Goal: Task Accomplishment & Management: Use online tool/utility

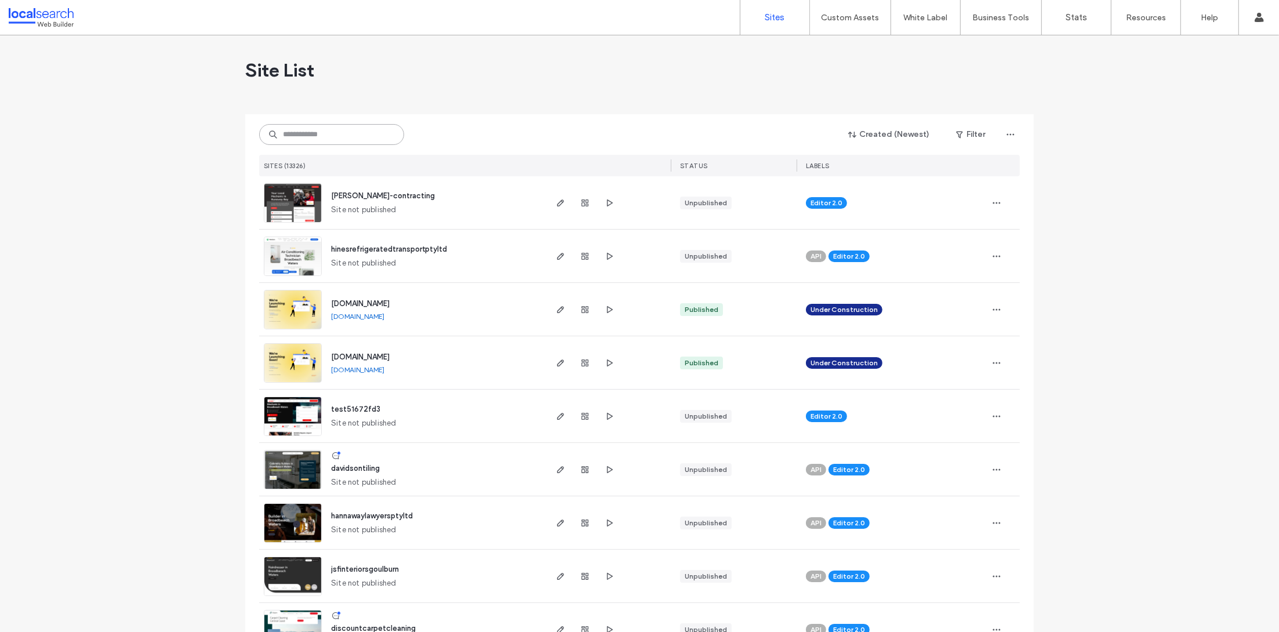
click at [304, 133] on input at bounding box center [331, 134] width 145 height 21
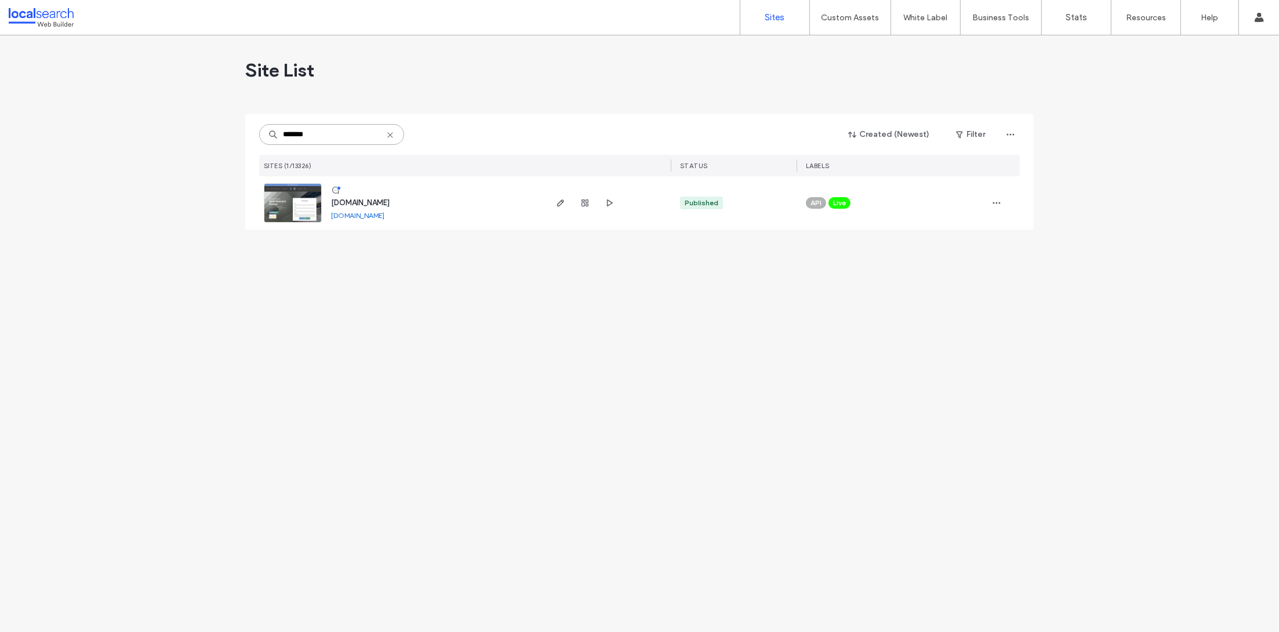
type input "*******"
click at [300, 205] on link at bounding box center [293, 202] width 58 height 39
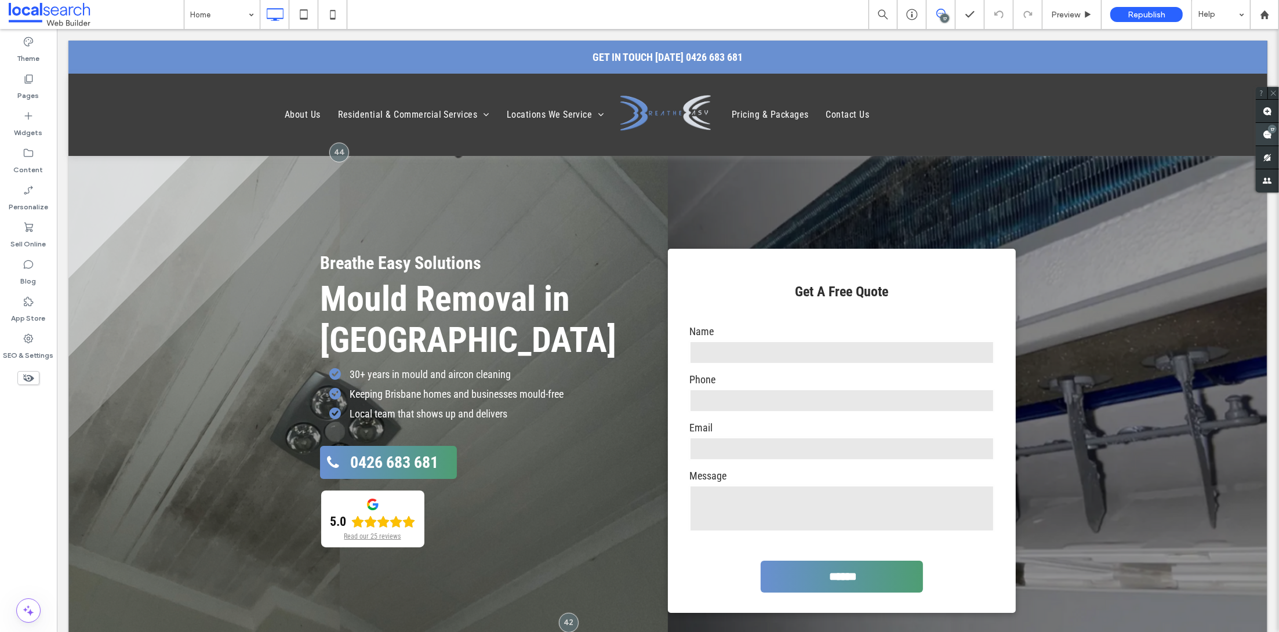
click at [1263, 125] on span at bounding box center [1266, 134] width 23 height 23
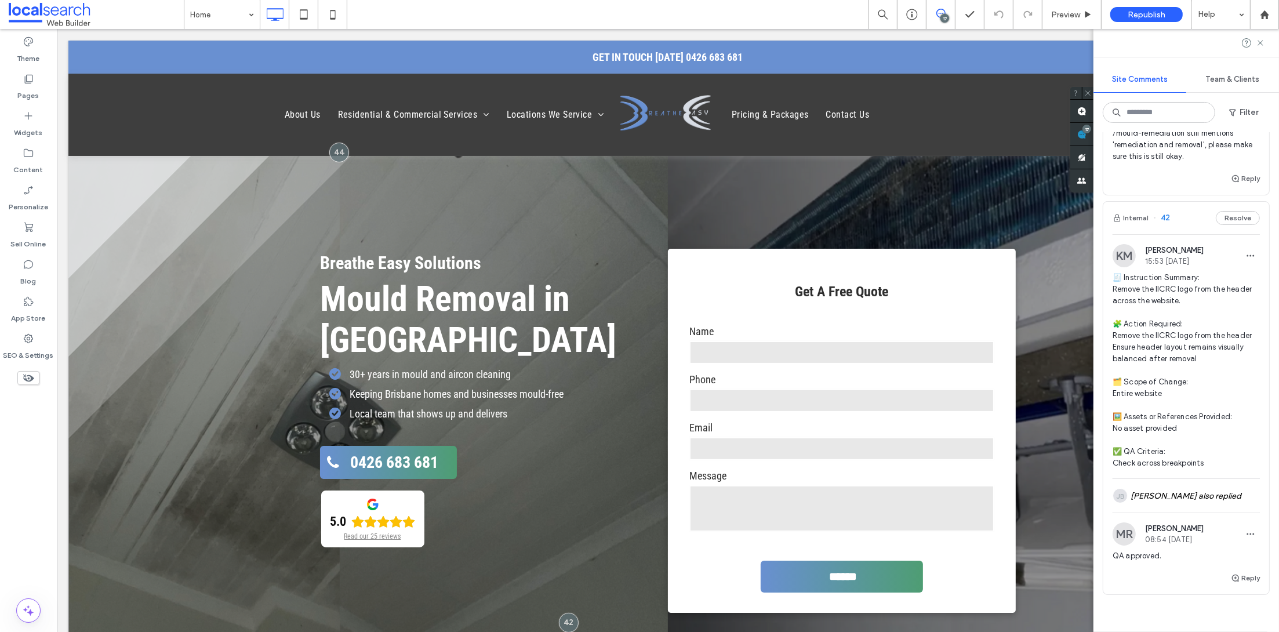
scroll to position [5084, 0]
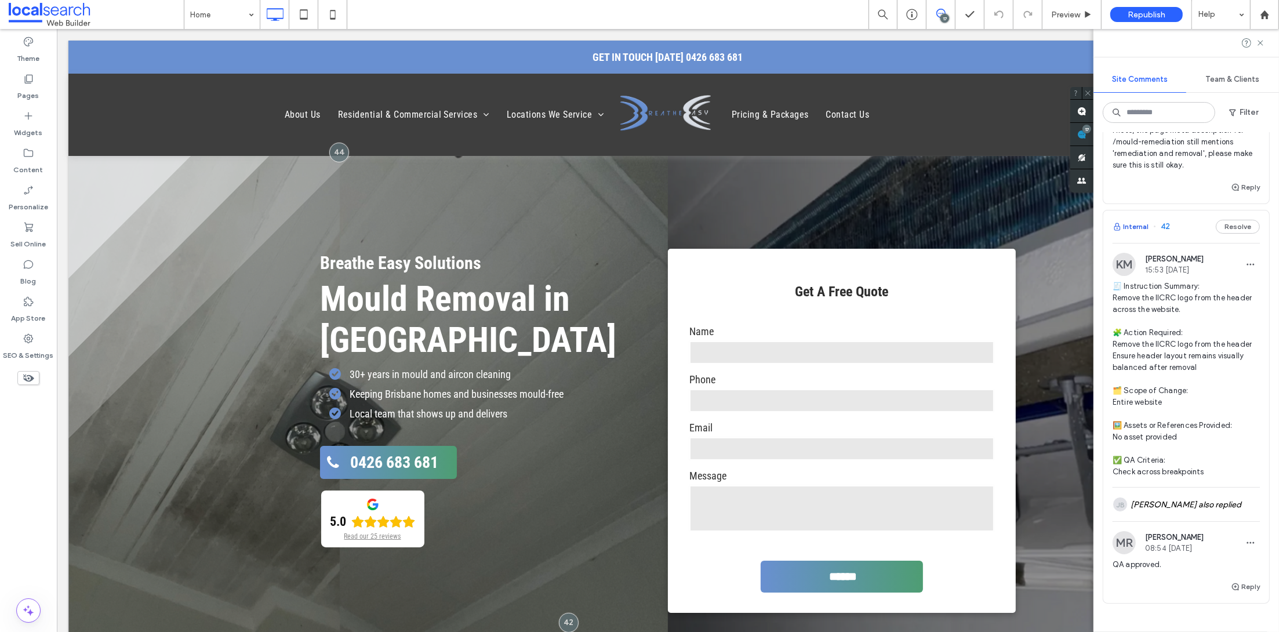
click at [1132, 220] on button "Internal" at bounding box center [1130, 227] width 36 height 14
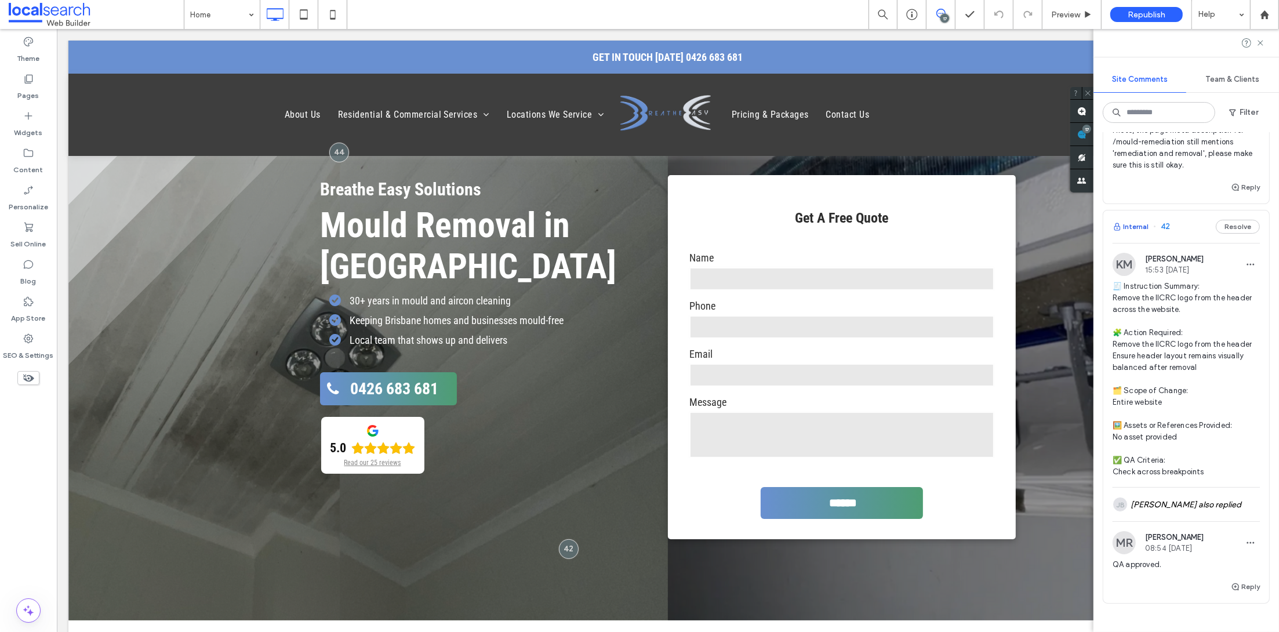
scroll to position [83, 0]
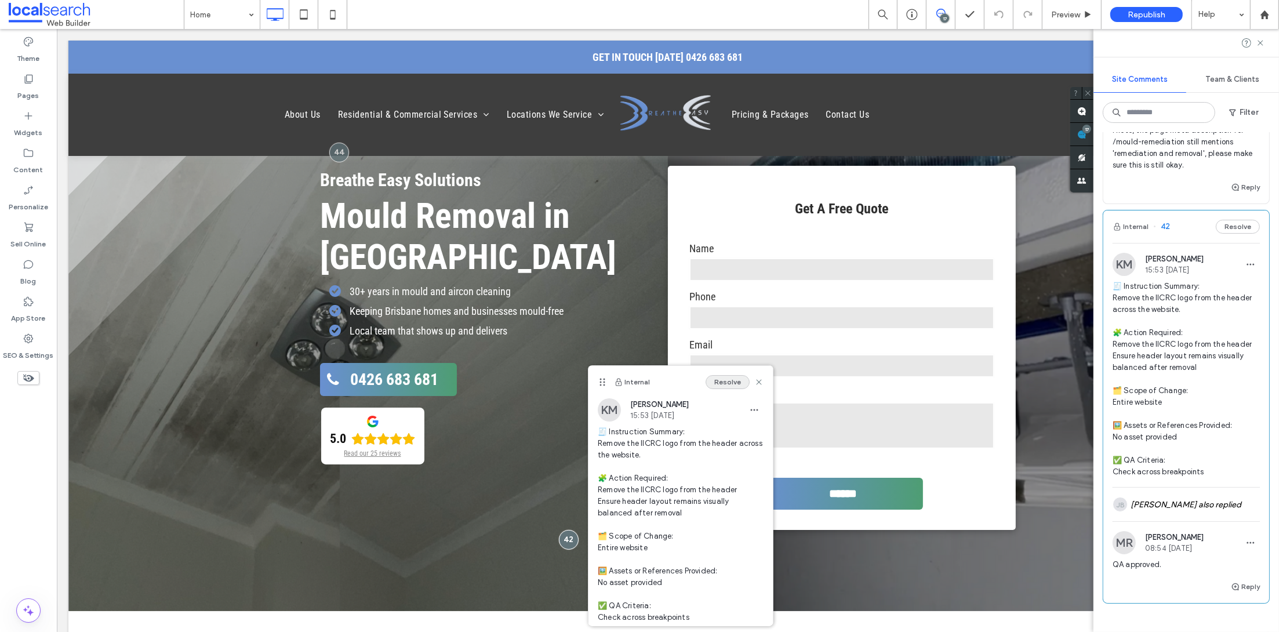
click at [708, 384] on button "Resolve" at bounding box center [727, 382] width 44 height 14
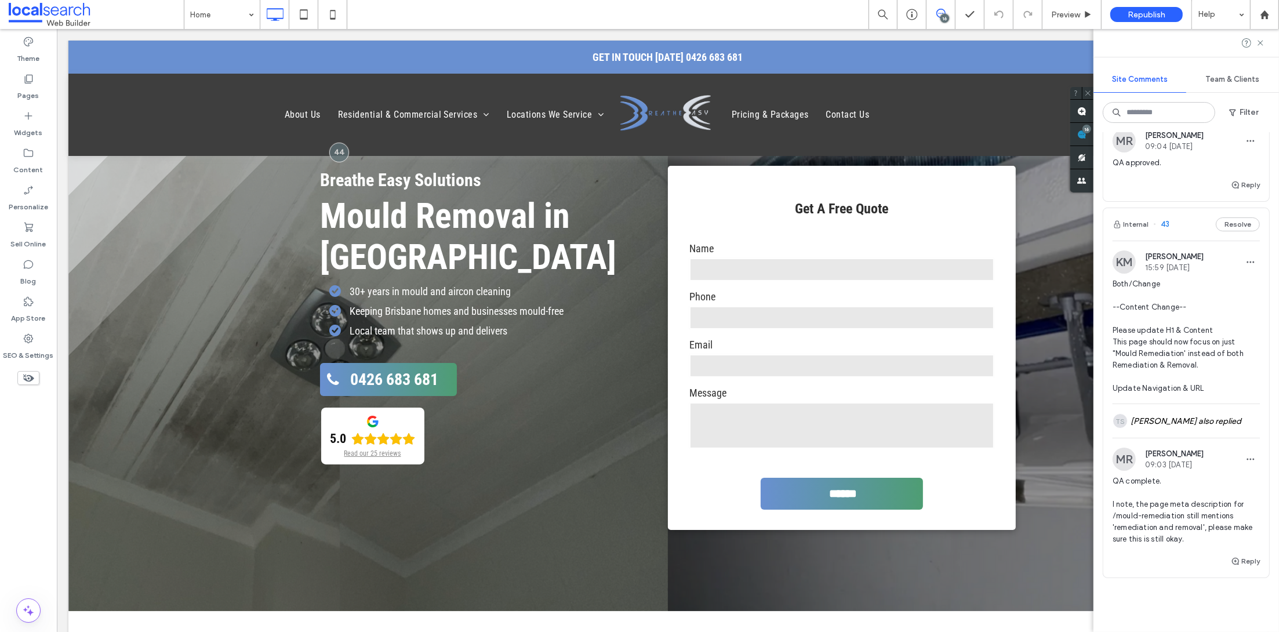
scroll to position [4710, 0]
click at [1130, 218] on button "Internal" at bounding box center [1130, 225] width 36 height 14
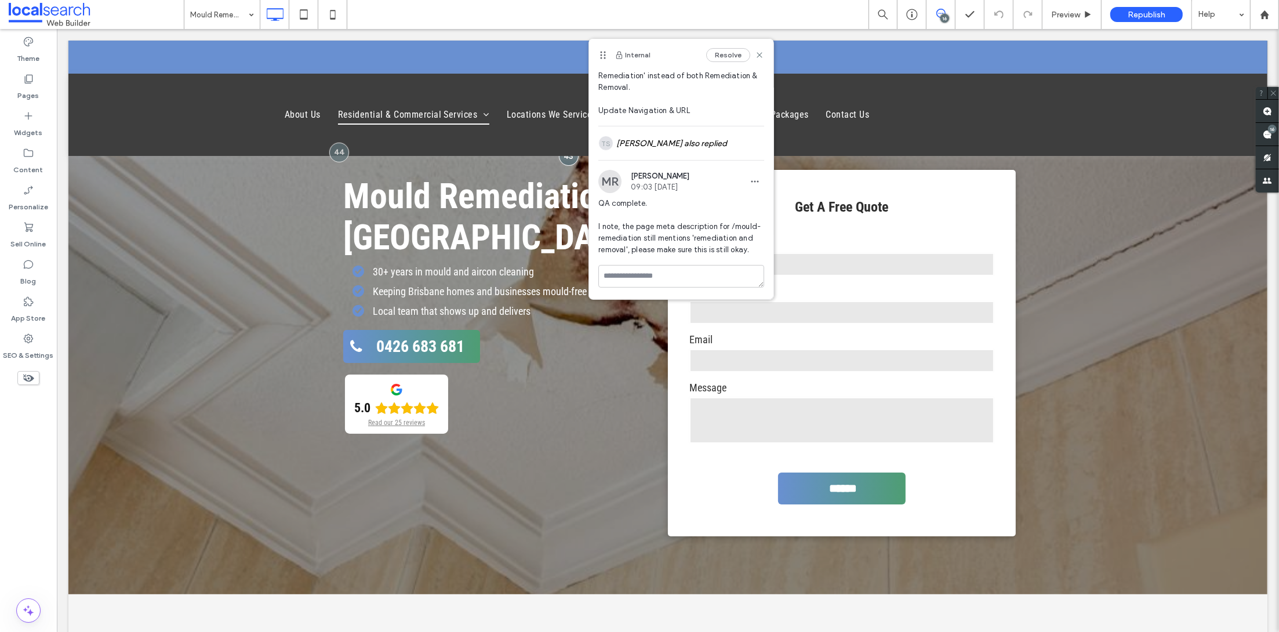
scroll to position [92, 0]
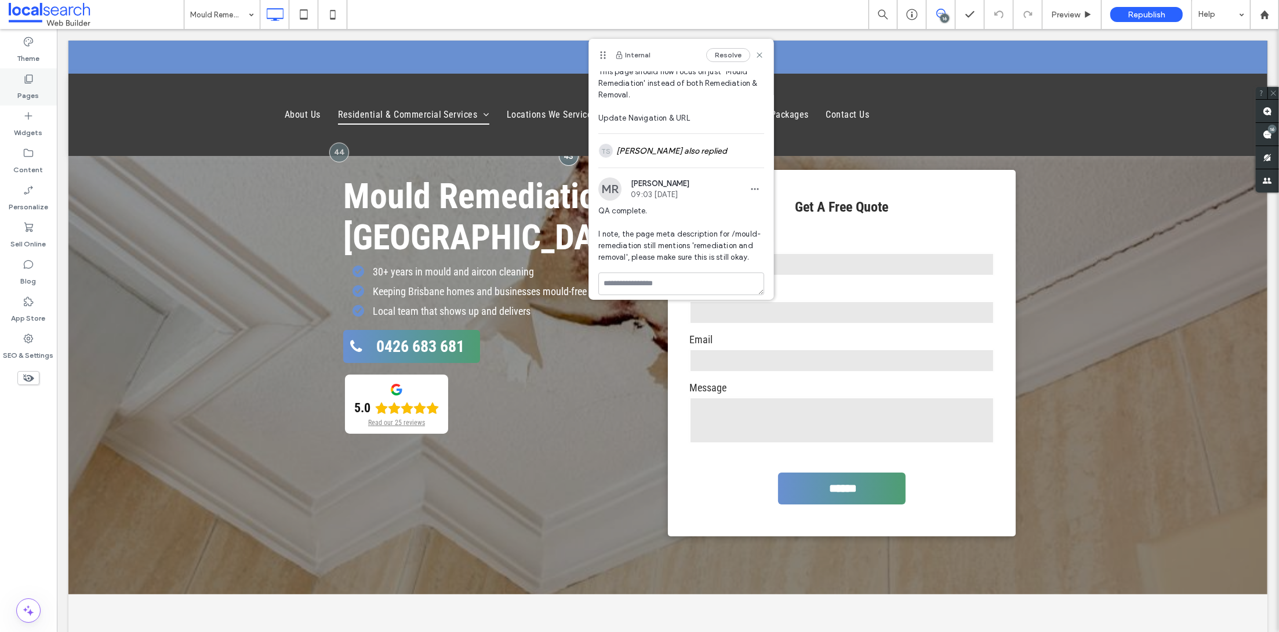
click at [33, 93] on label "Pages" at bounding box center [28, 93] width 21 height 16
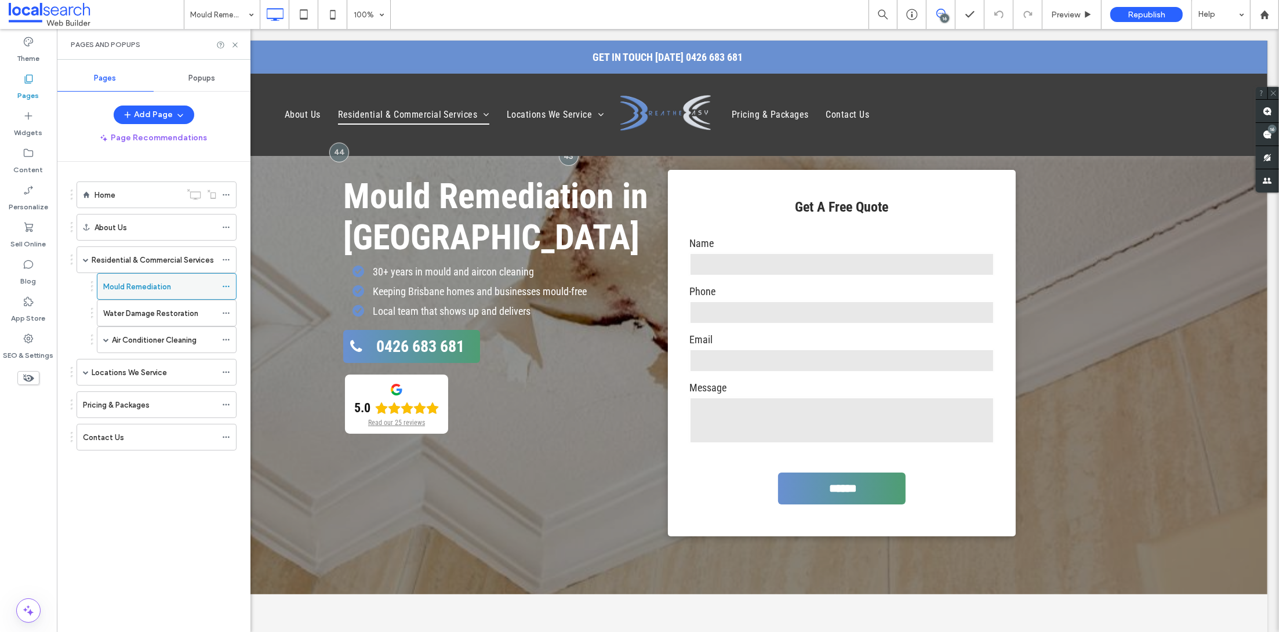
click at [227, 287] on use at bounding box center [226, 287] width 6 height 2
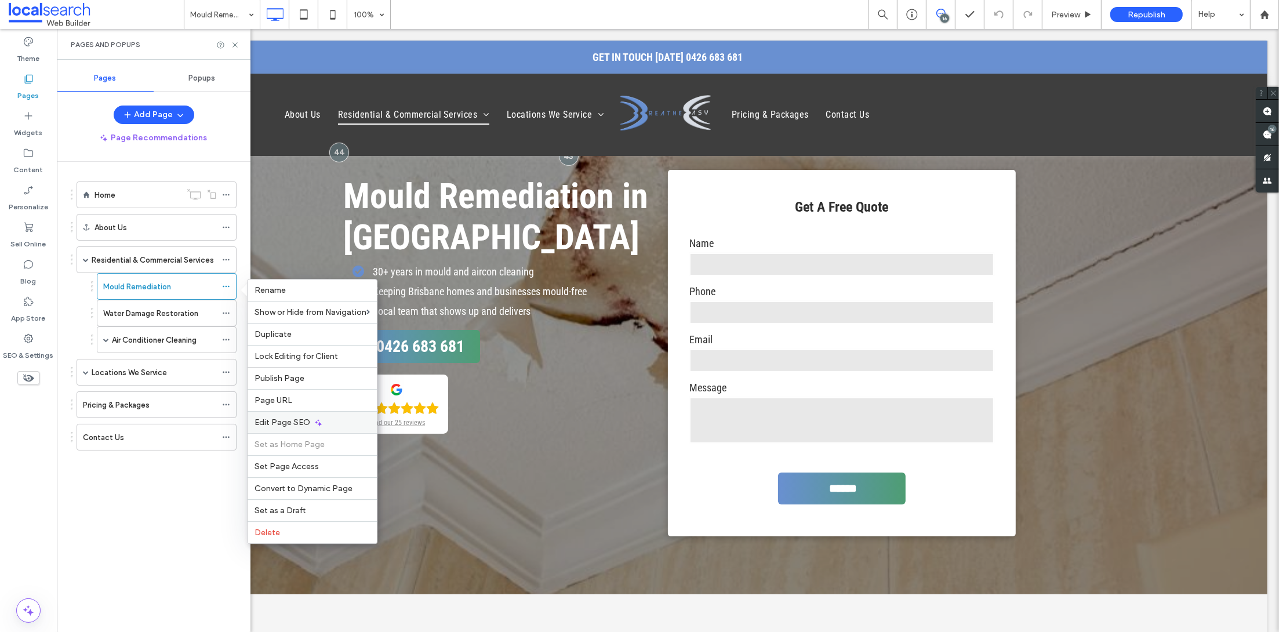
click at [290, 425] on span "Edit Page SEO" at bounding box center [282, 422] width 56 height 10
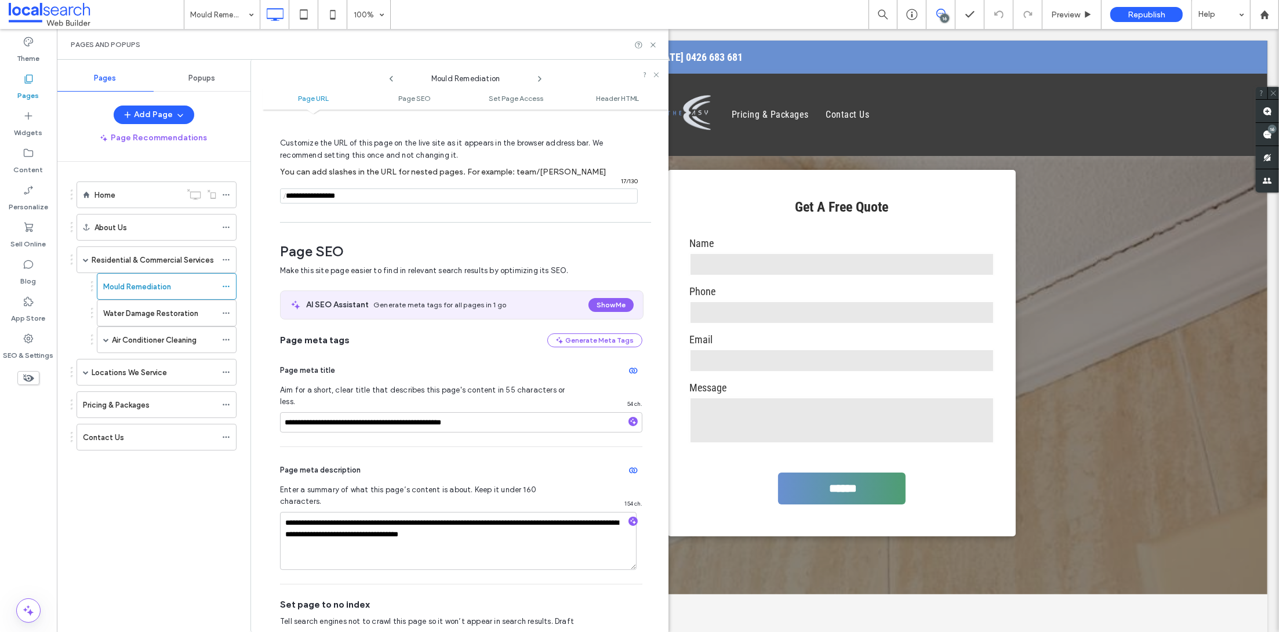
scroll to position [61, 0]
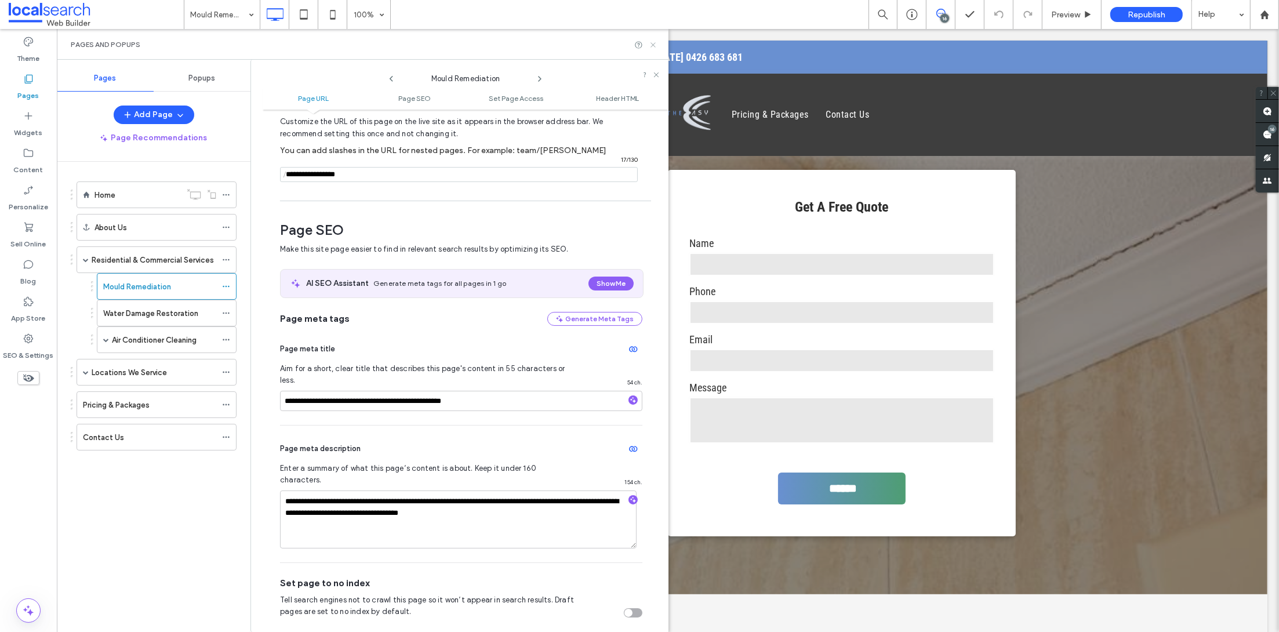
click at [653, 48] on icon at bounding box center [653, 45] width 9 height 9
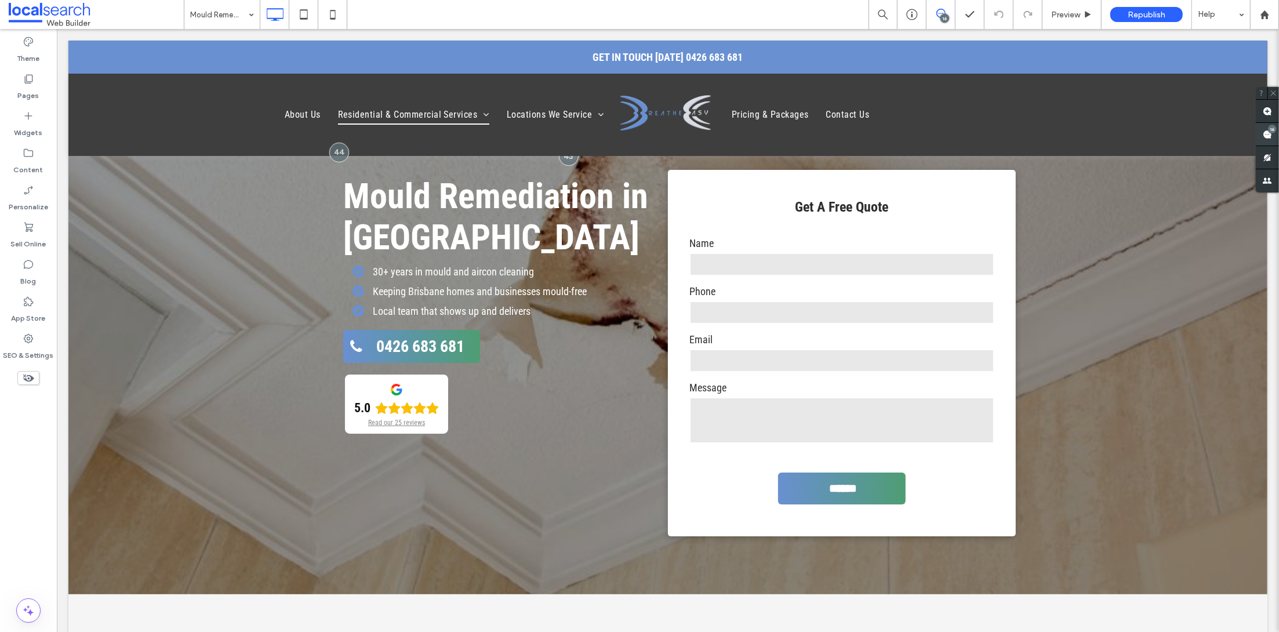
click at [1260, 133] on span at bounding box center [1266, 134] width 23 height 23
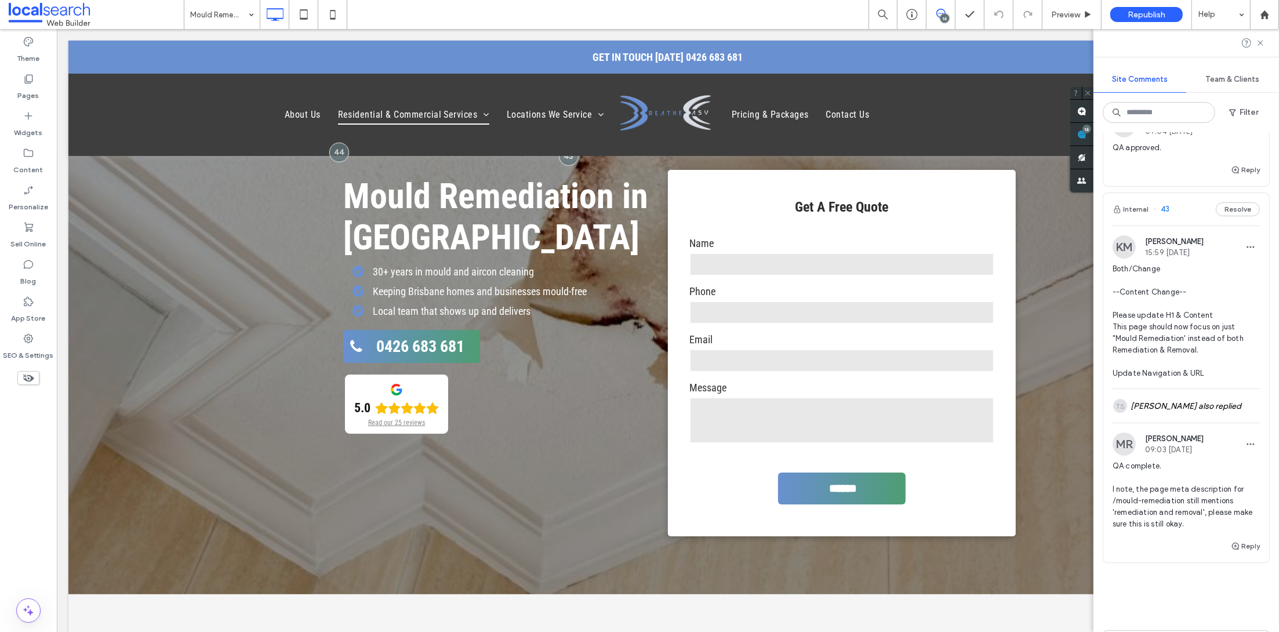
scroll to position [4565, 0]
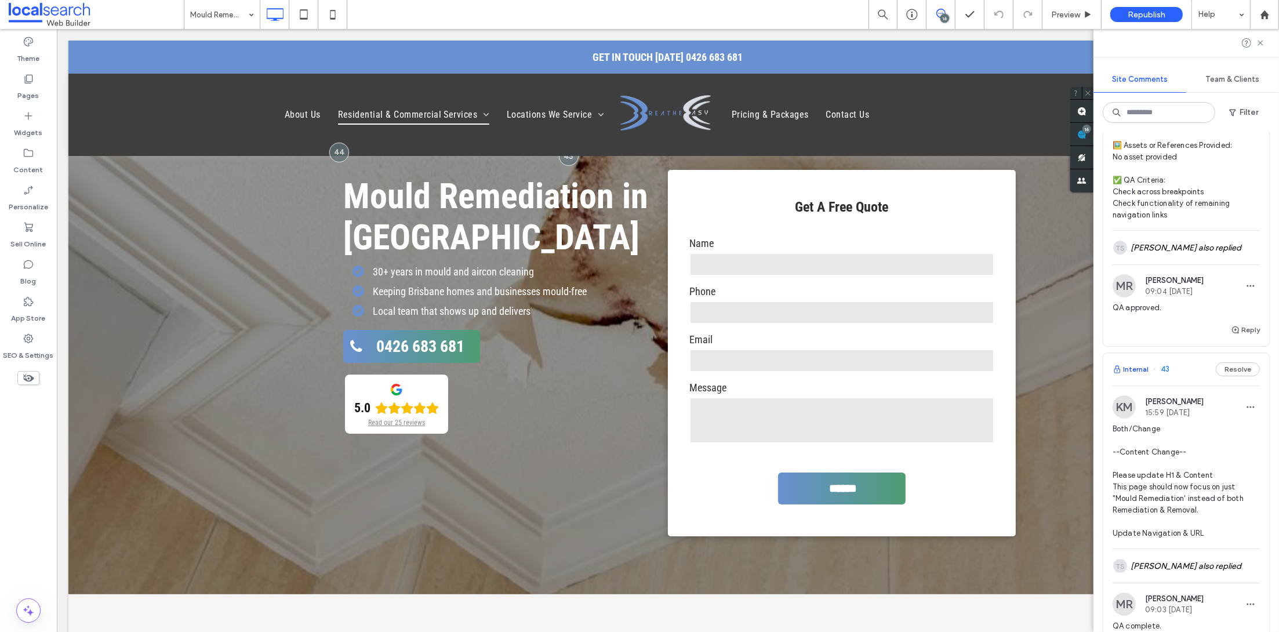
click at [1134, 362] on button "Internal" at bounding box center [1130, 369] width 36 height 14
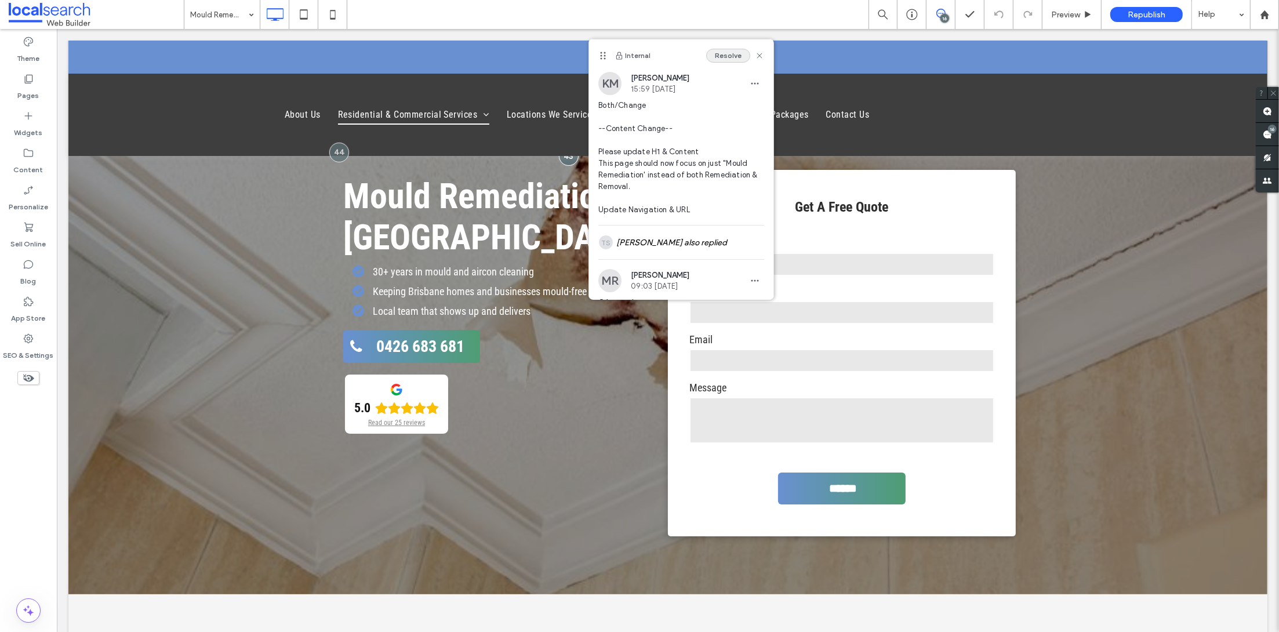
click at [713, 60] on button "Resolve" at bounding box center [728, 56] width 44 height 14
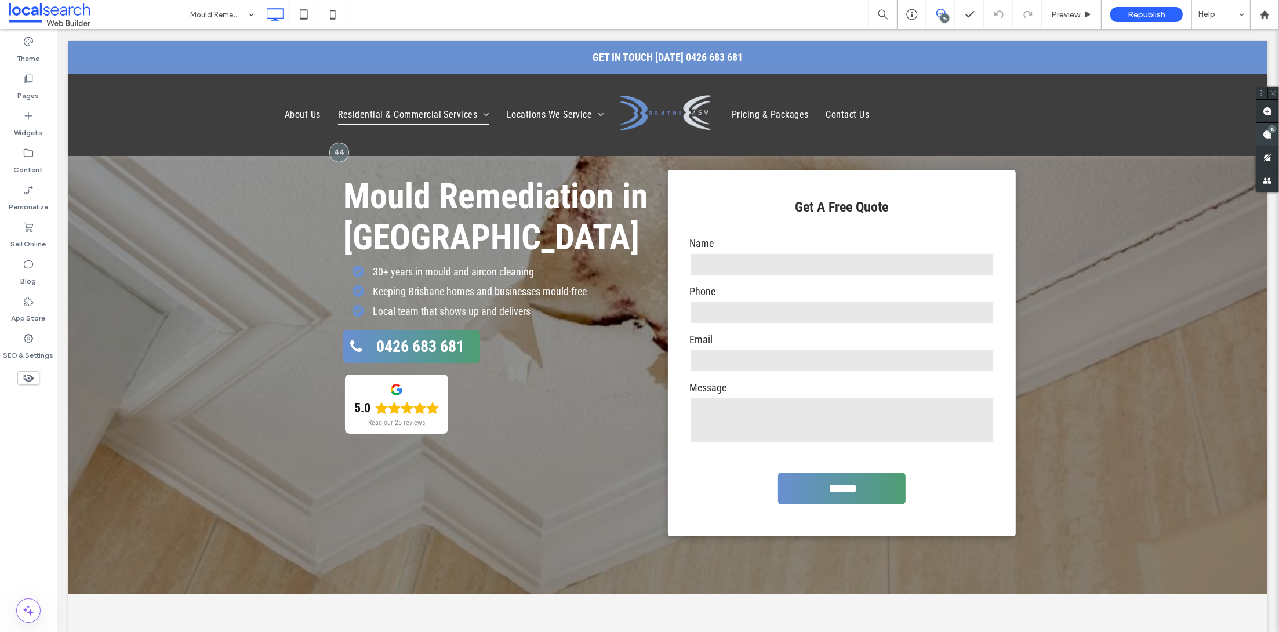
click at [1270, 133] on div "15" at bounding box center [1272, 129] width 9 height 9
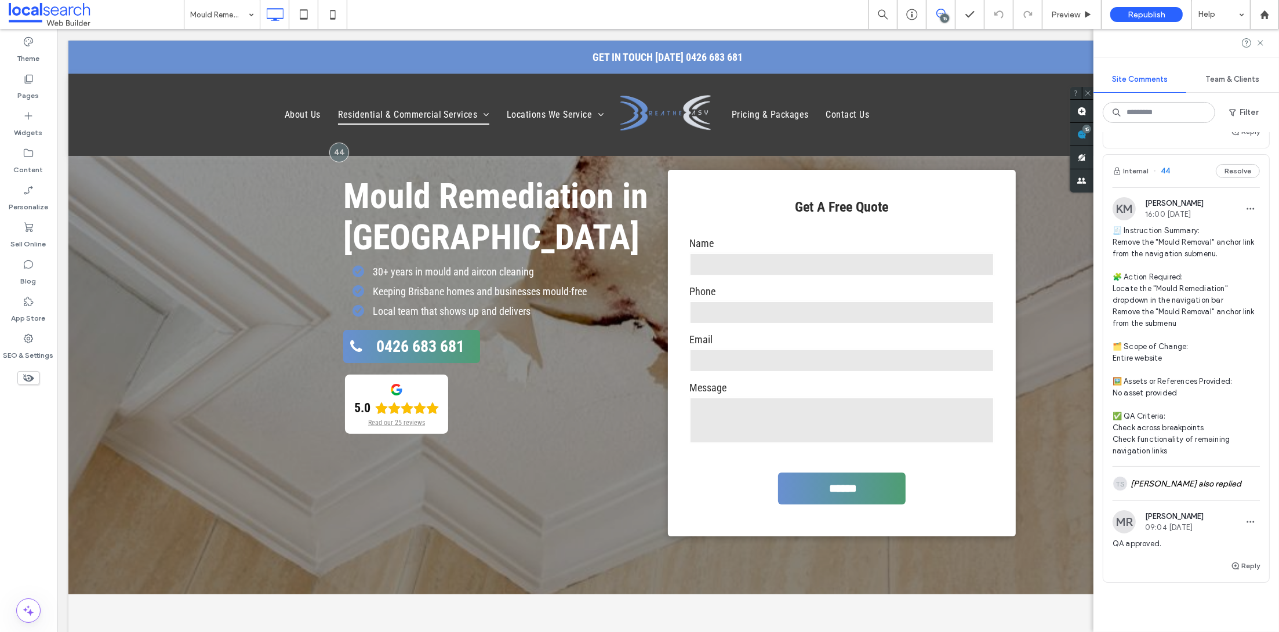
scroll to position [4163, 0]
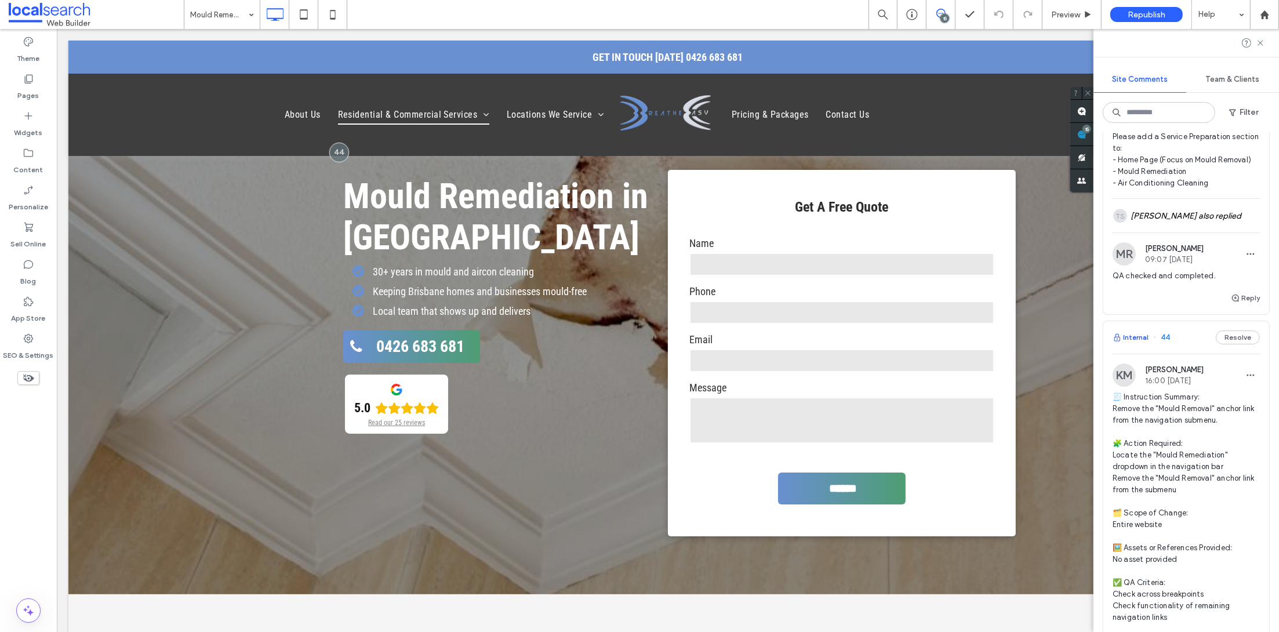
click at [1135, 330] on button "Internal" at bounding box center [1130, 337] width 36 height 14
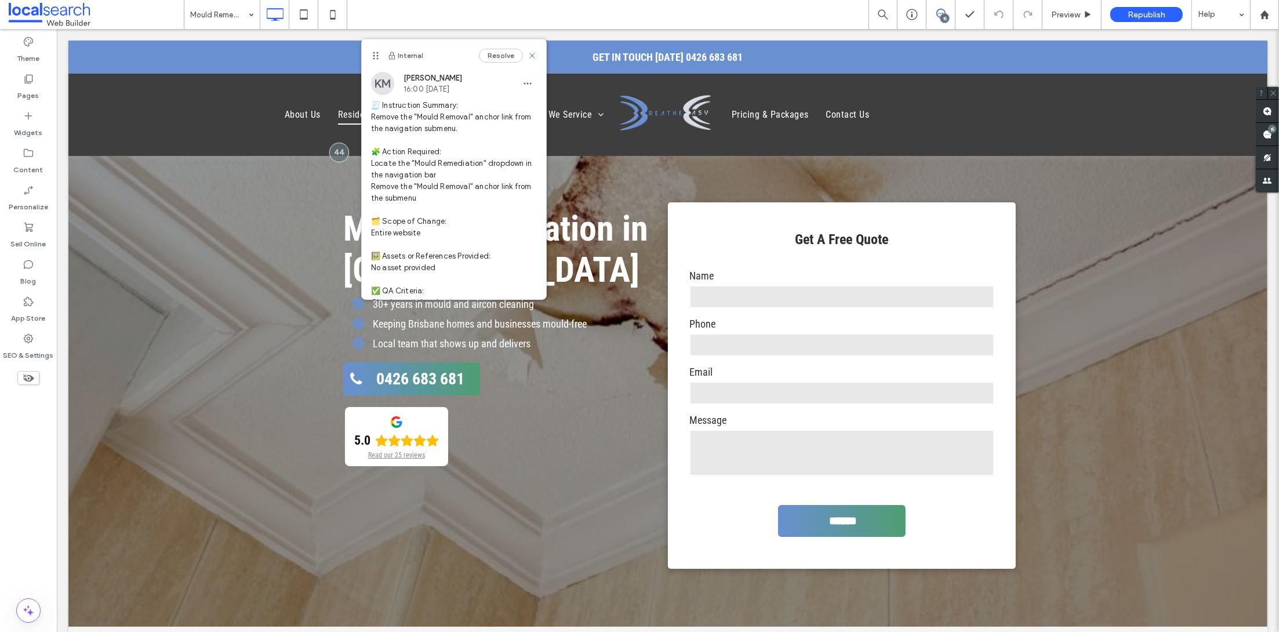
scroll to position [0, 0]
drag, startPoint x: 523, startPoint y: 54, endPoint x: 362, endPoint y: 74, distance: 162.8
click at [527, 54] on icon at bounding box center [531, 55] width 9 height 9
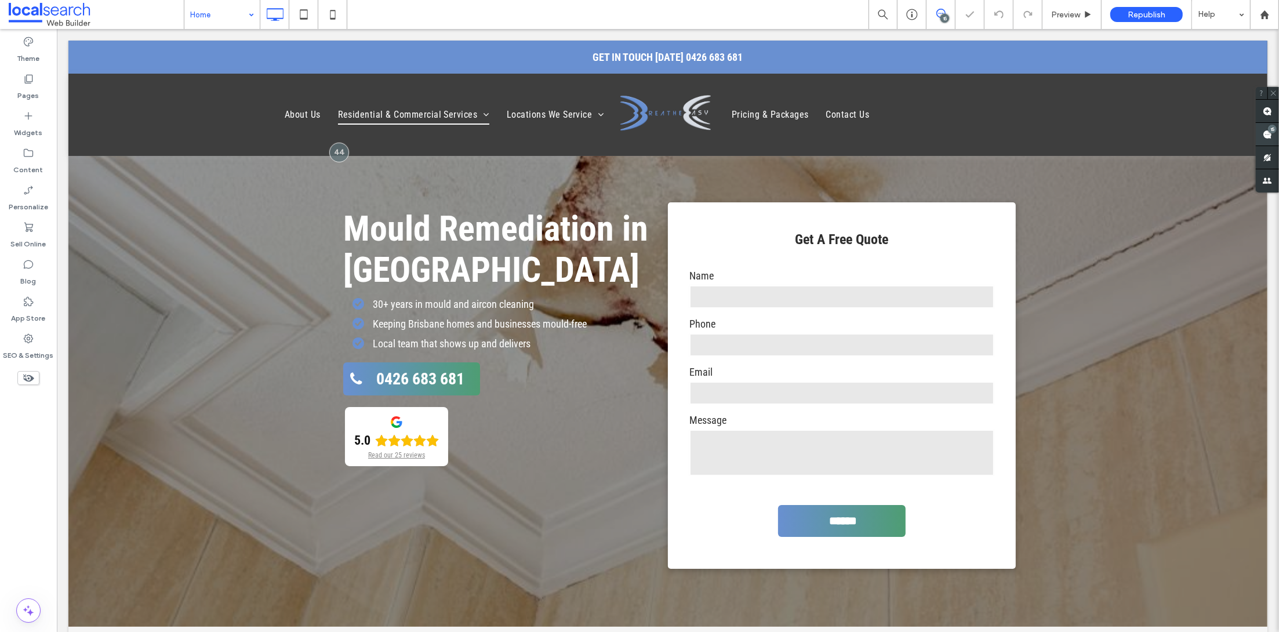
click at [1270, 132] on div "15" at bounding box center [1272, 129] width 9 height 9
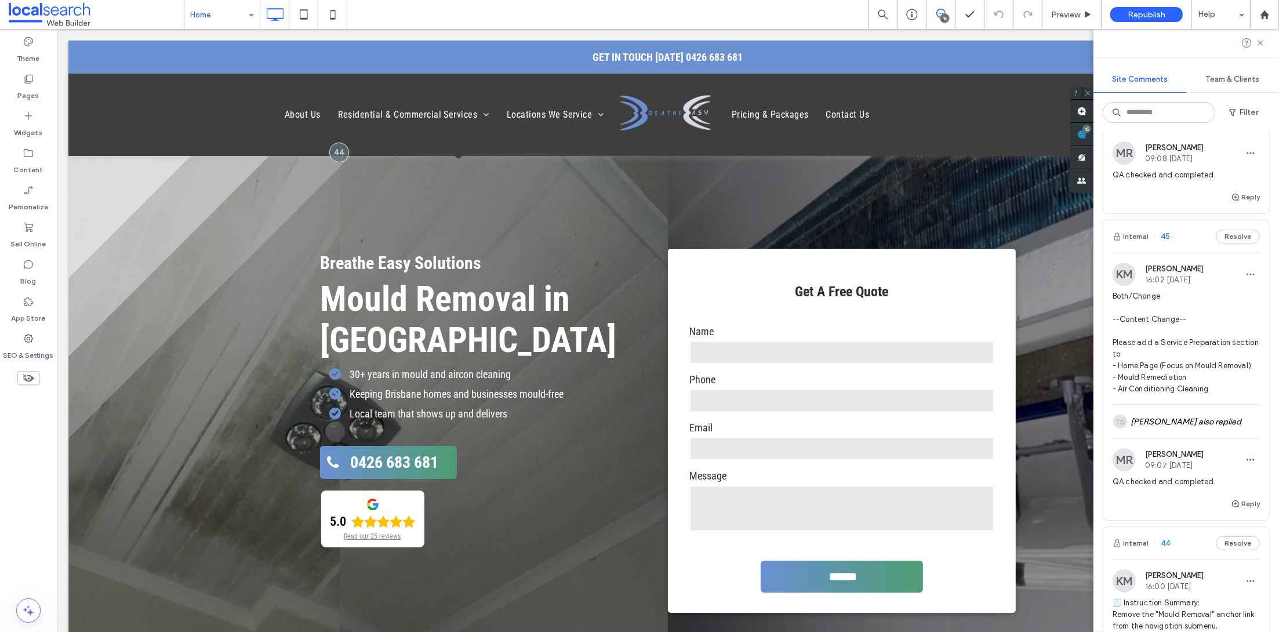
scroll to position [4026, 0]
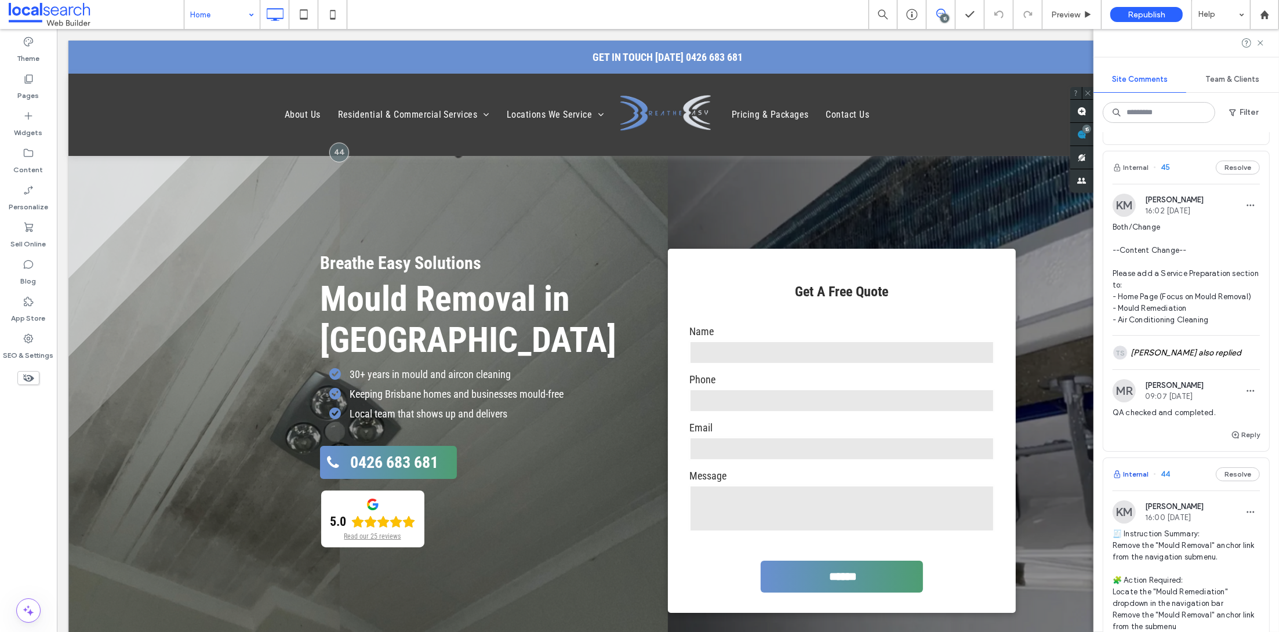
click at [1141, 467] on button "Internal" at bounding box center [1130, 474] width 36 height 14
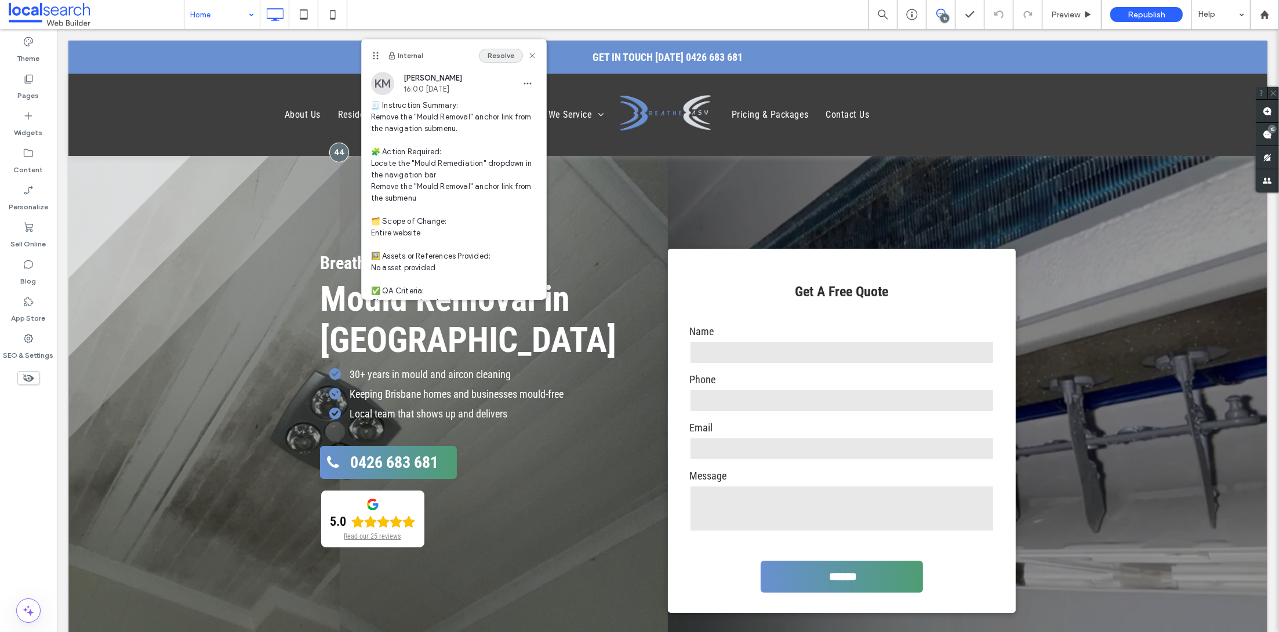
click at [479, 52] on button "Resolve" at bounding box center [501, 56] width 44 height 14
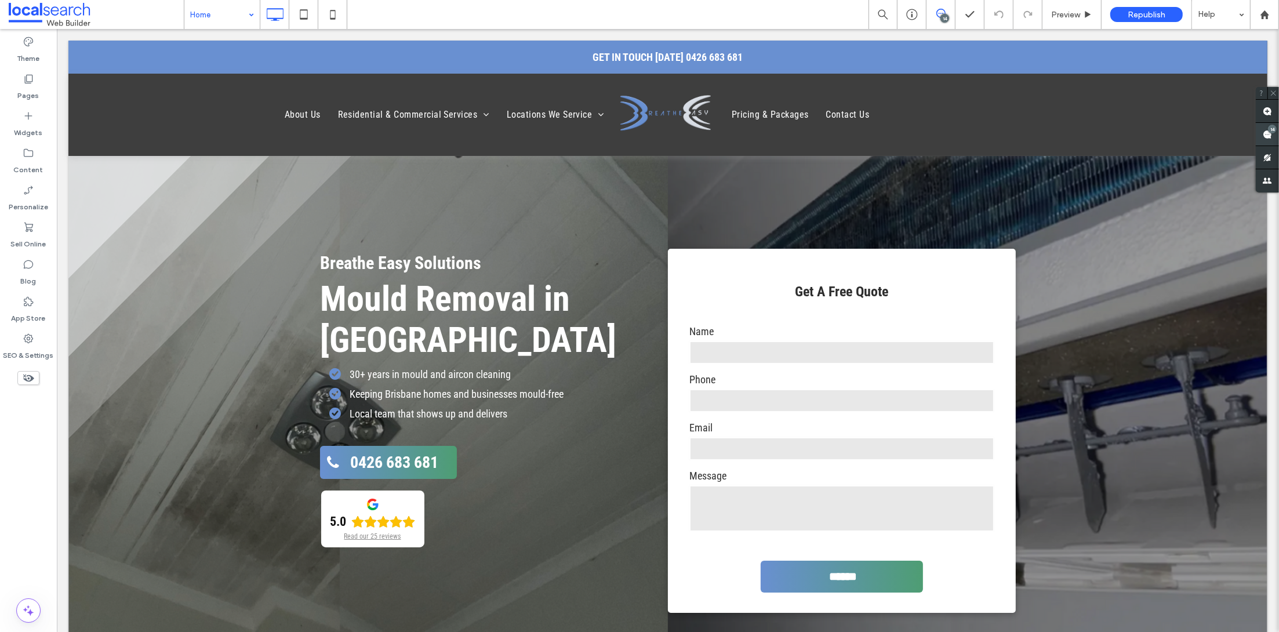
click at [1268, 133] on use at bounding box center [1266, 134] width 9 height 9
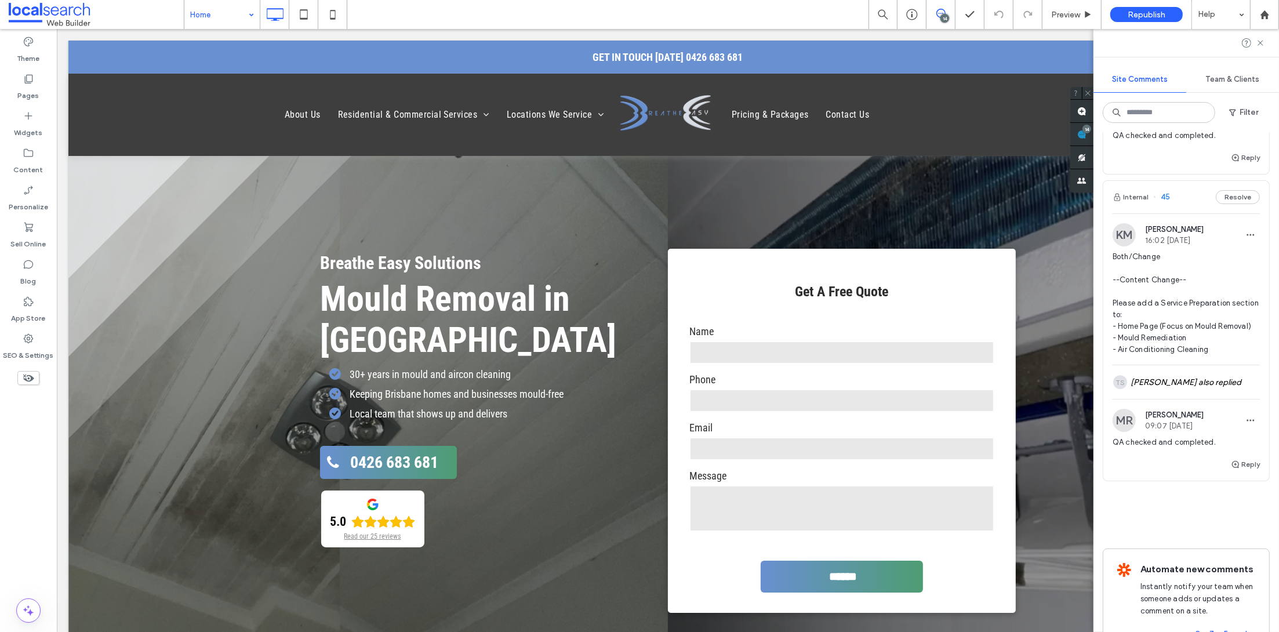
scroll to position [3994, 0]
click at [1141, 193] on button "Internal" at bounding box center [1130, 200] width 36 height 14
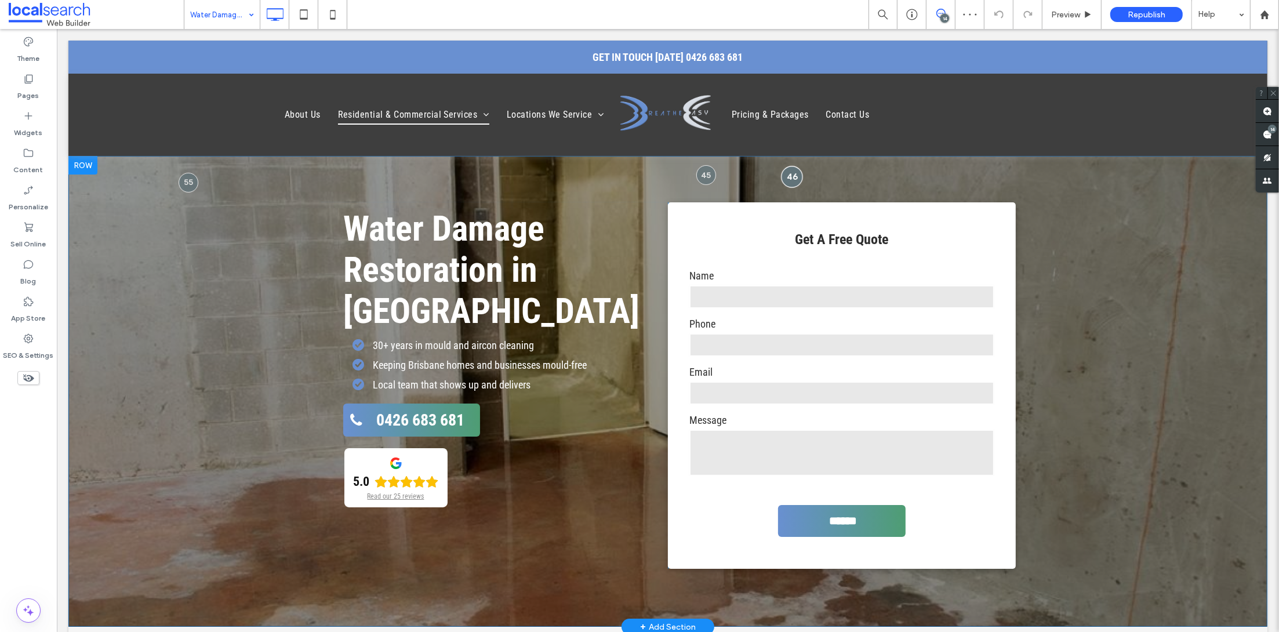
click at [781, 184] on div at bounding box center [790, 176] width 21 height 21
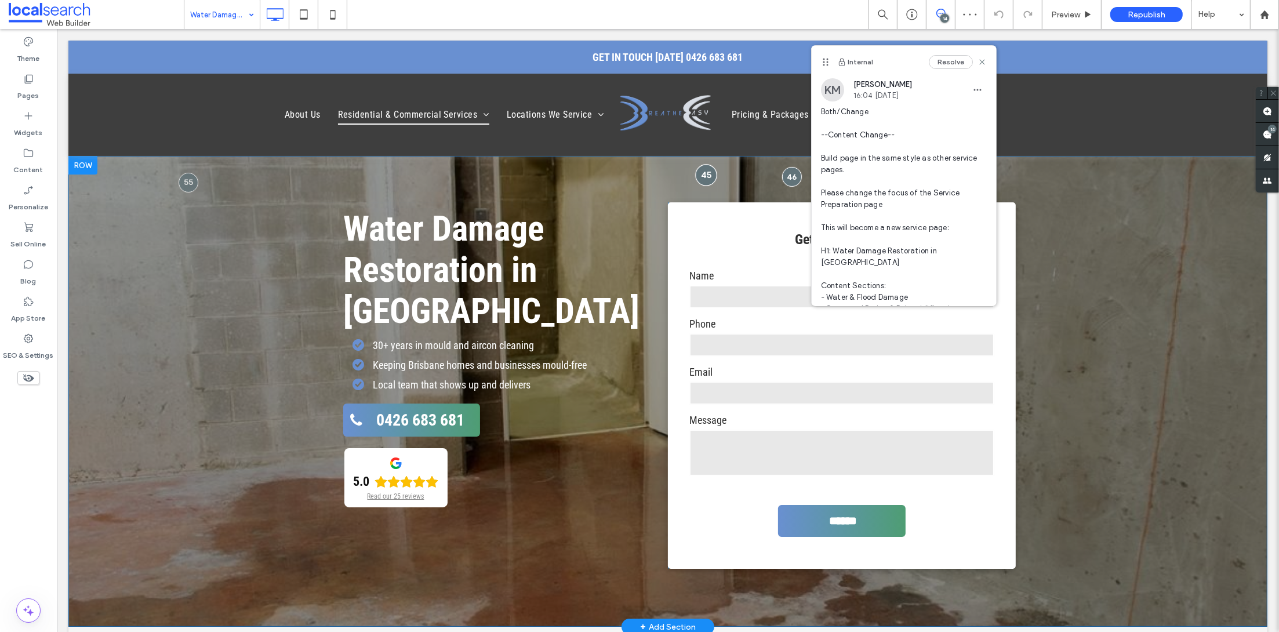
click at [703, 171] on div at bounding box center [704, 174] width 21 height 21
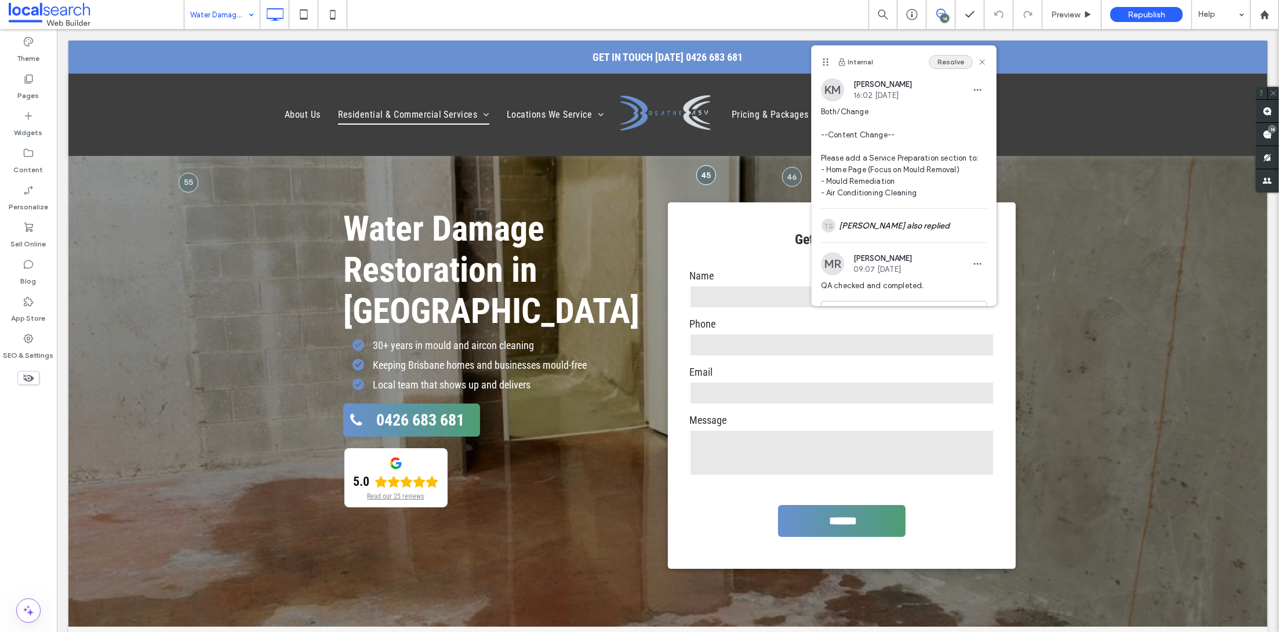
click at [929, 63] on button "Resolve" at bounding box center [950, 62] width 44 height 14
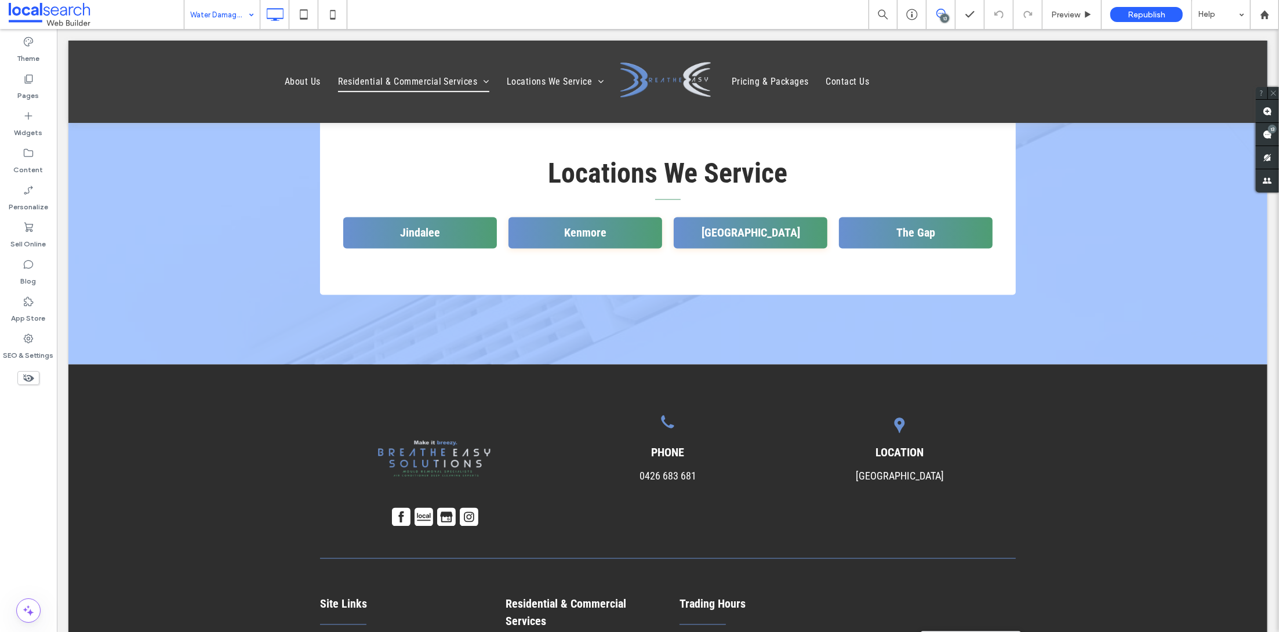
scroll to position [1843, 0]
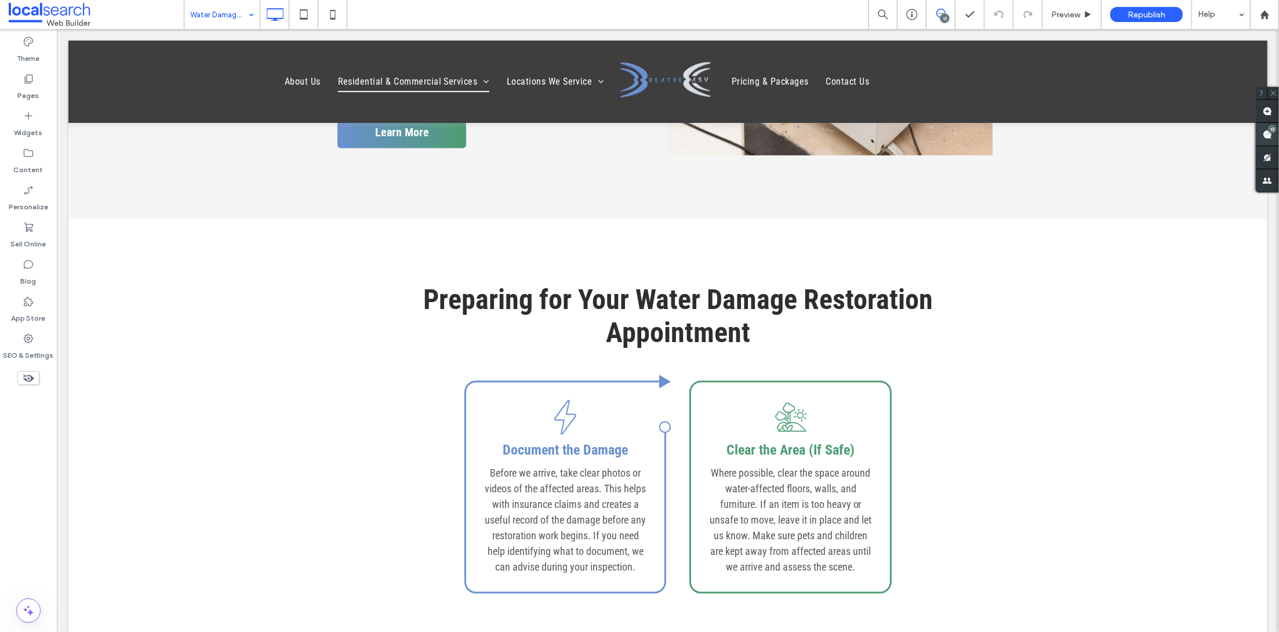
click at [1265, 131] on use at bounding box center [1266, 134] width 9 height 9
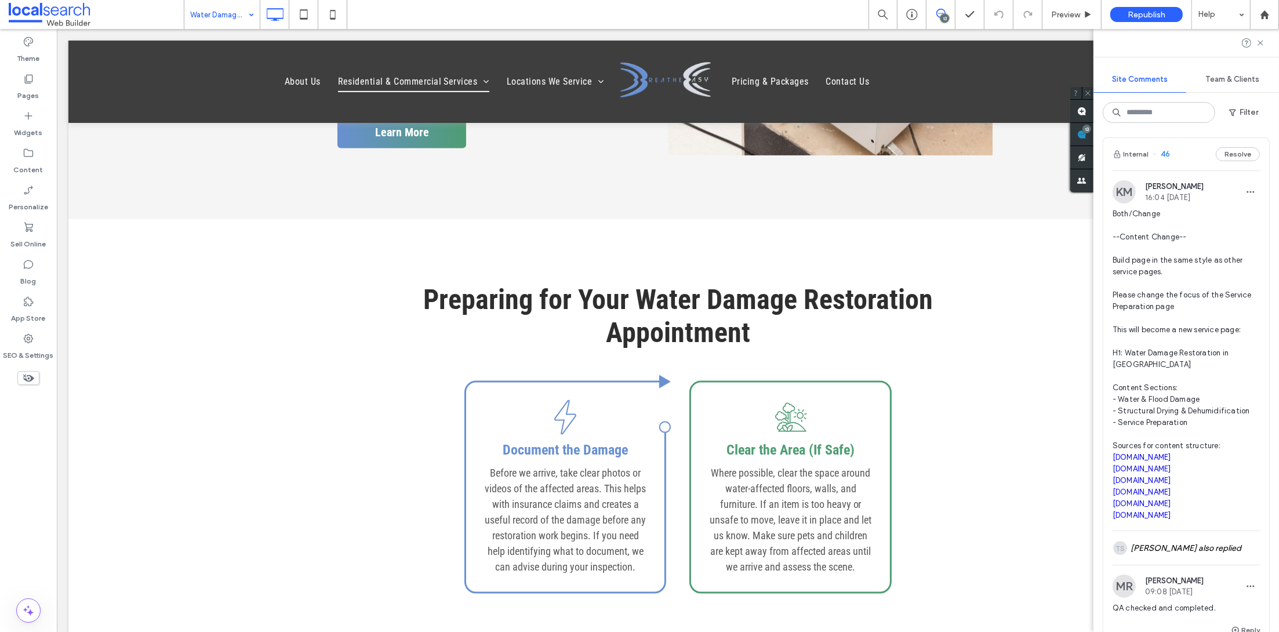
scroll to position [3335, 0]
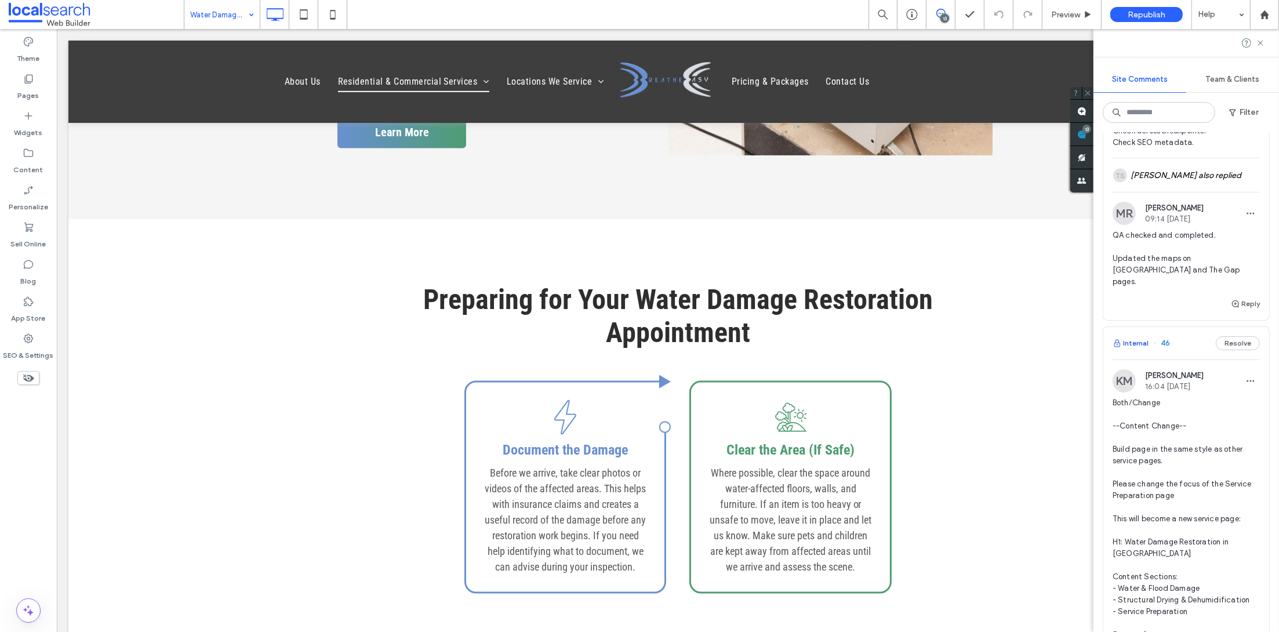
click at [1133, 336] on button "Internal" at bounding box center [1130, 343] width 36 height 14
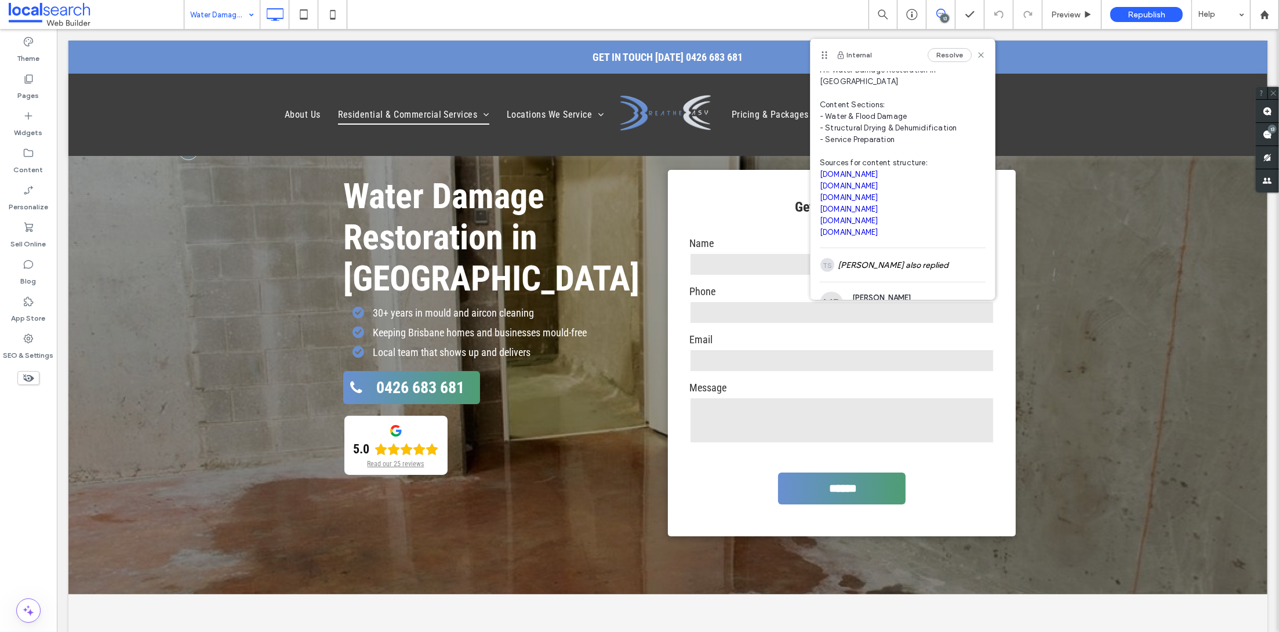
scroll to position [238, 0]
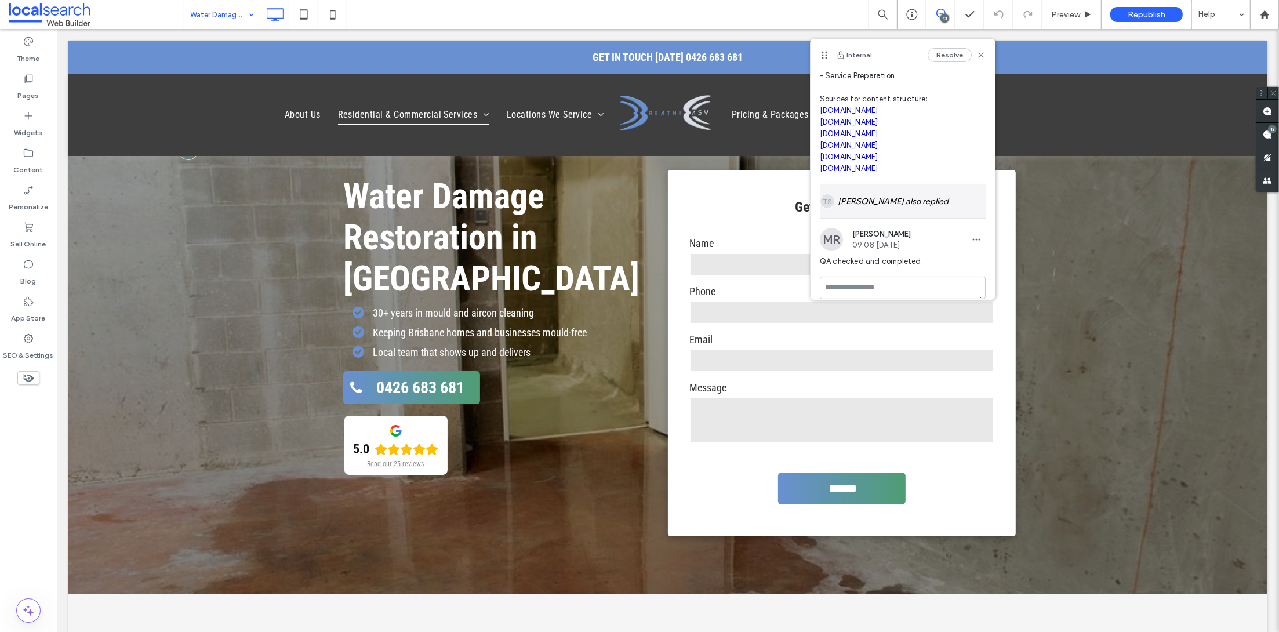
click at [879, 193] on div "TS [PERSON_NAME] also replied" at bounding box center [903, 201] width 166 height 34
click at [932, 57] on button "Resolve" at bounding box center [949, 55] width 44 height 14
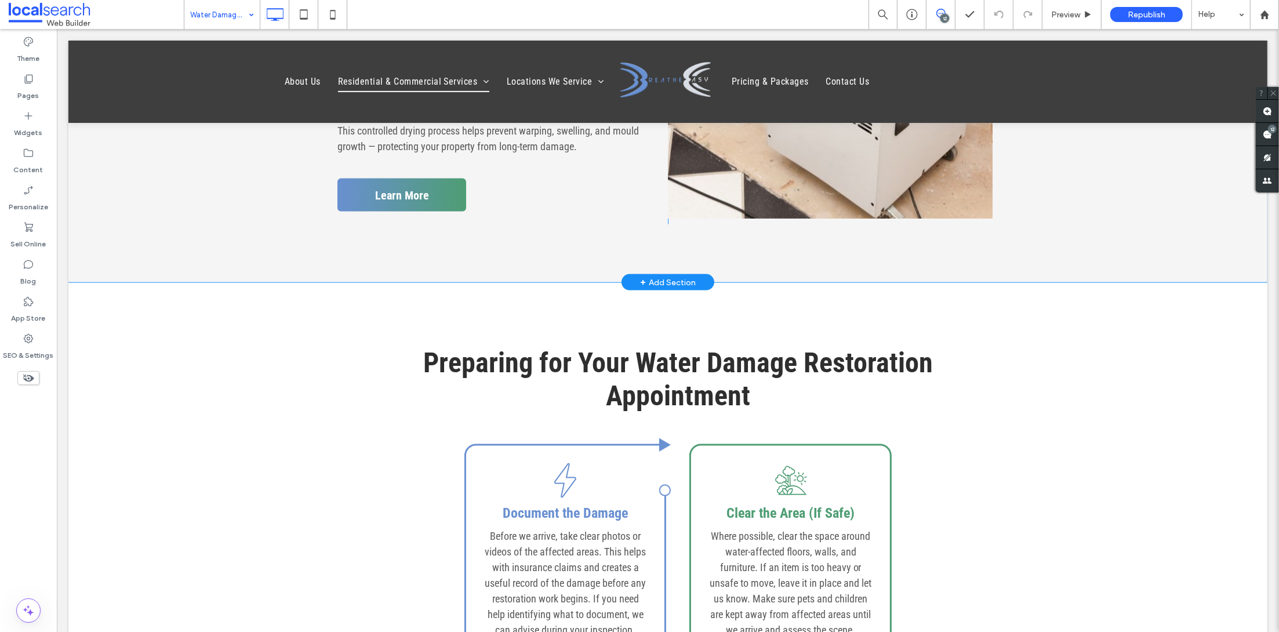
scroll to position [1694, 0]
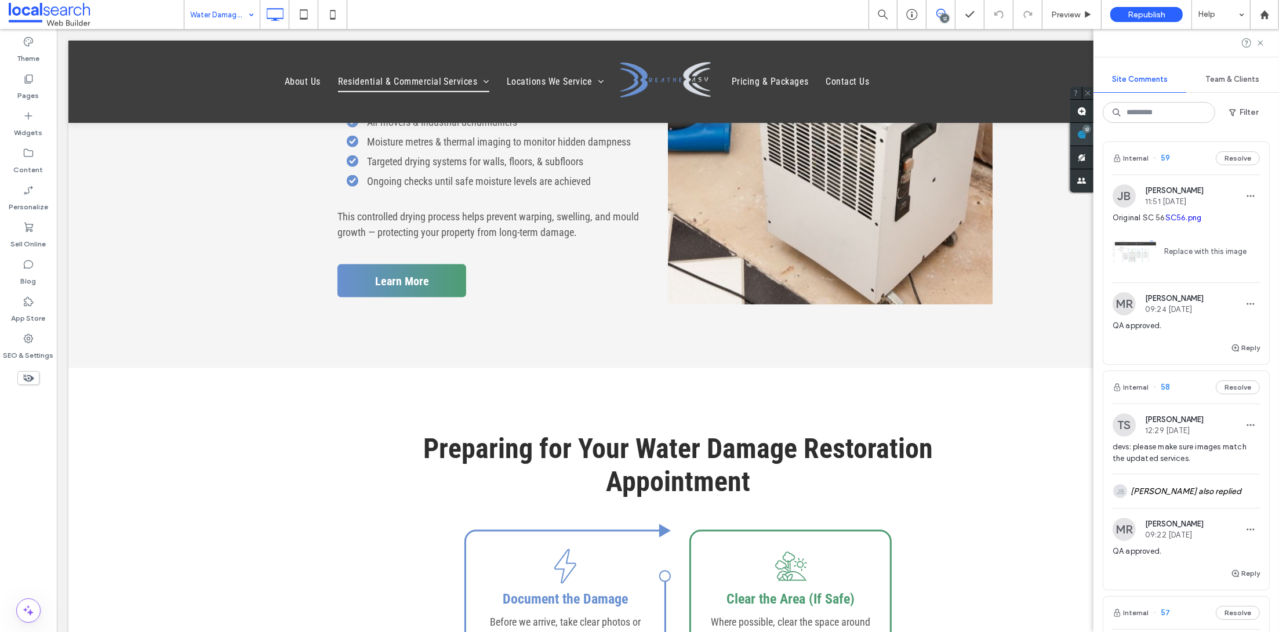
click at [1091, 130] on div "12" at bounding box center [1086, 129] width 9 height 9
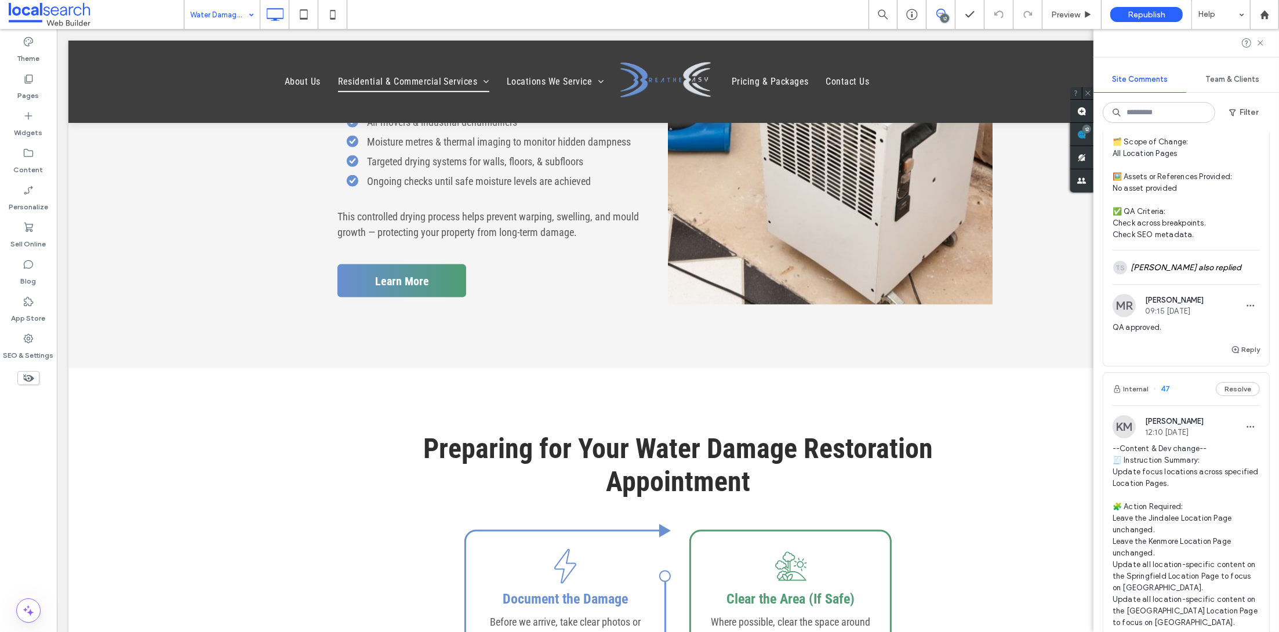
scroll to position [2690, 0]
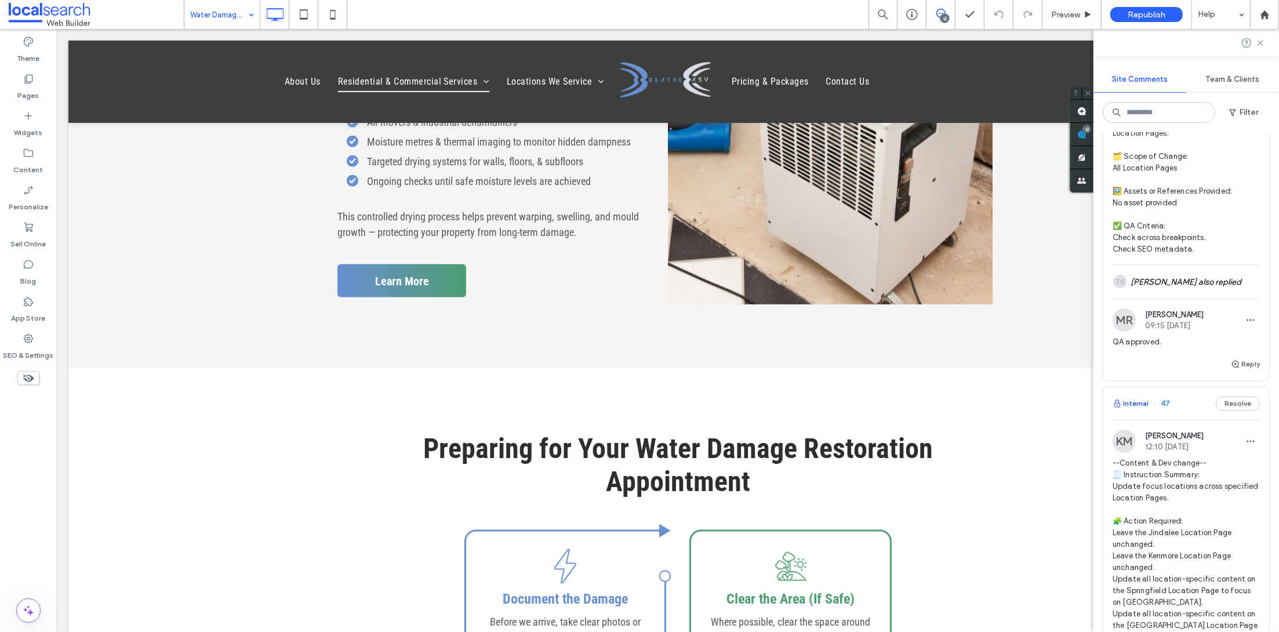
click at [1138, 399] on button "Internal" at bounding box center [1130, 403] width 36 height 14
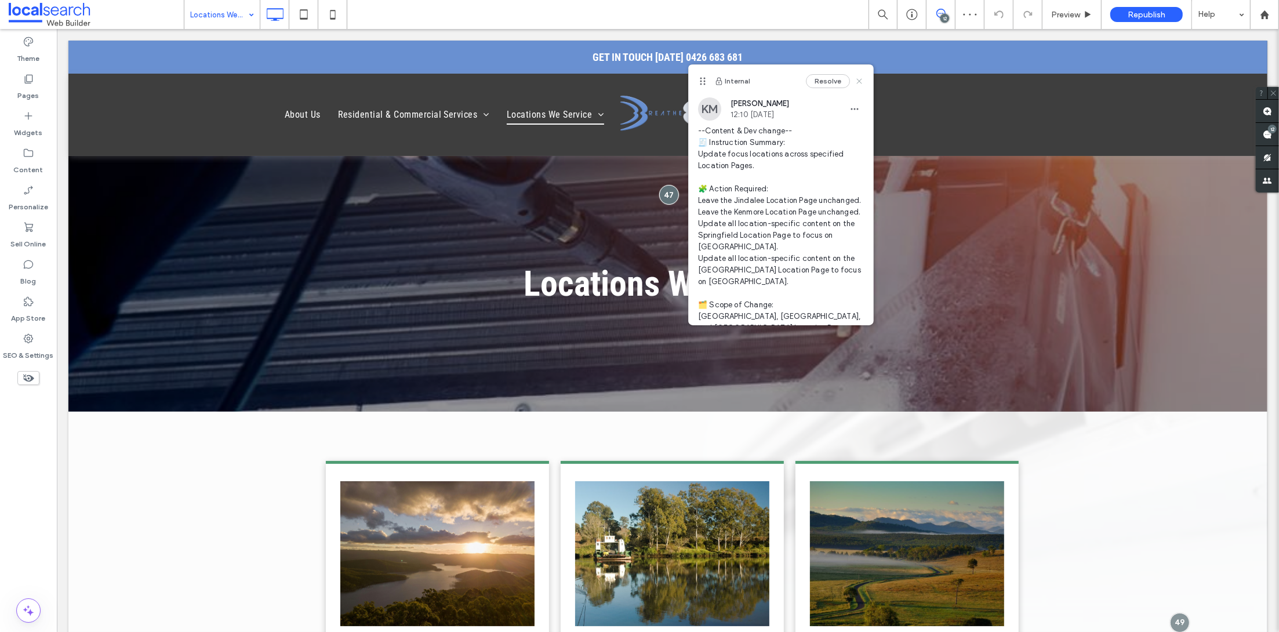
drag, startPoint x: 849, startPoint y: 79, endPoint x: 712, endPoint y: 69, distance: 137.8
click at [856, 79] on use at bounding box center [858, 81] width 5 height 5
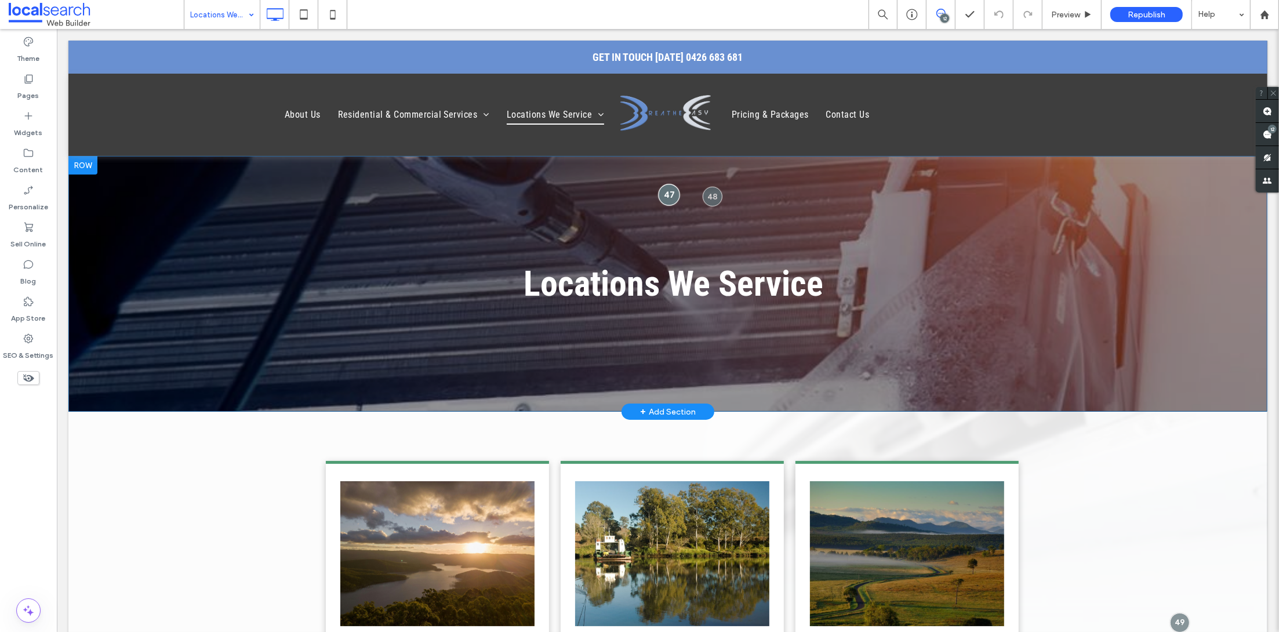
click at [662, 199] on div at bounding box center [667, 194] width 21 height 21
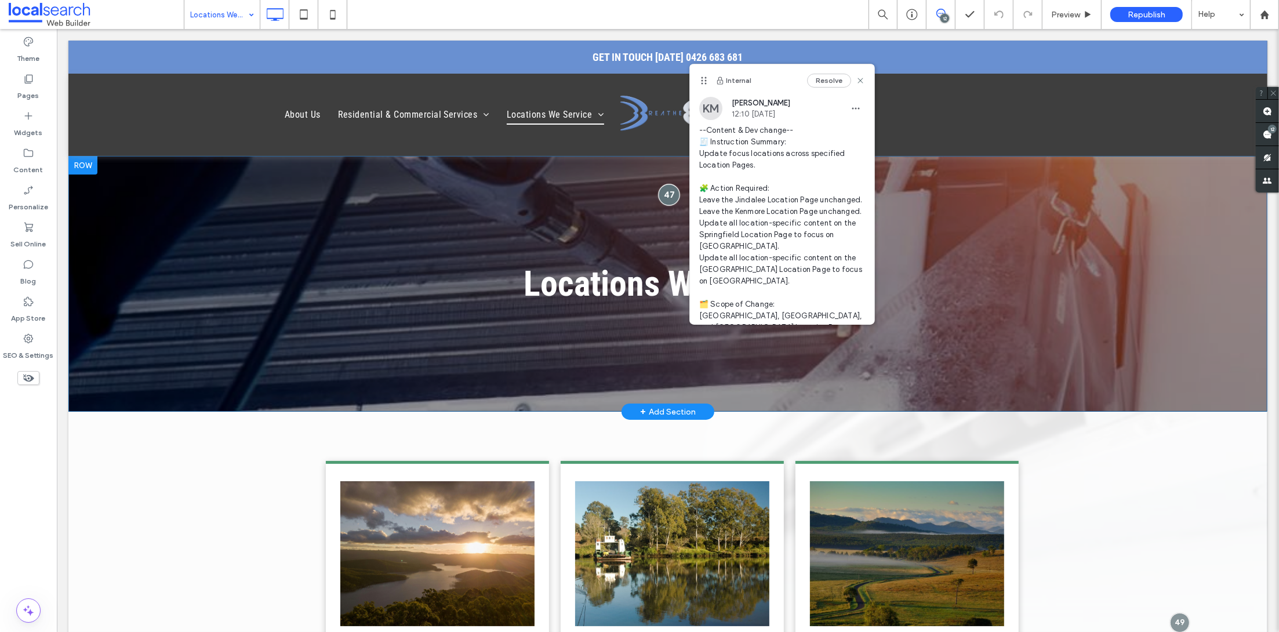
click at [657, 196] on div at bounding box center [667, 194] width 21 height 21
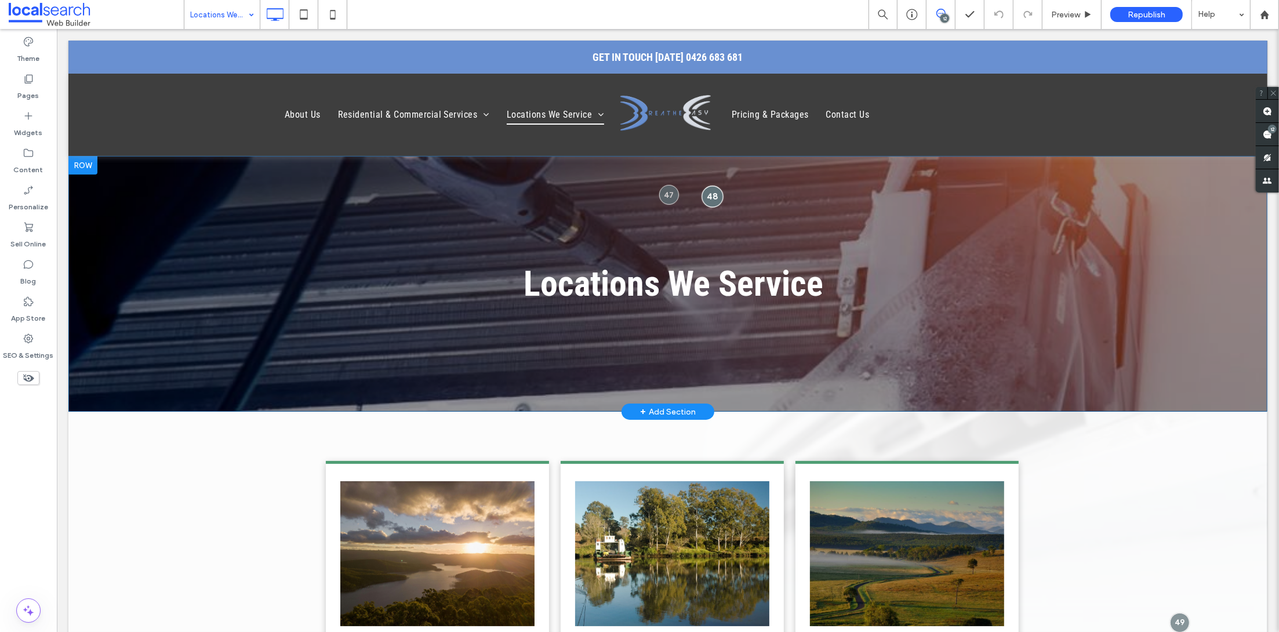
click at [707, 196] on div at bounding box center [711, 196] width 21 height 21
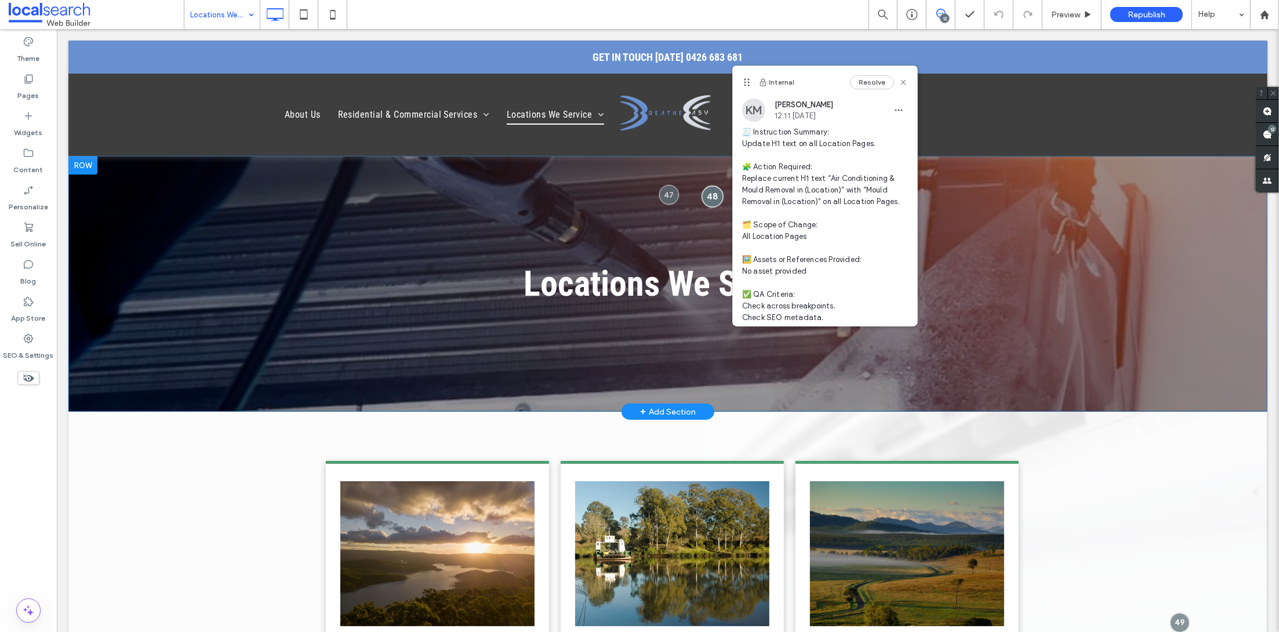
click at [705, 197] on div at bounding box center [711, 196] width 21 height 21
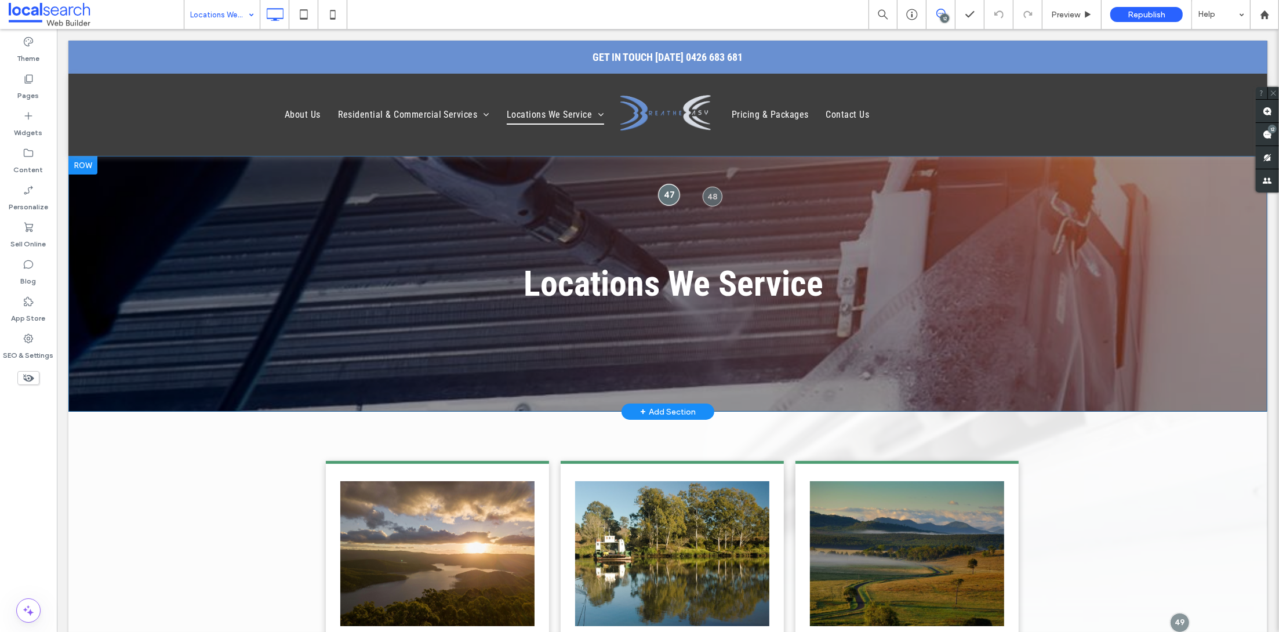
click at [660, 199] on div at bounding box center [667, 194] width 21 height 21
click at [665, 199] on div at bounding box center [667, 194] width 21 height 21
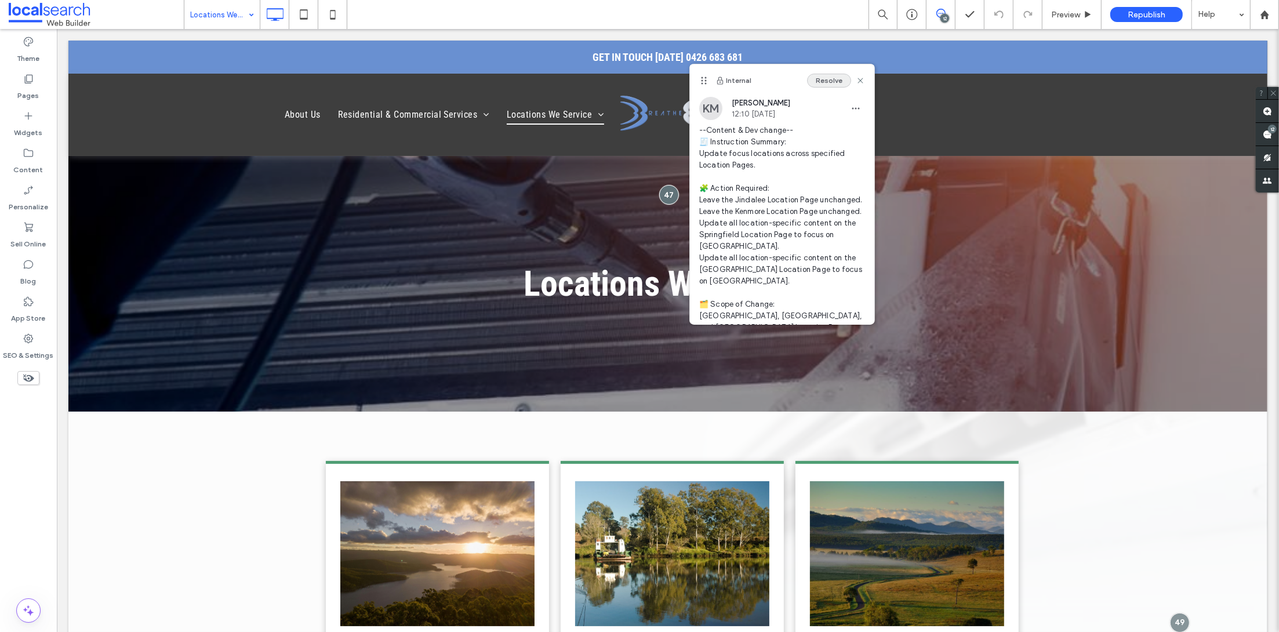
click at [825, 79] on button "Resolve" at bounding box center [829, 81] width 44 height 14
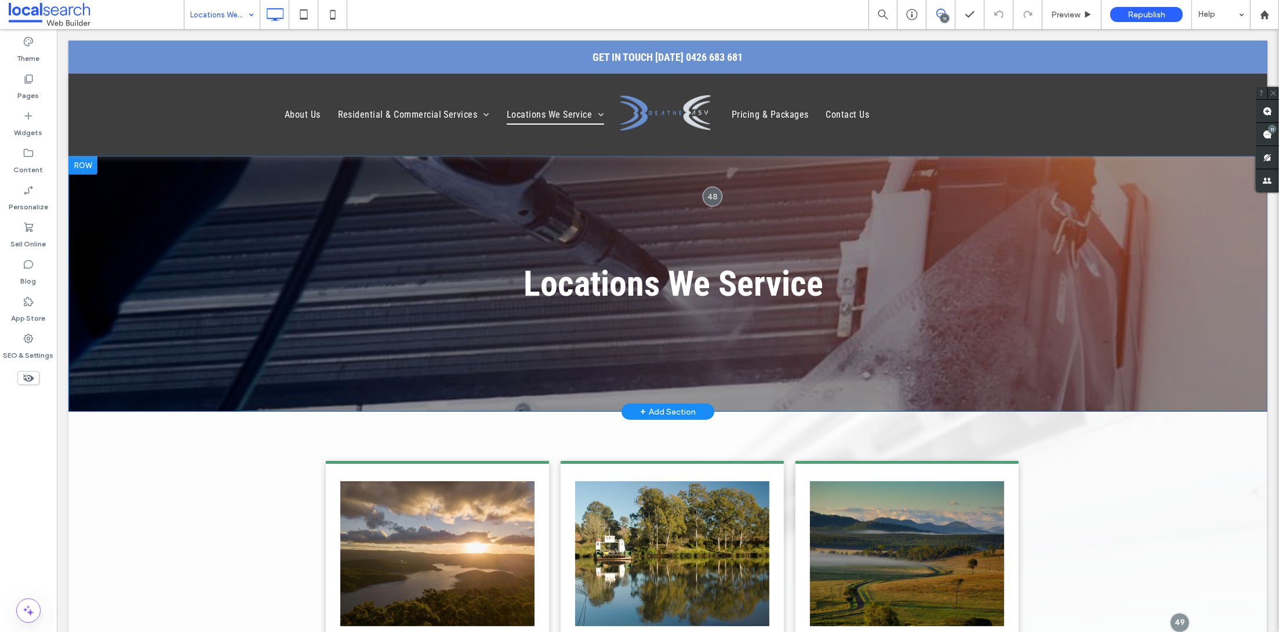
click at [713, 203] on div "Locations We Service Click To Paste Row + Add Section" at bounding box center [667, 284] width 1199 height 256
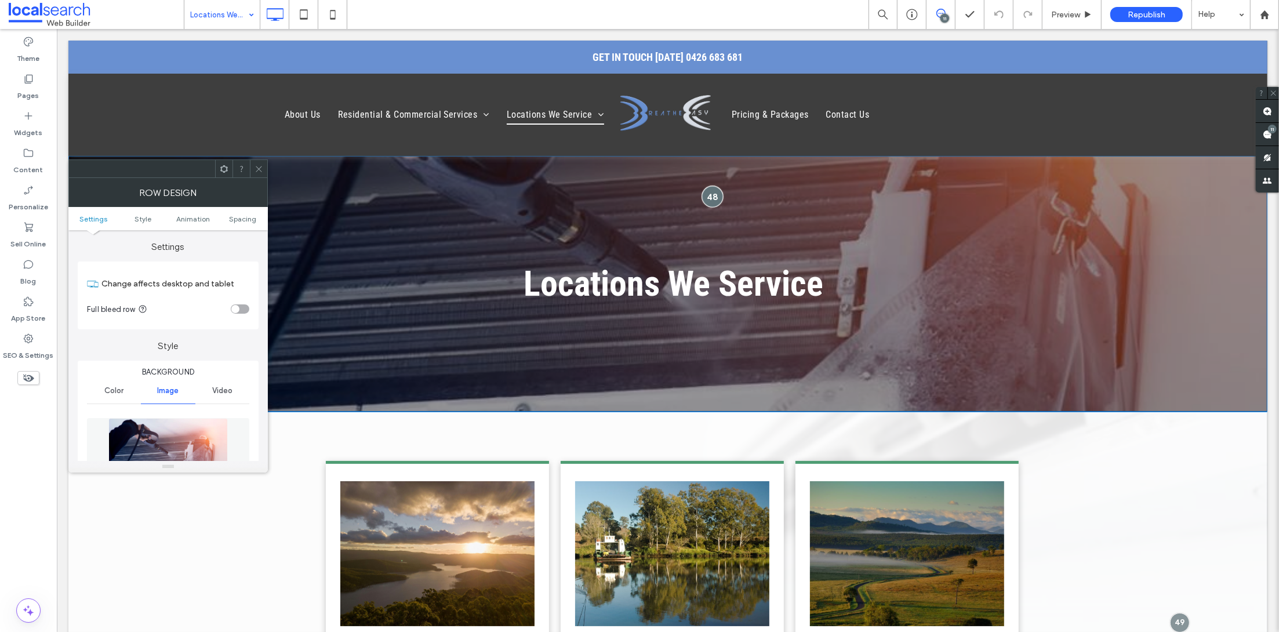
click at [705, 192] on div at bounding box center [711, 196] width 21 height 21
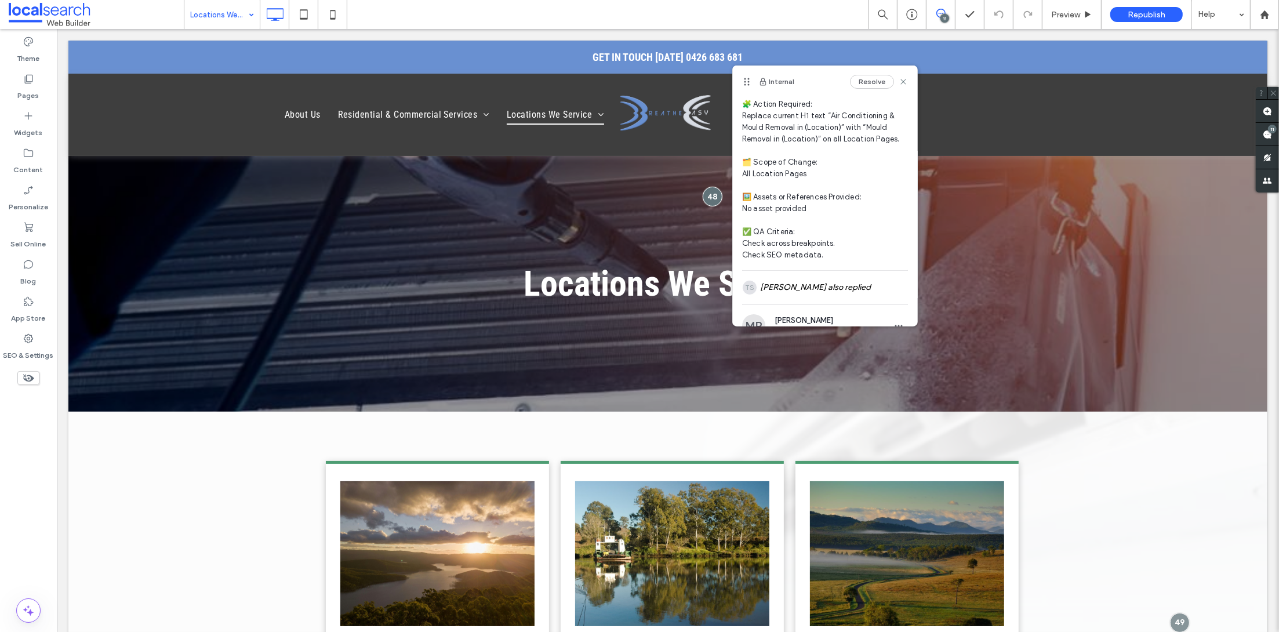
scroll to position [145, 0]
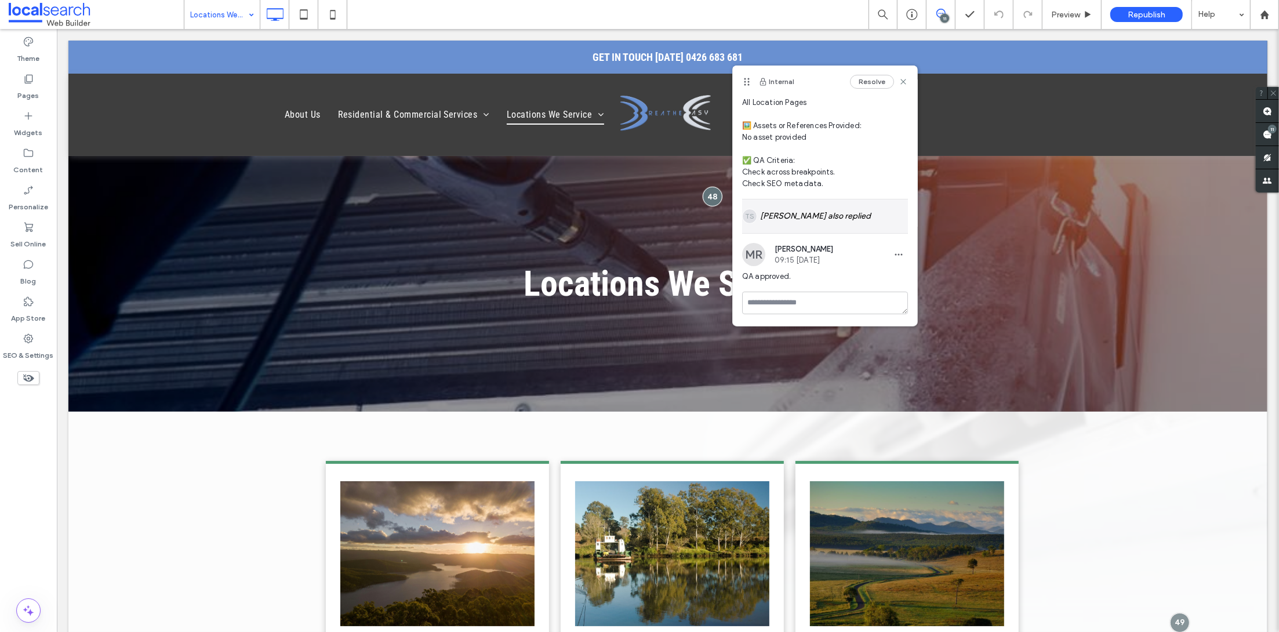
click at [794, 216] on div "TS [PERSON_NAME] also replied" at bounding box center [825, 216] width 166 height 34
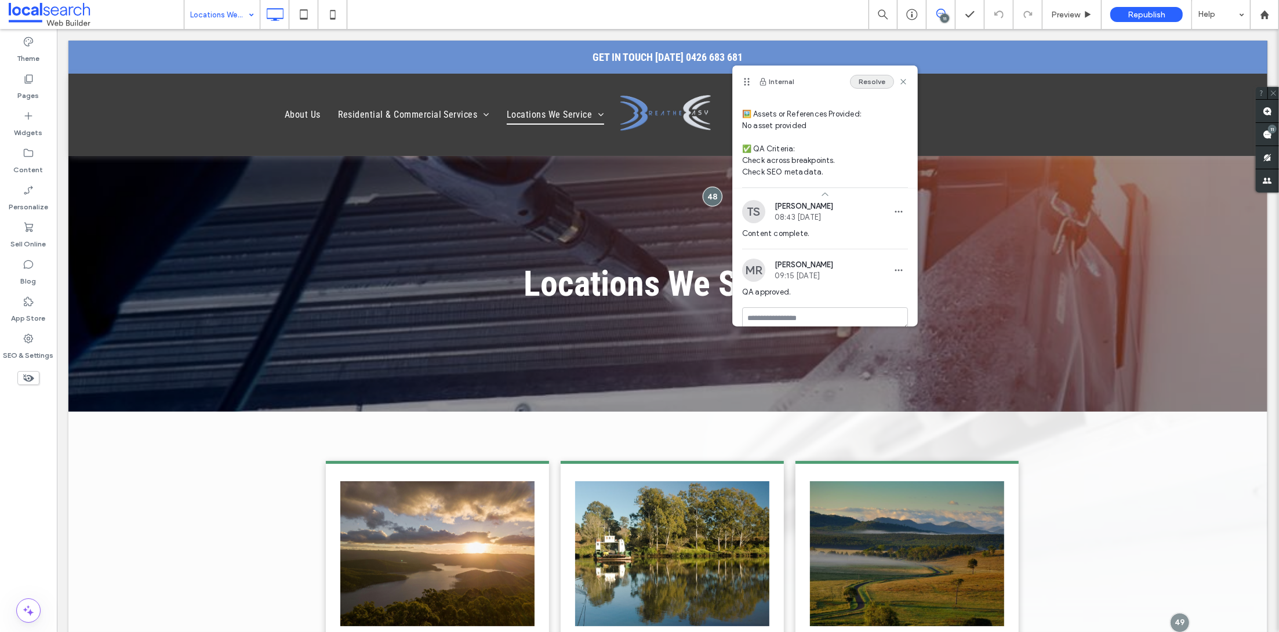
click at [863, 83] on button "Resolve" at bounding box center [872, 82] width 44 height 14
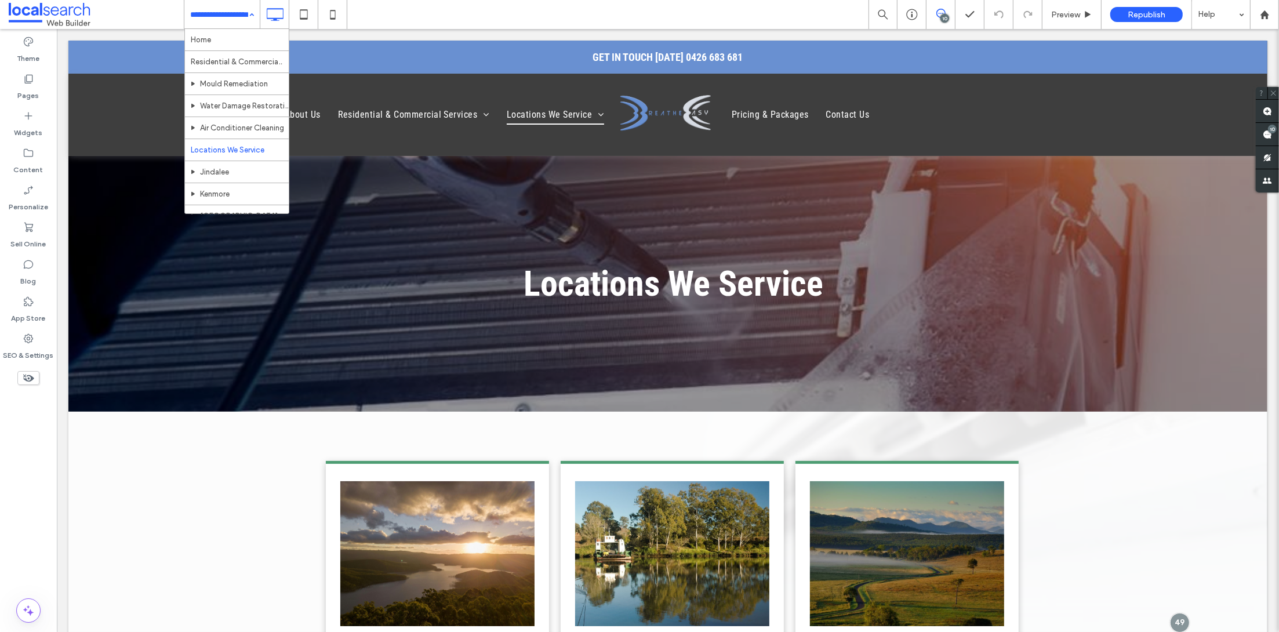
scroll to position [88, 0]
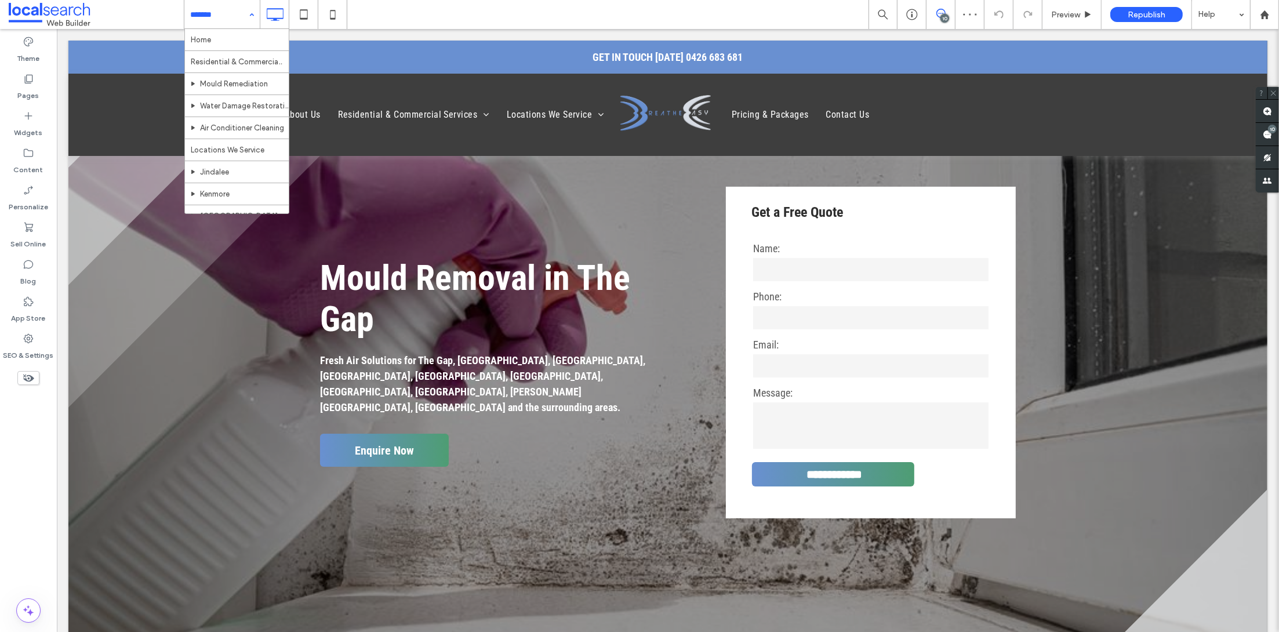
click at [225, 13] on input at bounding box center [219, 14] width 58 height 29
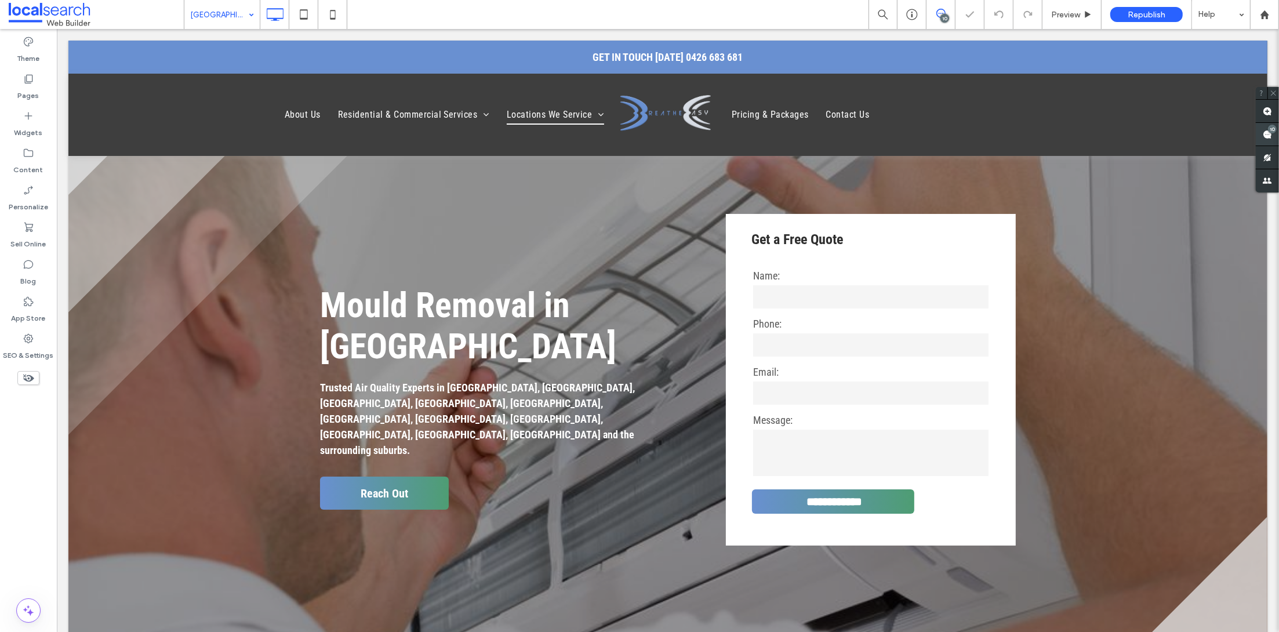
click at [1267, 132] on div "10" at bounding box center [1266, 134] width 23 height 23
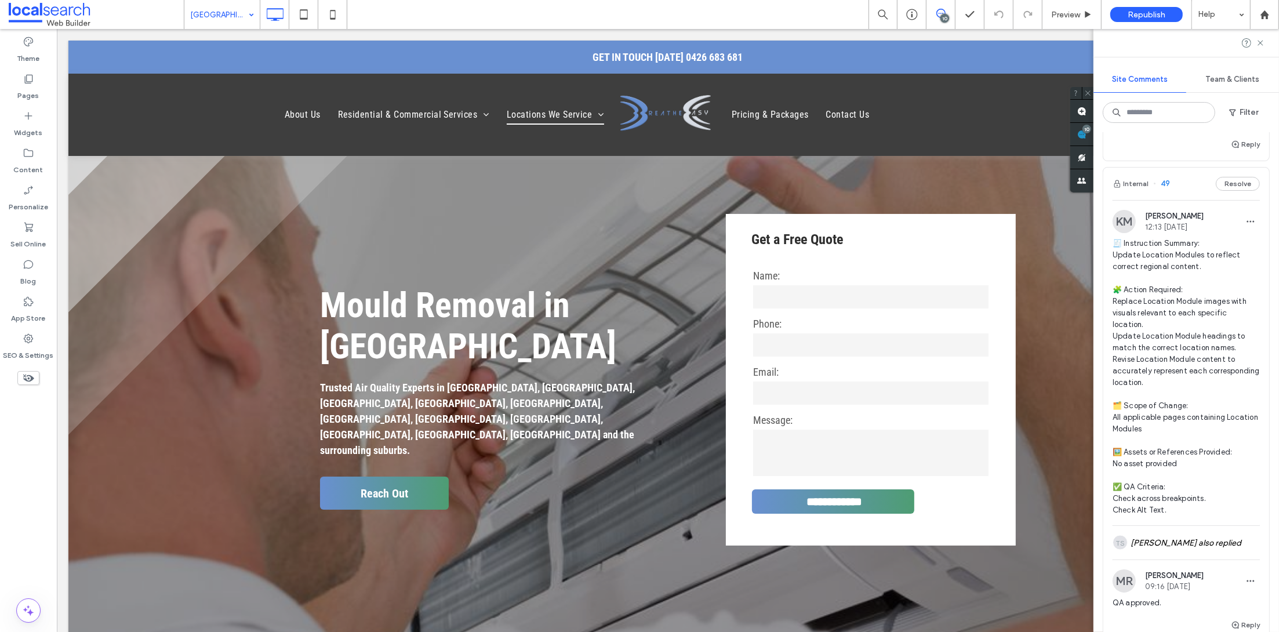
scroll to position [2003, 0]
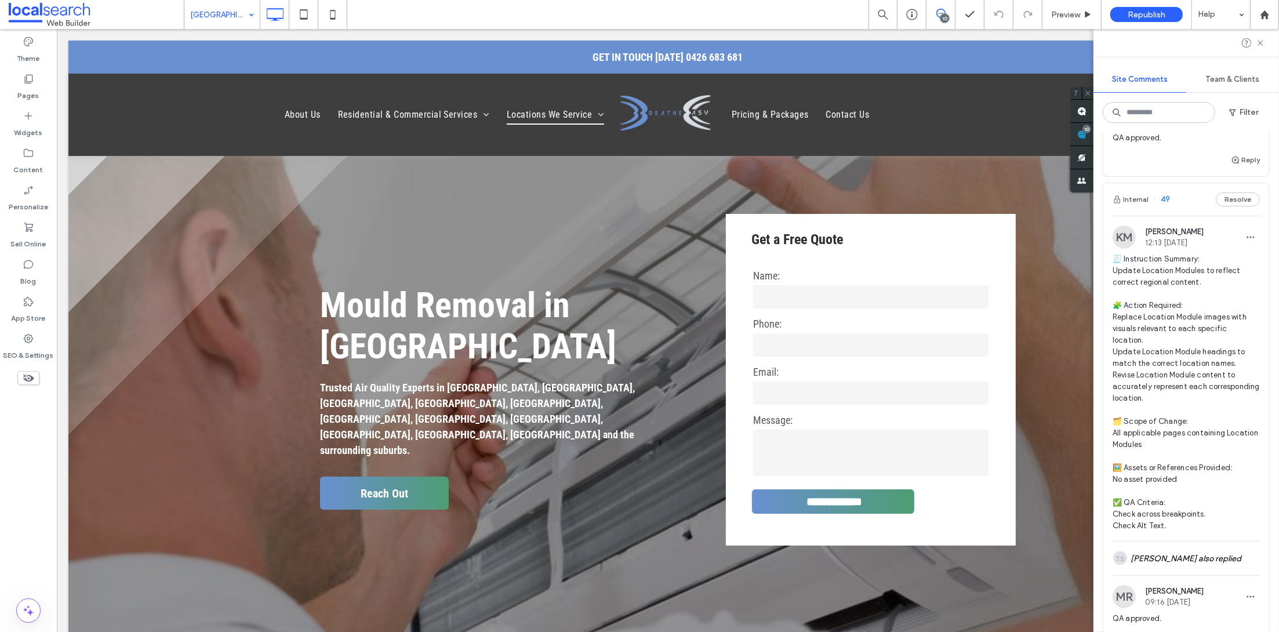
click at [1143, 195] on button "Internal" at bounding box center [1130, 199] width 36 height 14
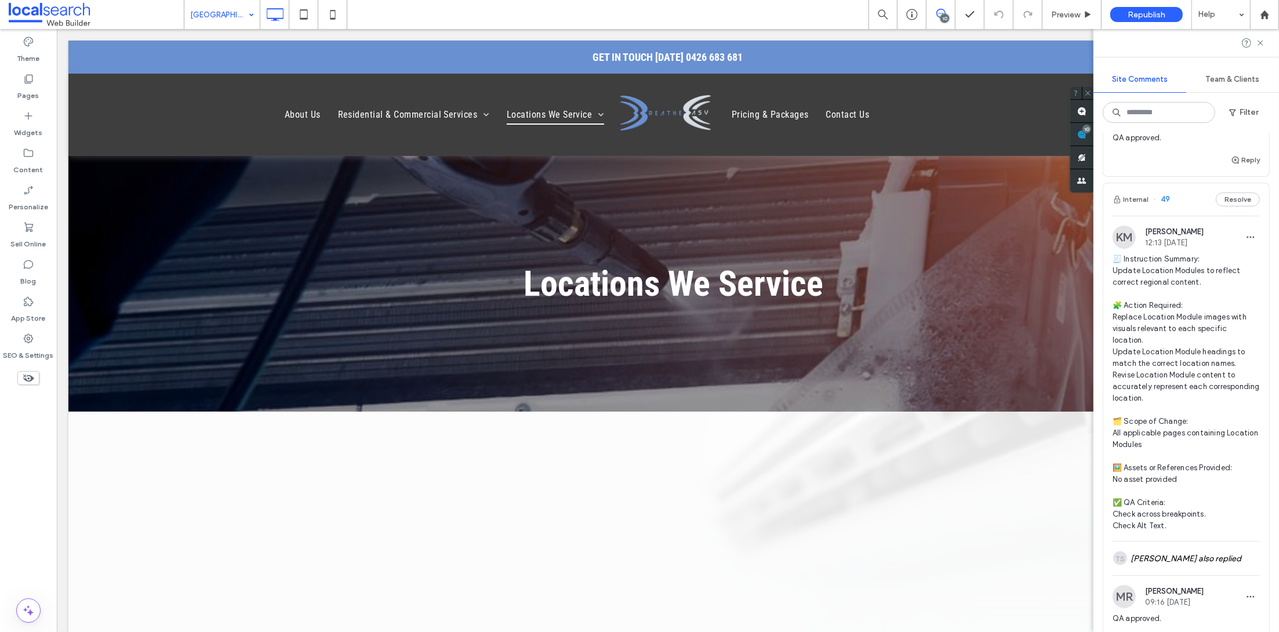
scroll to position [0, 0]
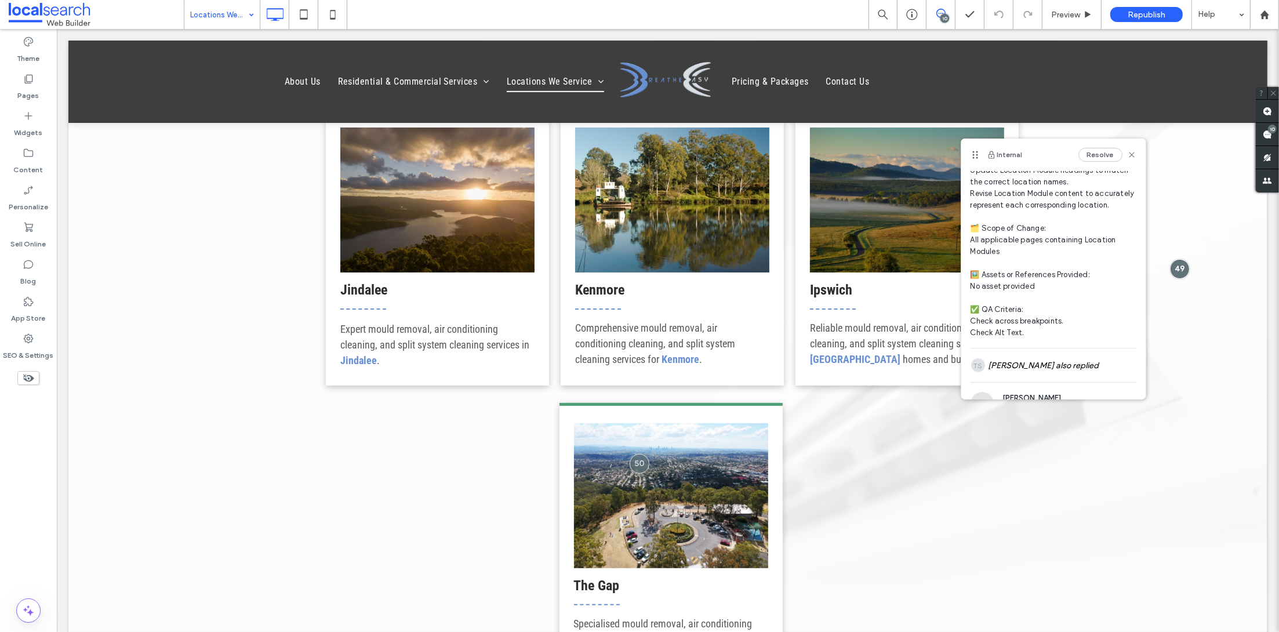
scroll to position [203, 0]
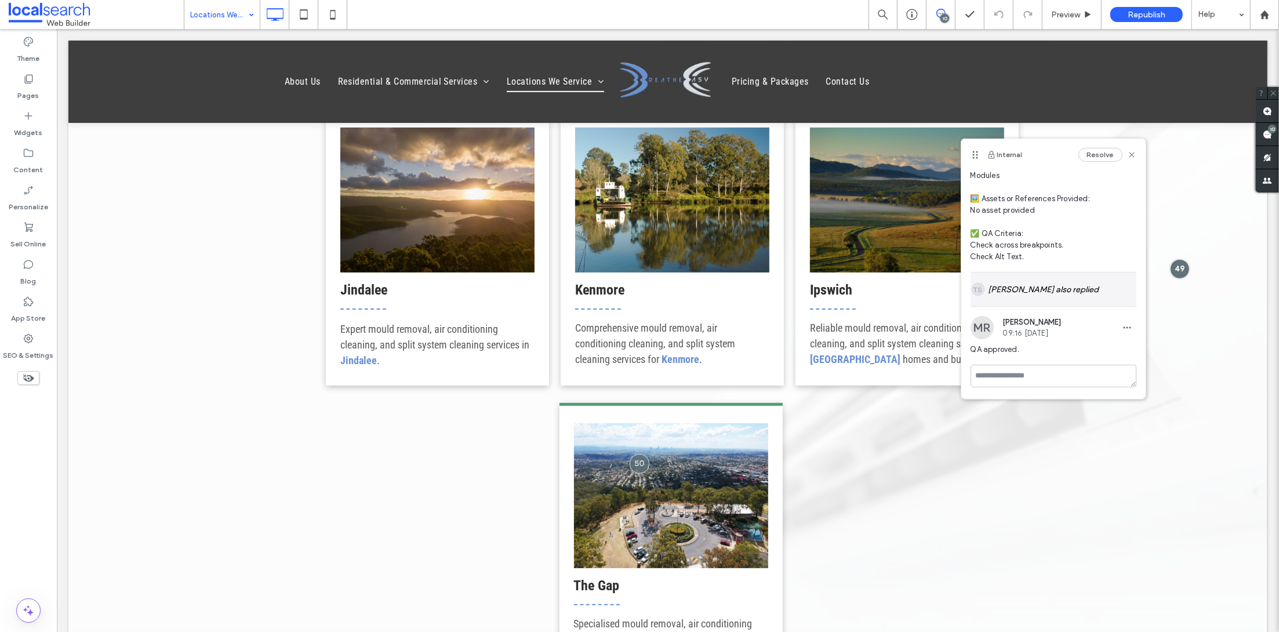
click at [1021, 296] on div "TS [PERSON_NAME] also replied" at bounding box center [1053, 289] width 166 height 34
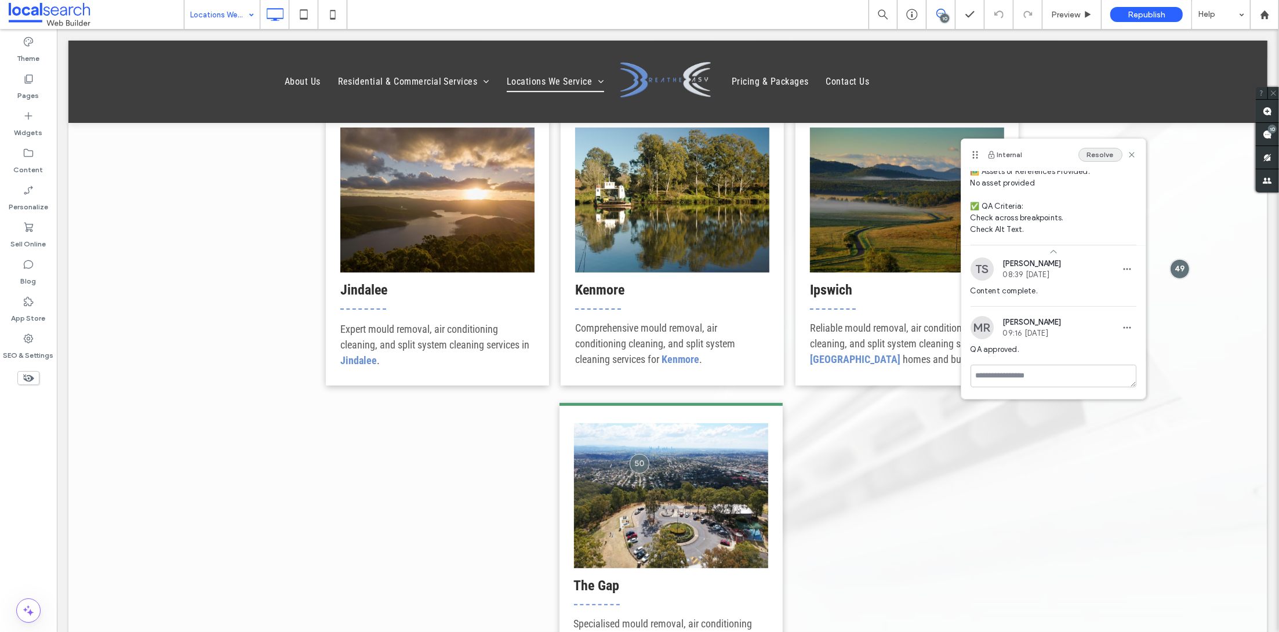
click at [1080, 155] on button "Resolve" at bounding box center [1100, 155] width 44 height 14
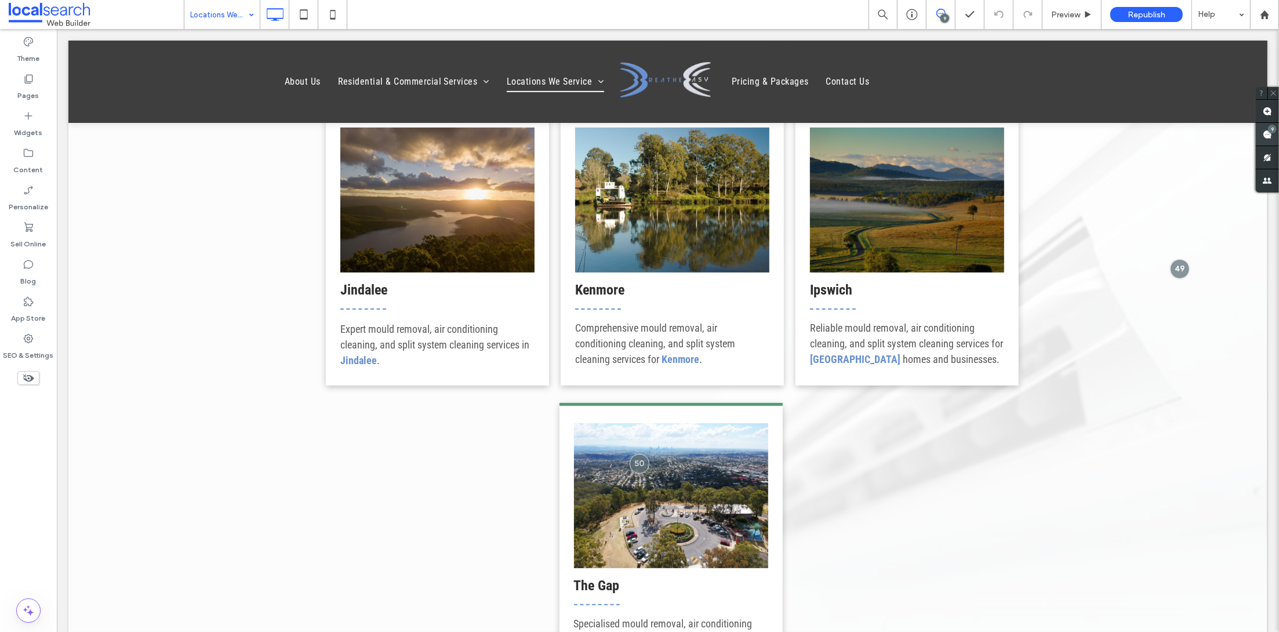
click at [1268, 134] on span at bounding box center [1266, 134] width 23 height 23
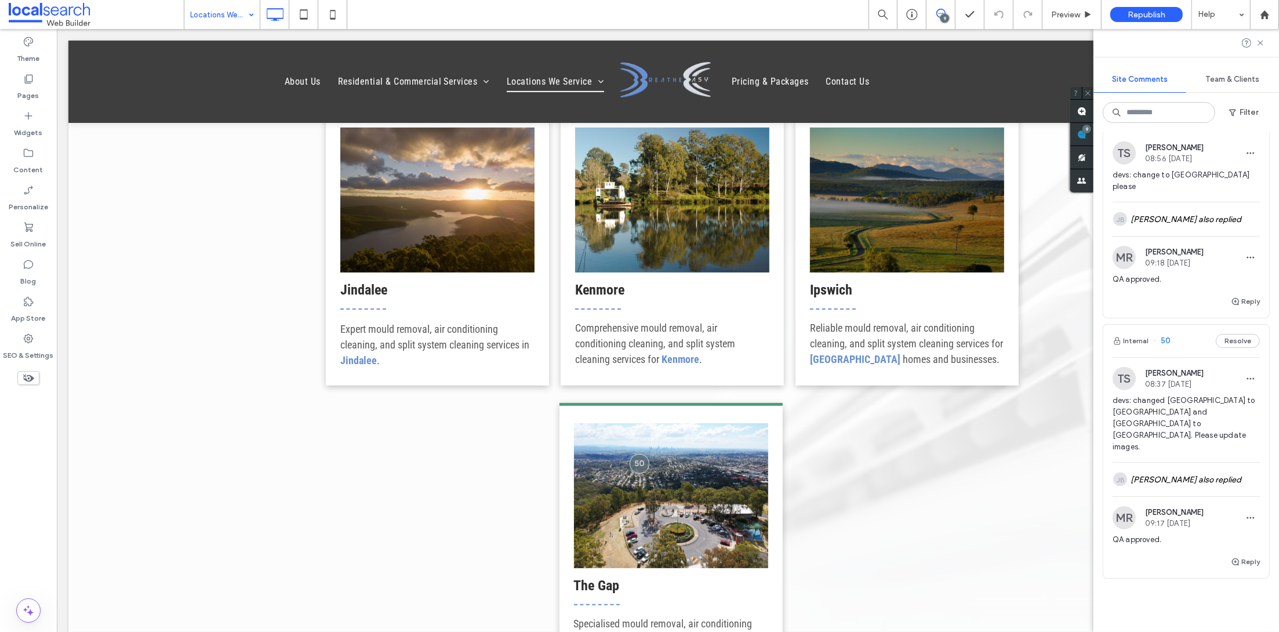
scroll to position [1751, 0]
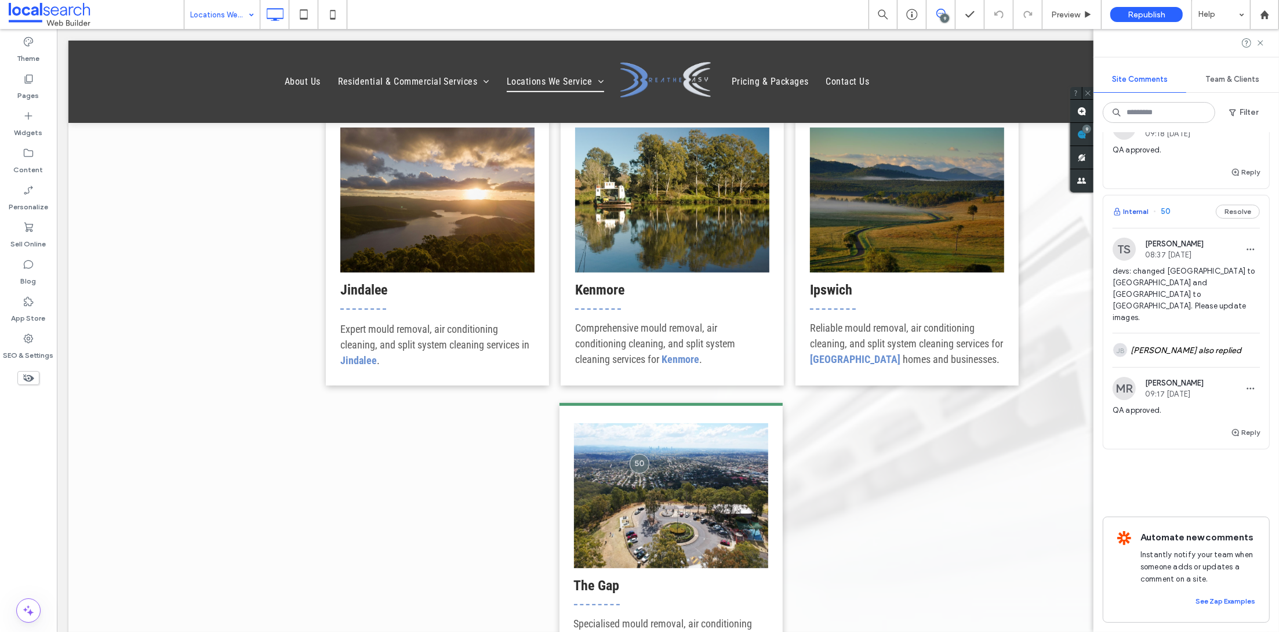
click at [1138, 209] on button "Internal" at bounding box center [1130, 212] width 36 height 14
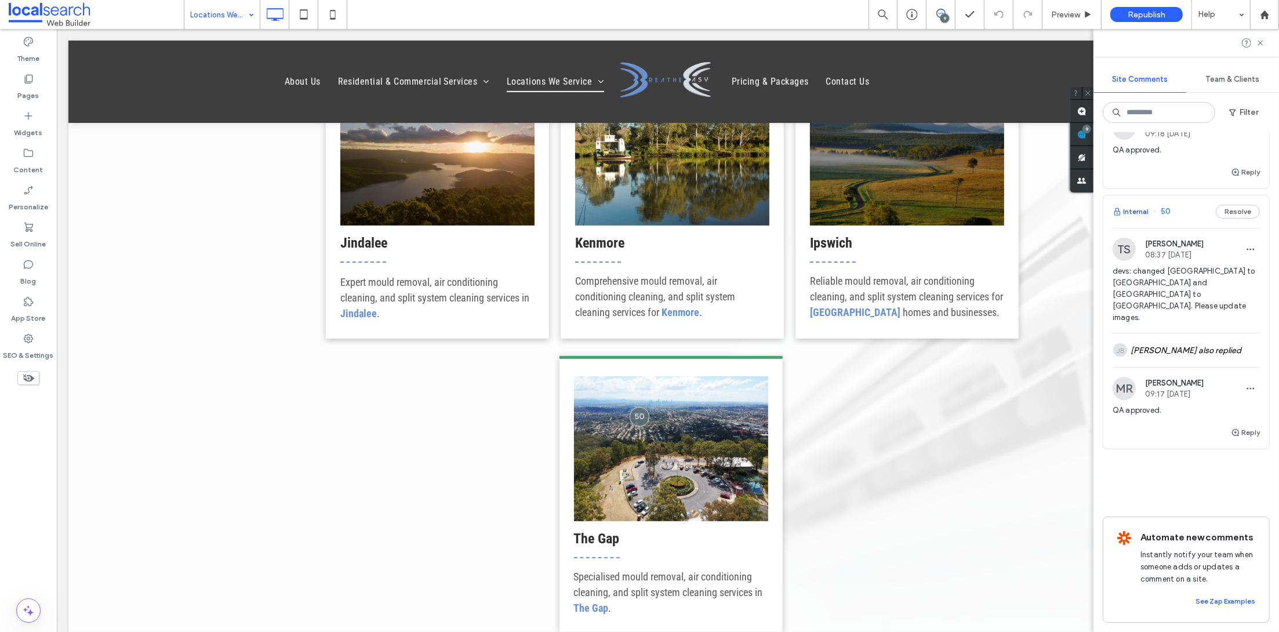
scroll to position [490, 0]
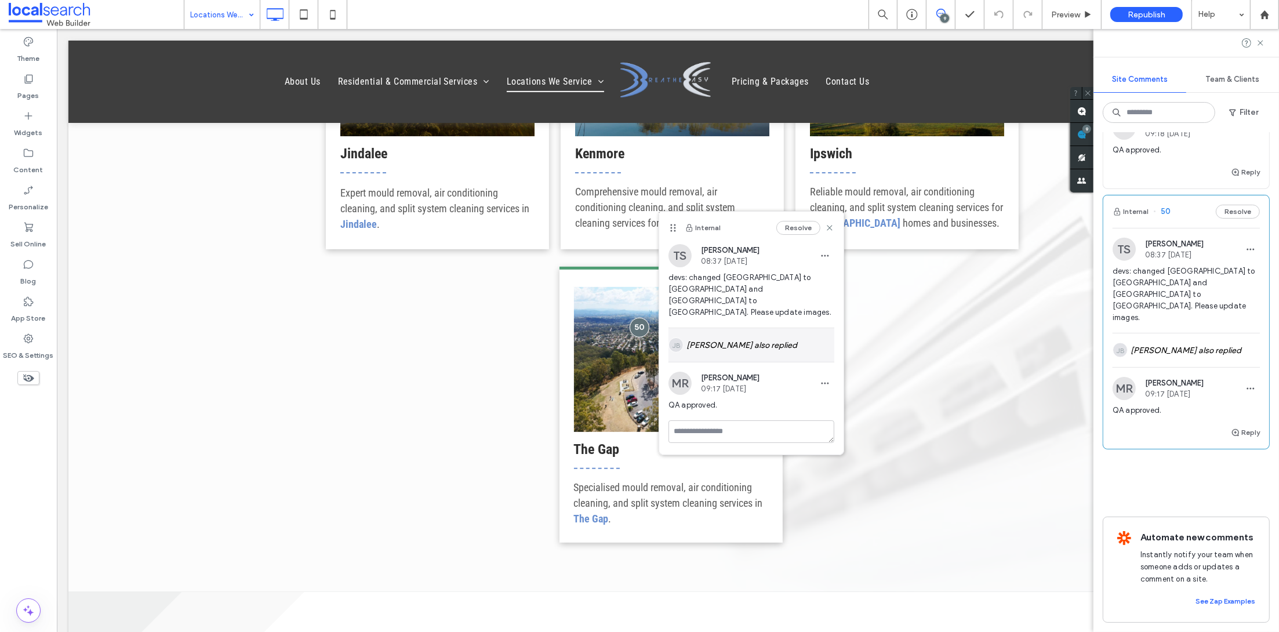
click at [746, 334] on div "[PERSON_NAME] also replied" at bounding box center [751, 345] width 166 height 34
click at [806, 219] on div "Internal Resolve" at bounding box center [751, 228] width 184 height 32
click at [800, 227] on button "Resolve" at bounding box center [798, 228] width 44 height 14
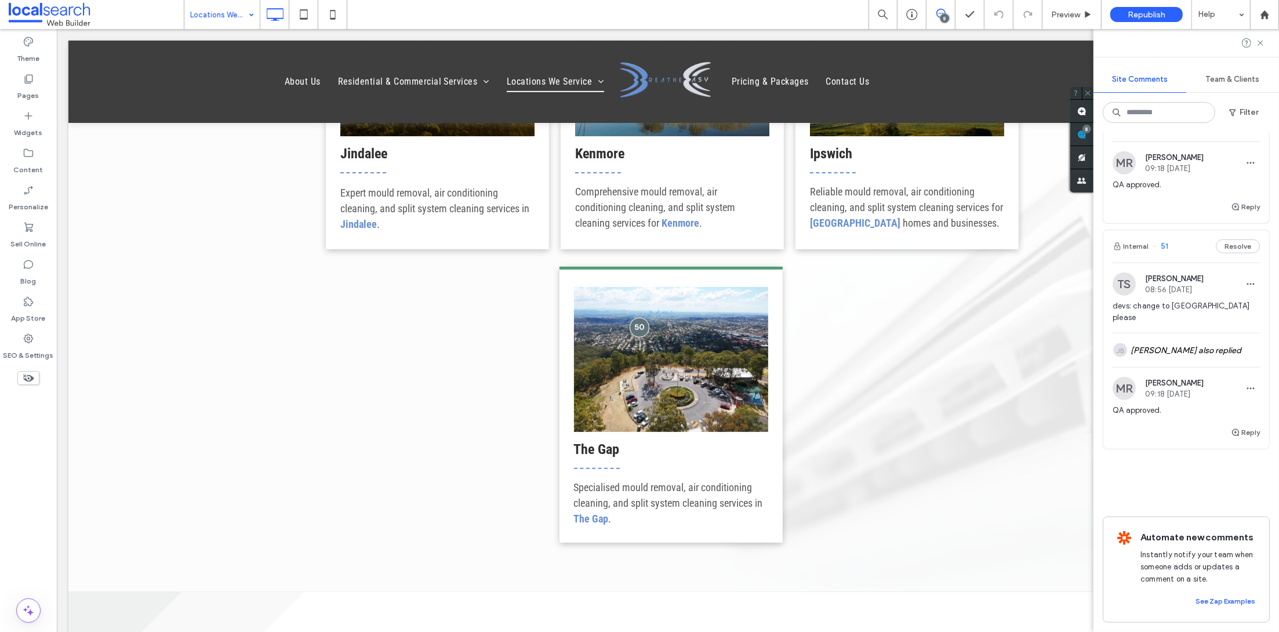
scroll to position [1513, 0]
click at [1136, 239] on button "Internal" at bounding box center [1130, 246] width 36 height 14
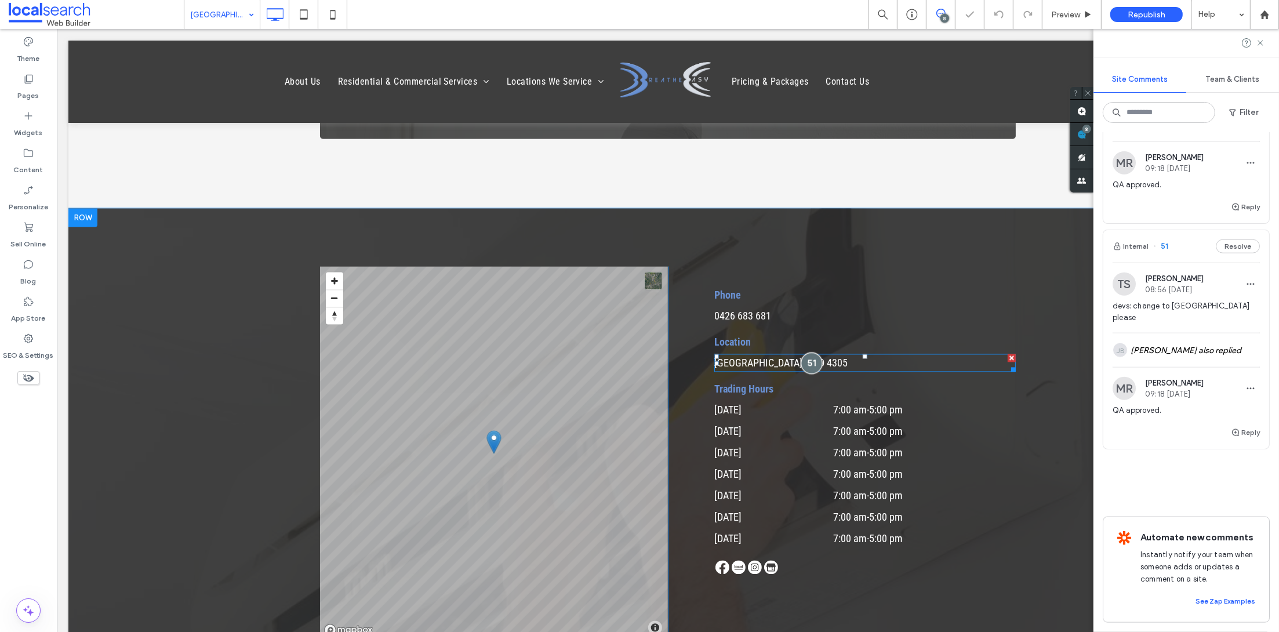
click at [809, 359] on div at bounding box center [810, 362] width 21 height 21
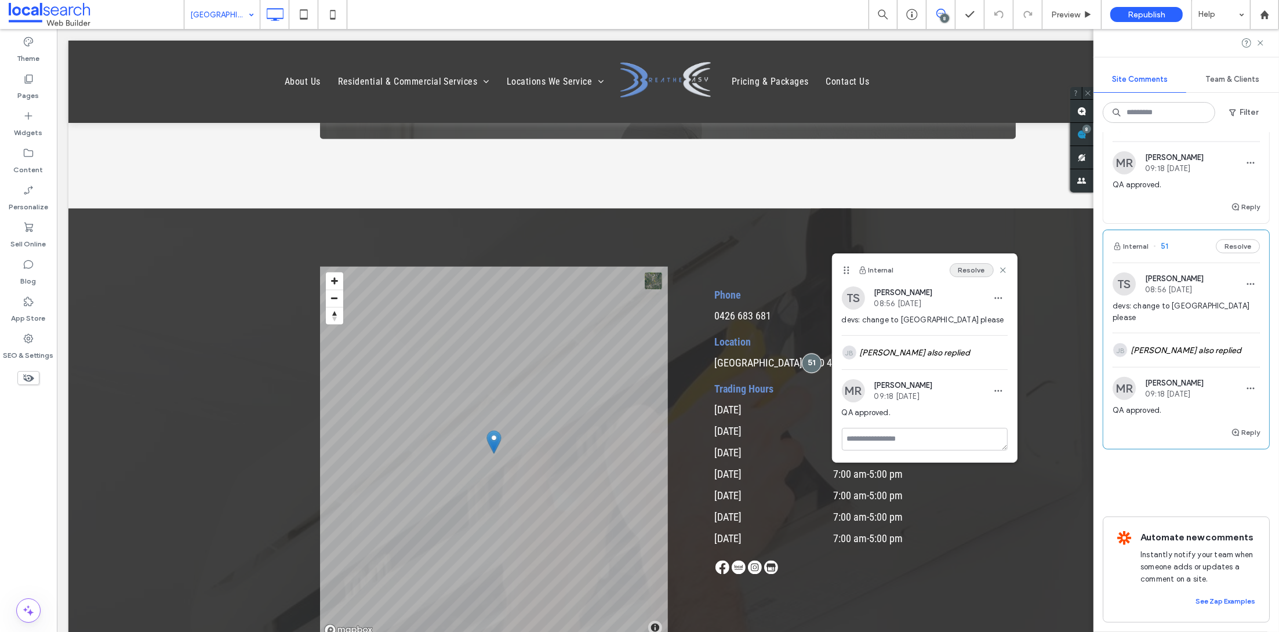
click at [967, 268] on button "Resolve" at bounding box center [971, 270] width 44 height 14
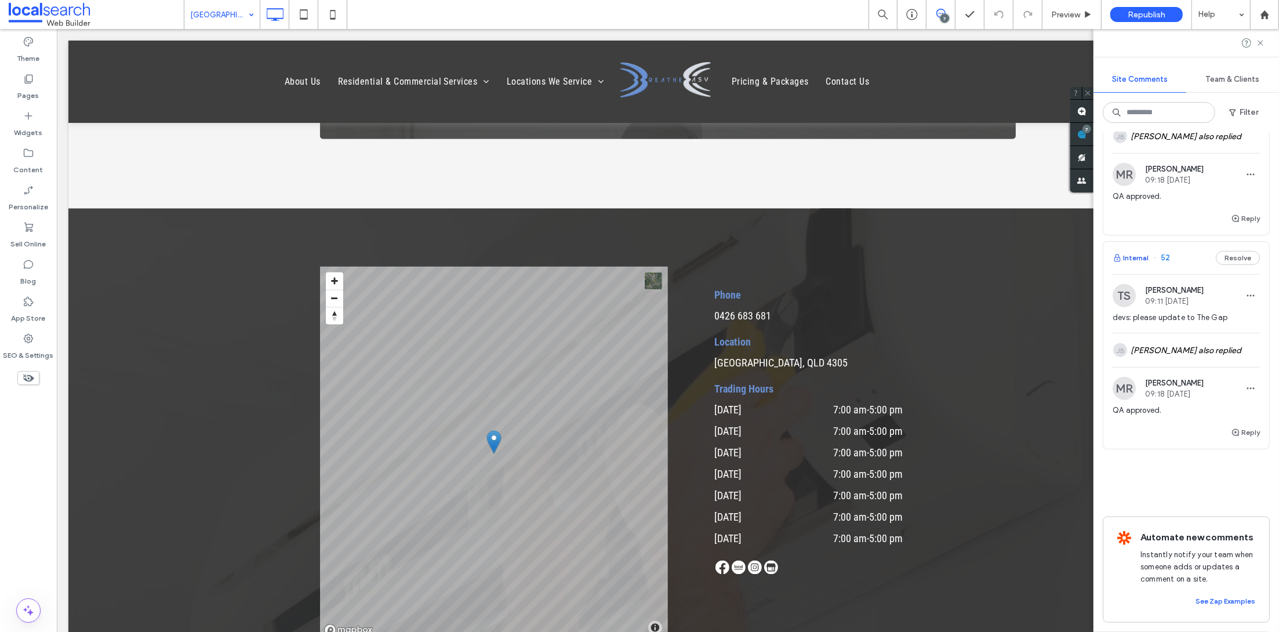
click at [1131, 251] on button "Internal" at bounding box center [1130, 258] width 36 height 14
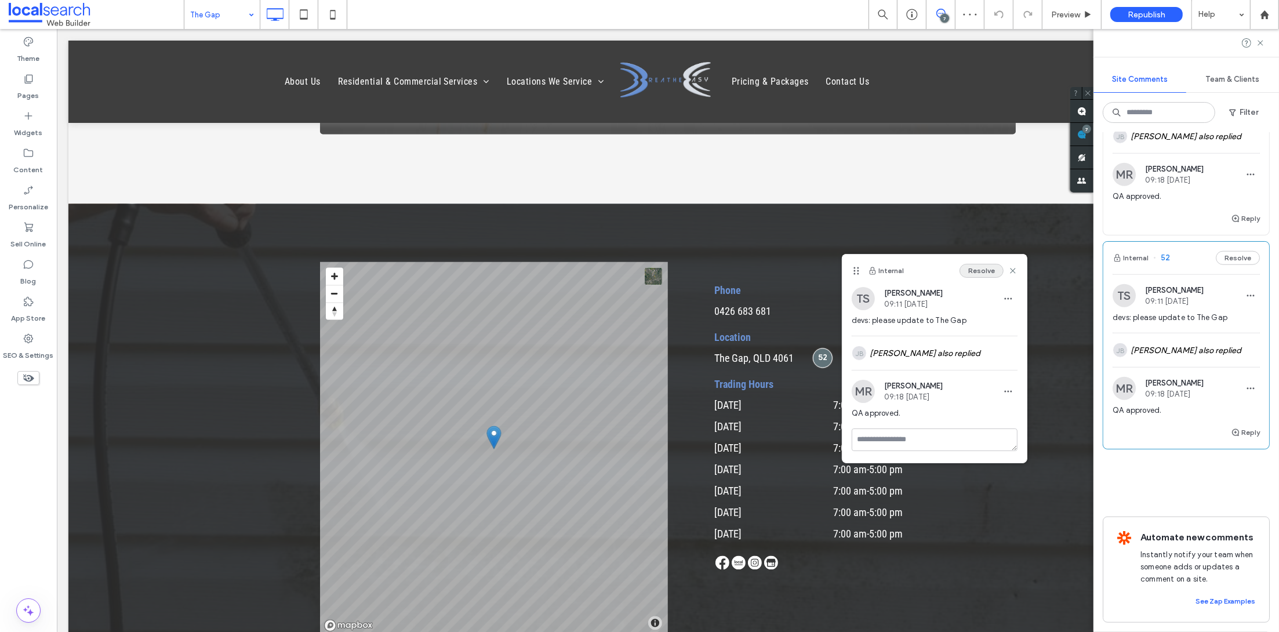
click at [986, 275] on button "Resolve" at bounding box center [981, 271] width 44 height 14
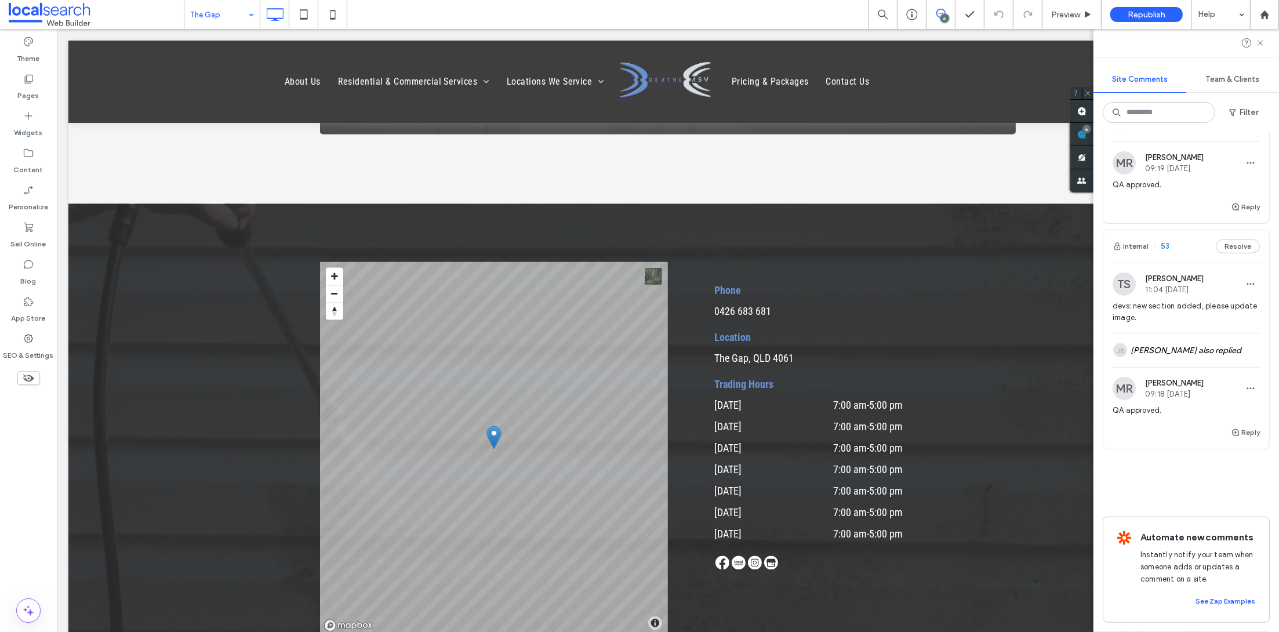
scroll to position [1052, 0]
click at [1133, 252] on button "Internal" at bounding box center [1130, 246] width 36 height 14
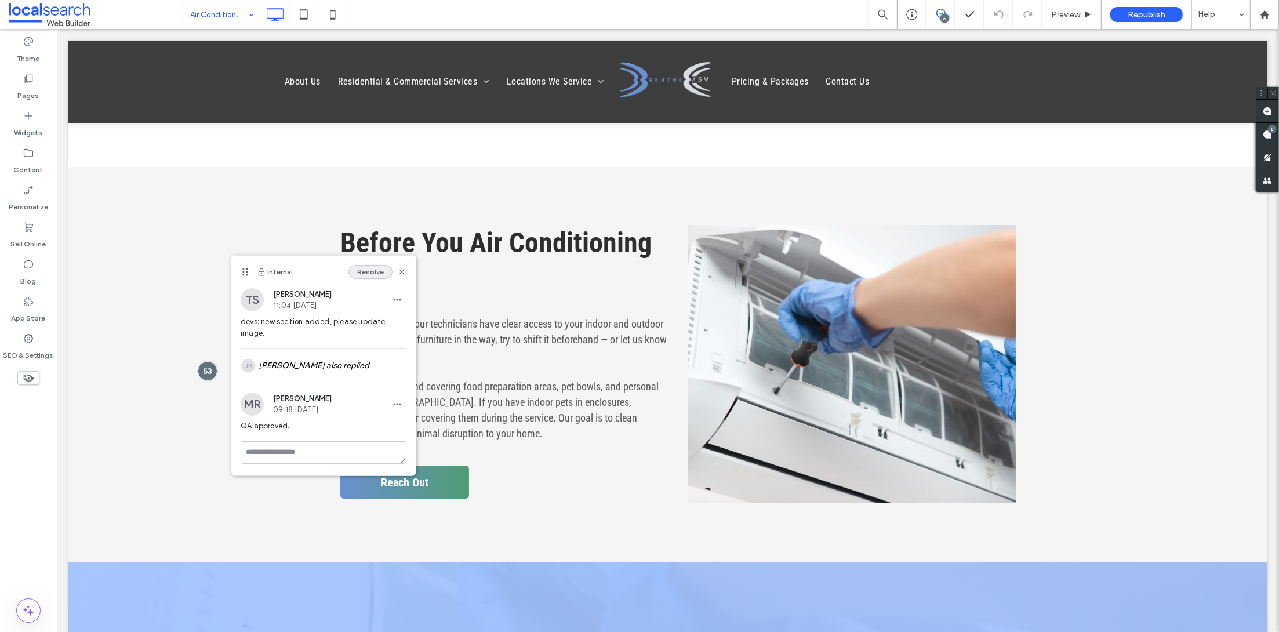
click at [370, 274] on button "Resolve" at bounding box center [370, 272] width 44 height 14
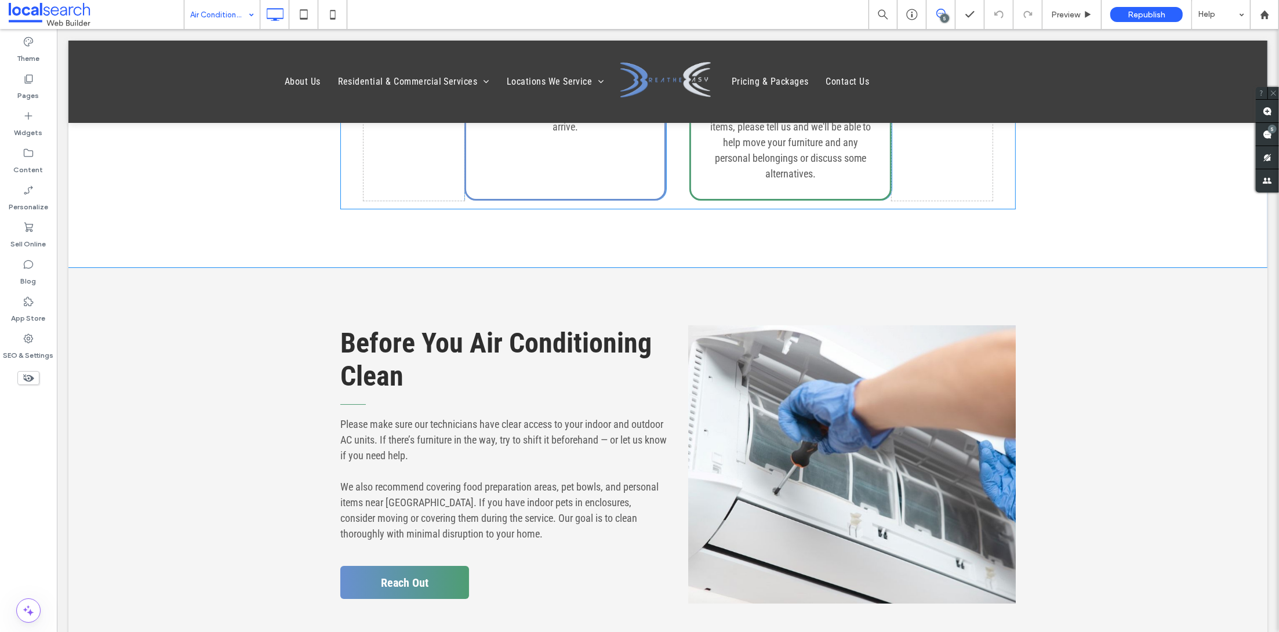
scroll to position [4360, 0]
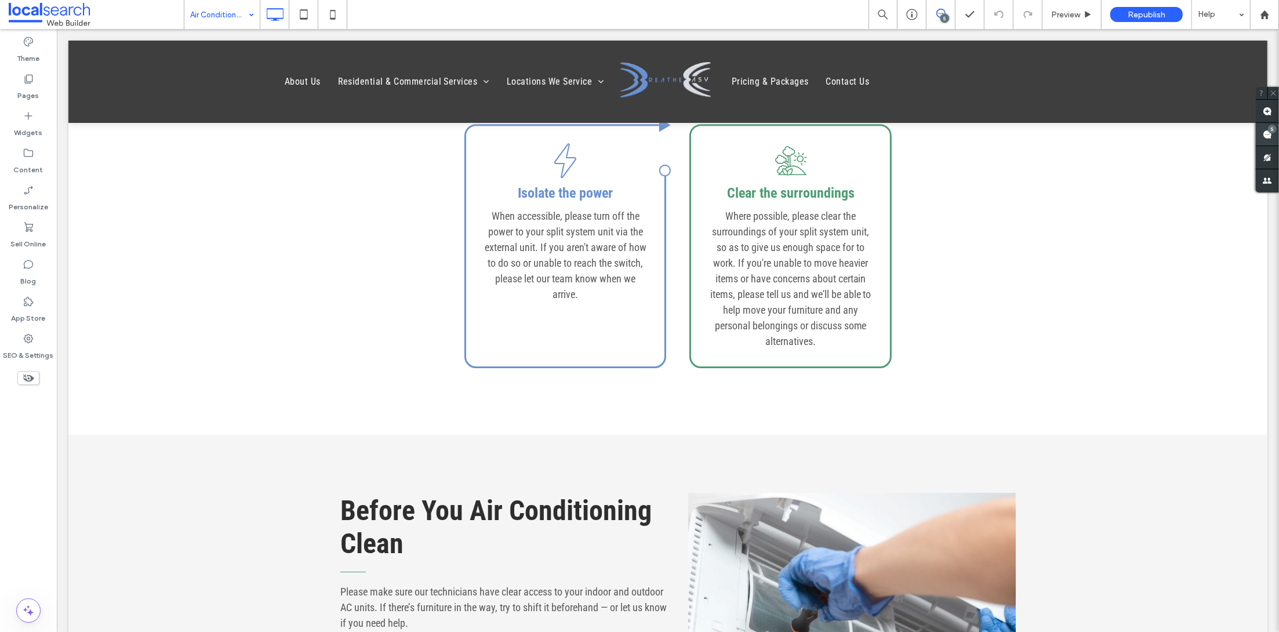
click at [1262, 133] on use at bounding box center [1266, 134] width 9 height 9
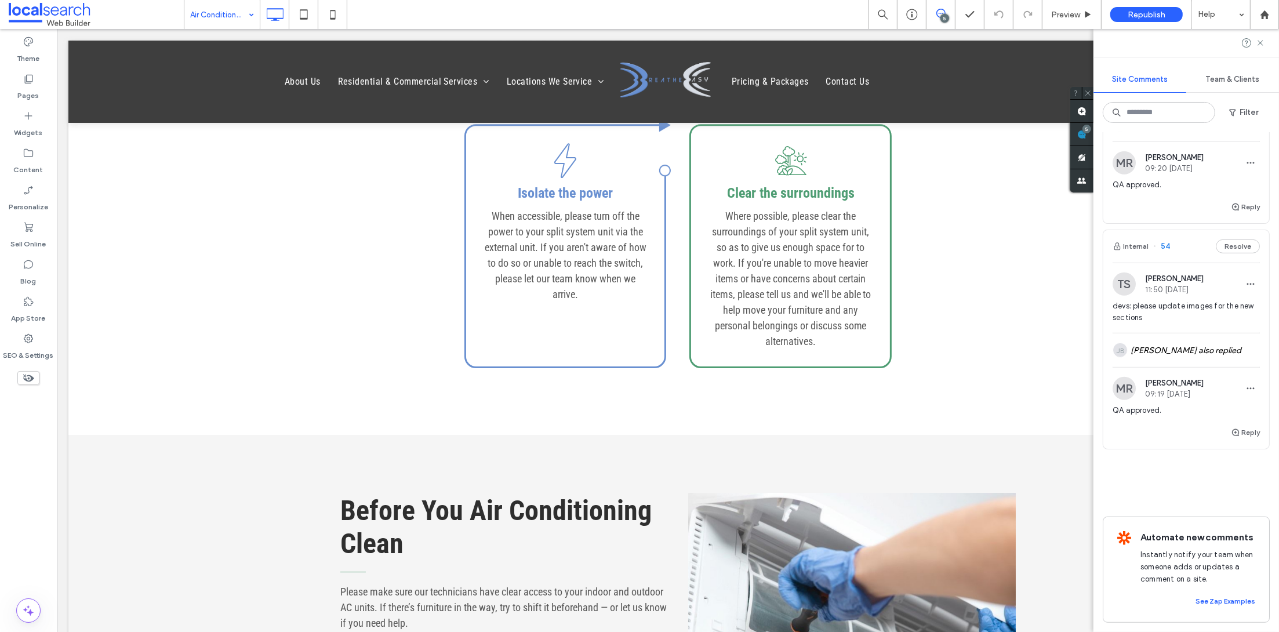
scroll to position [858, 0]
click at [1134, 239] on button "Internal" at bounding box center [1130, 246] width 36 height 14
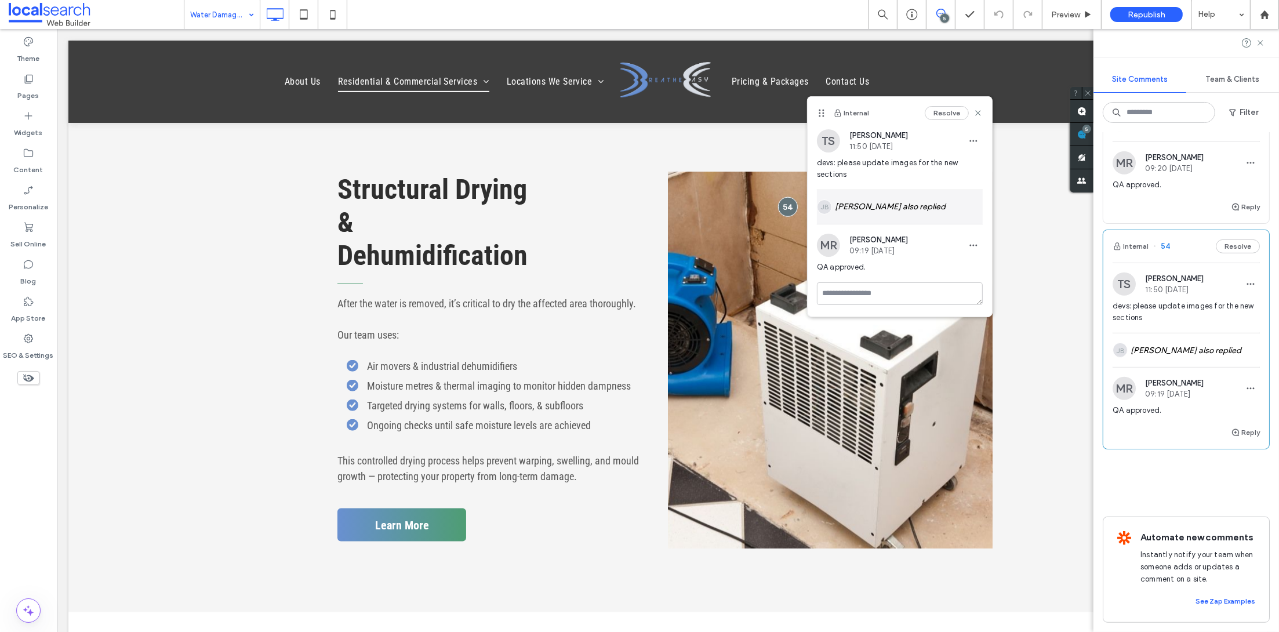
click at [881, 220] on div "[PERSON_NAME] also replied" at bounding box center [900, 207] width 166 height 34
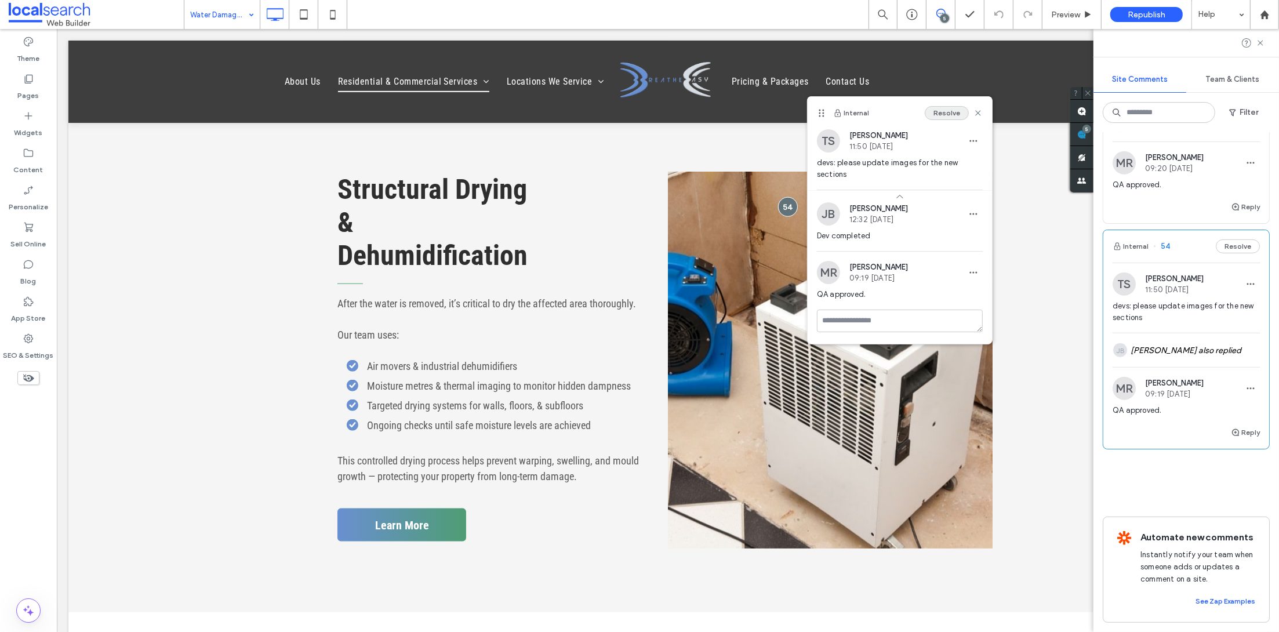
click at [941, 114] on button "Resolve" at bounding box center [946, 113] width 44 height 14
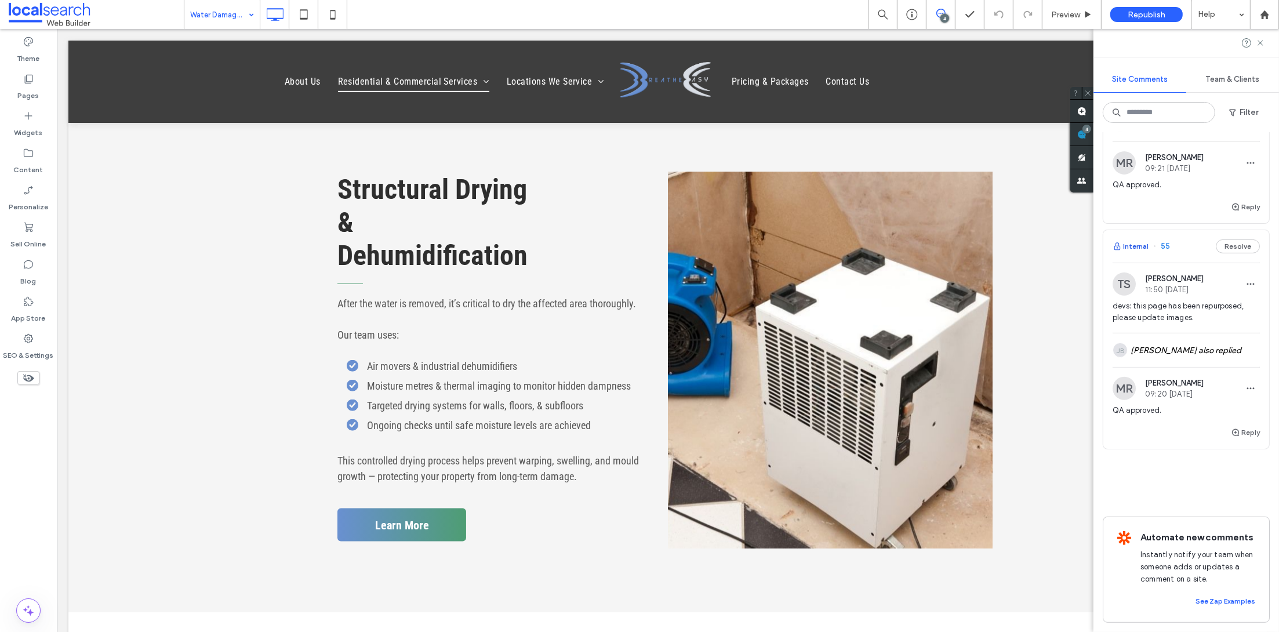
drag, startPoint x: 1133, startPoint y: 232, endPoint x: 1134, endPoint y: 220, distance: 12.2
click at [1133, 231] on div "Internal 55 Resolve" at bounding box center [1186, 246] width 166 height 32
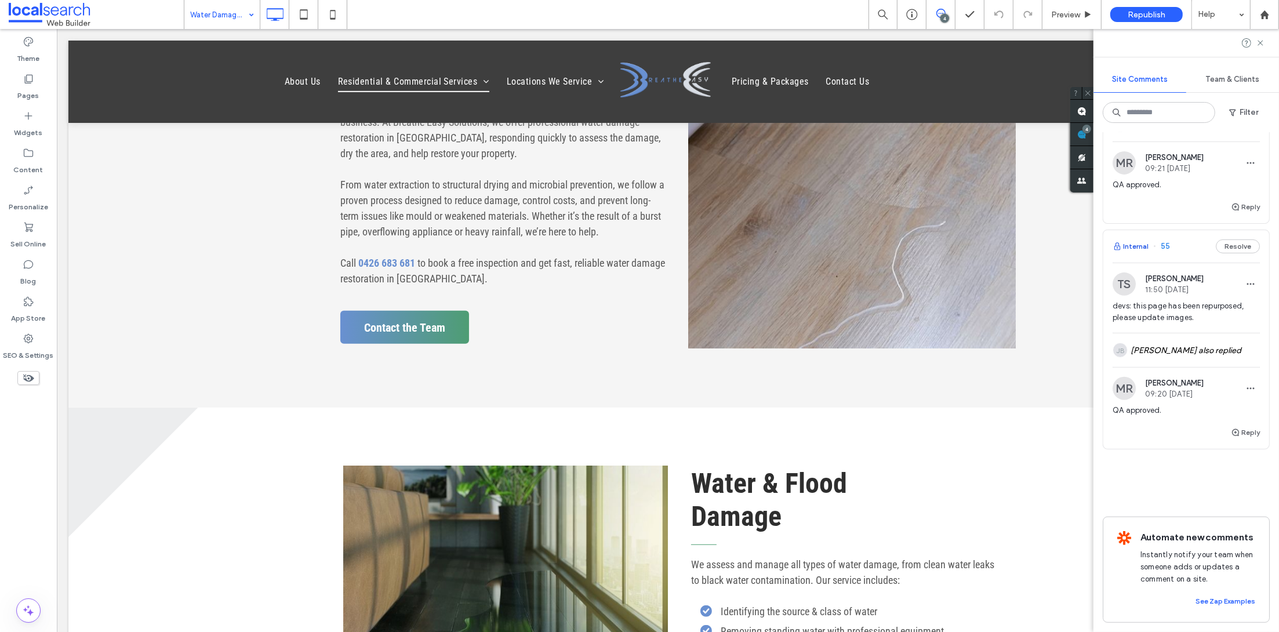
click at [1134, 239] on button "Internal" at bounding box center [1130, 246] width 36 height 14
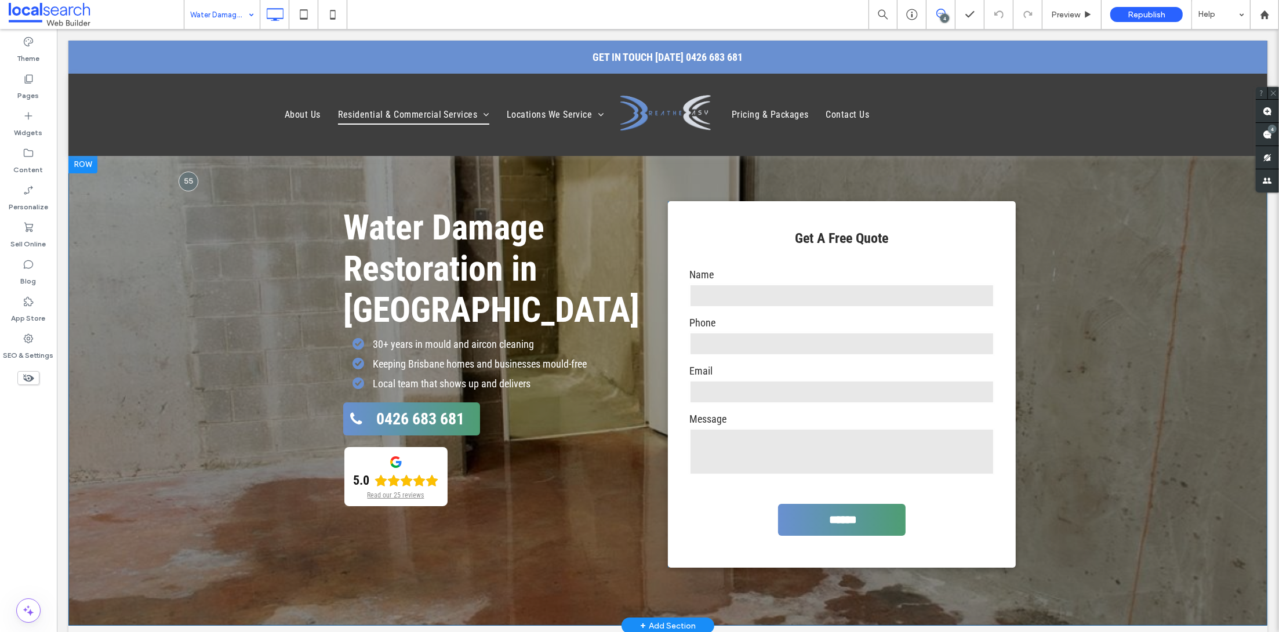
scroll to position [0, 0]
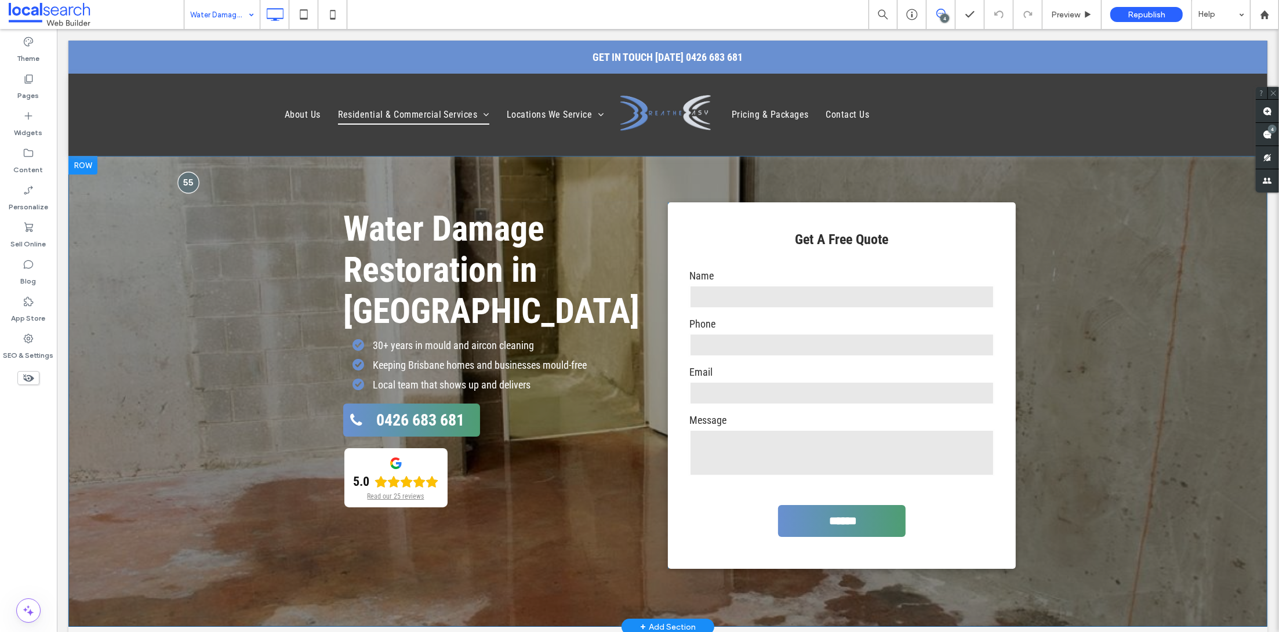
click at [188, 180] on div at bounding box center [187, 182] width 21 height 21
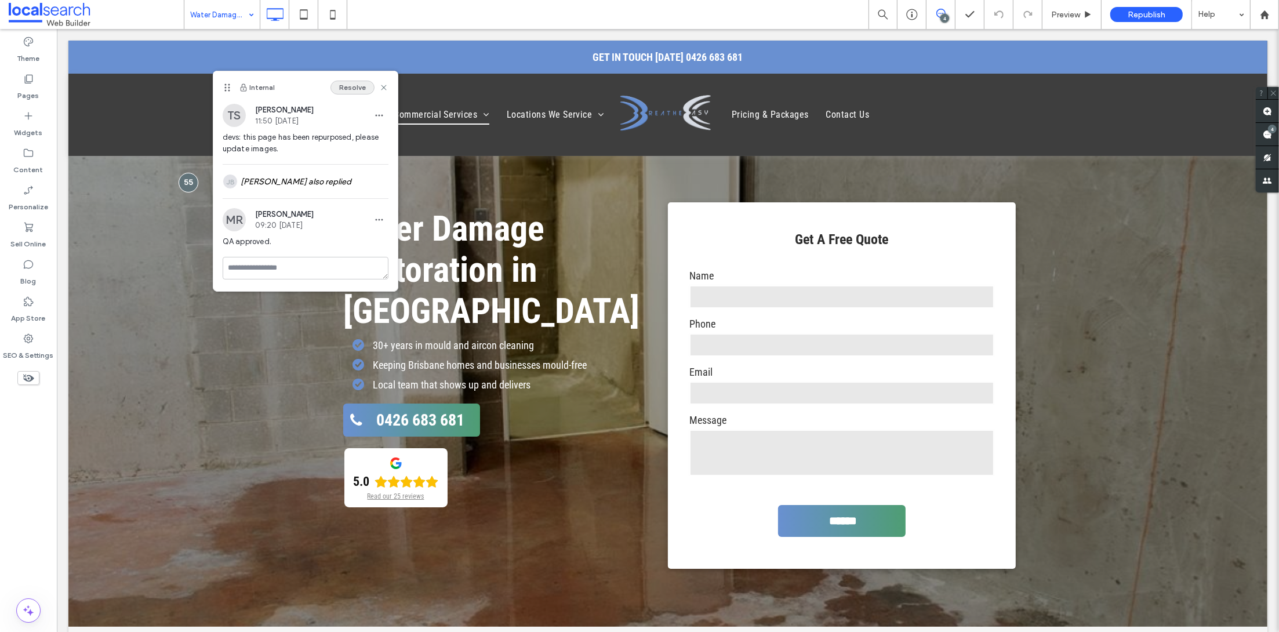
click at [351, 83] on button "Resolve" at bounding box center [352, 88] width 44 height 14
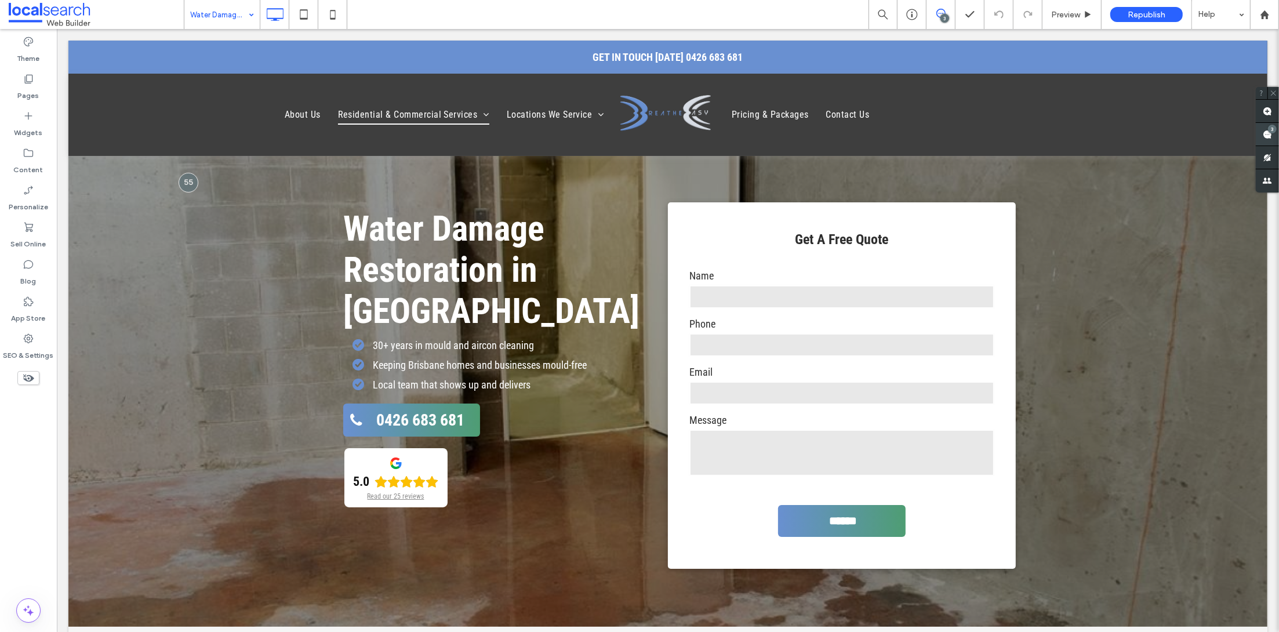
click at [1272, 135] on span at bounding box center [1266, 134] width 23 height 23
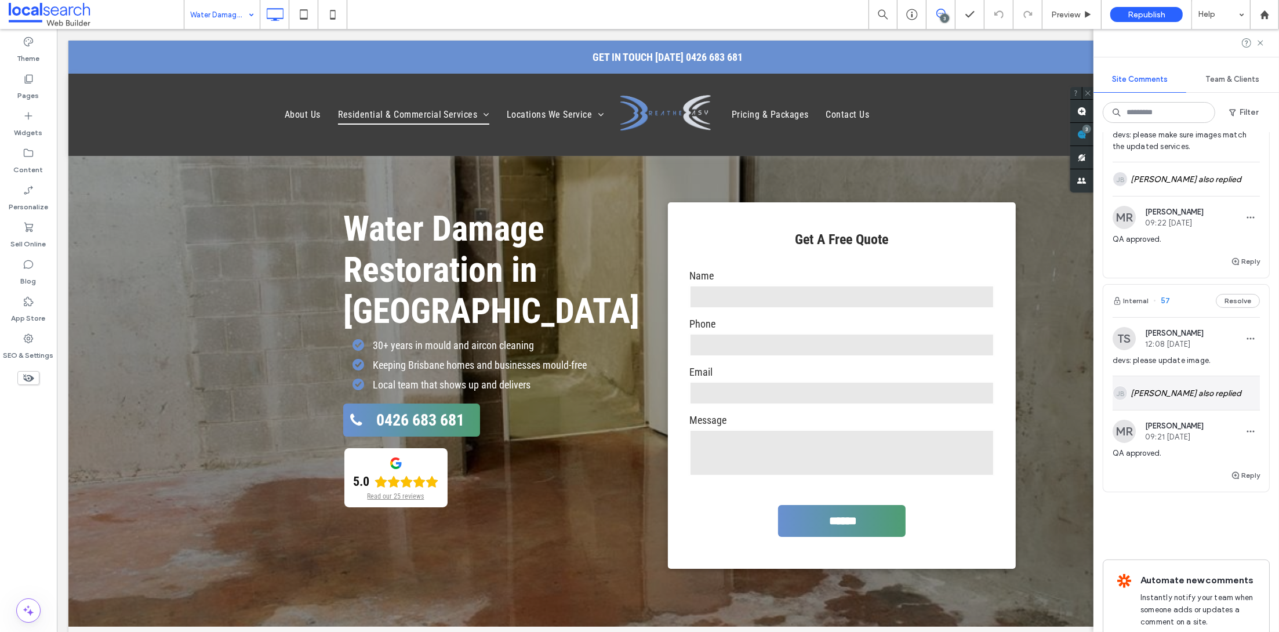
scroll to position [406, 0]
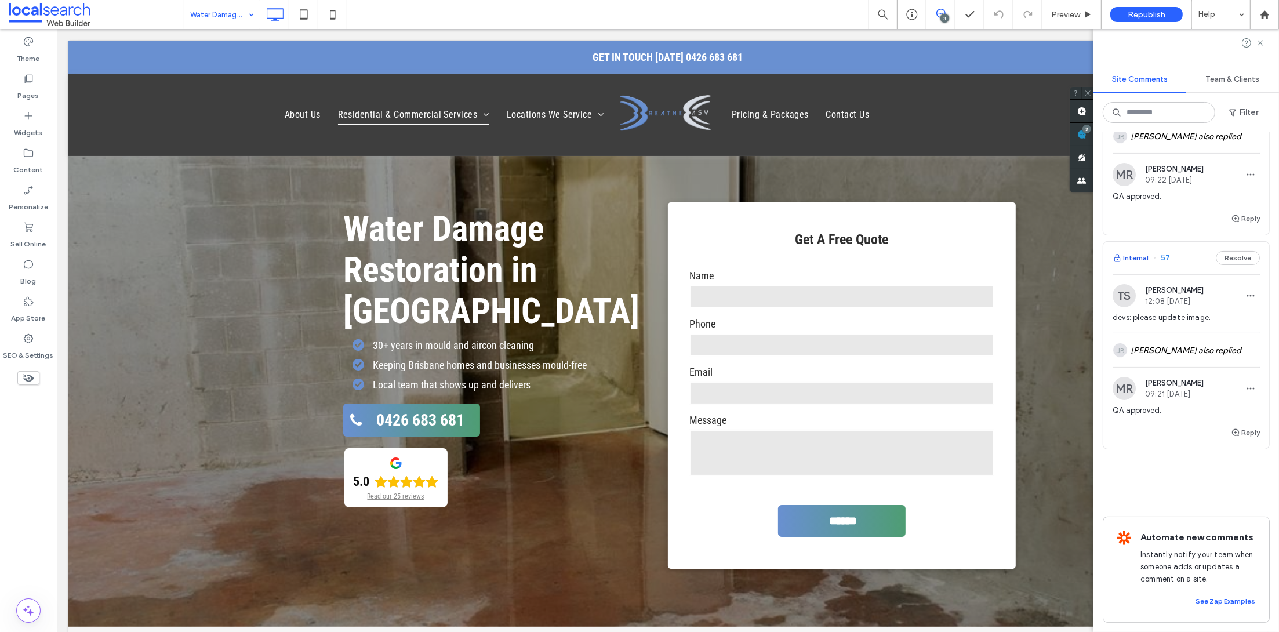
click at [1139, 251] on button "Internal" at bounding box center [1130, 258] width 36 height 14
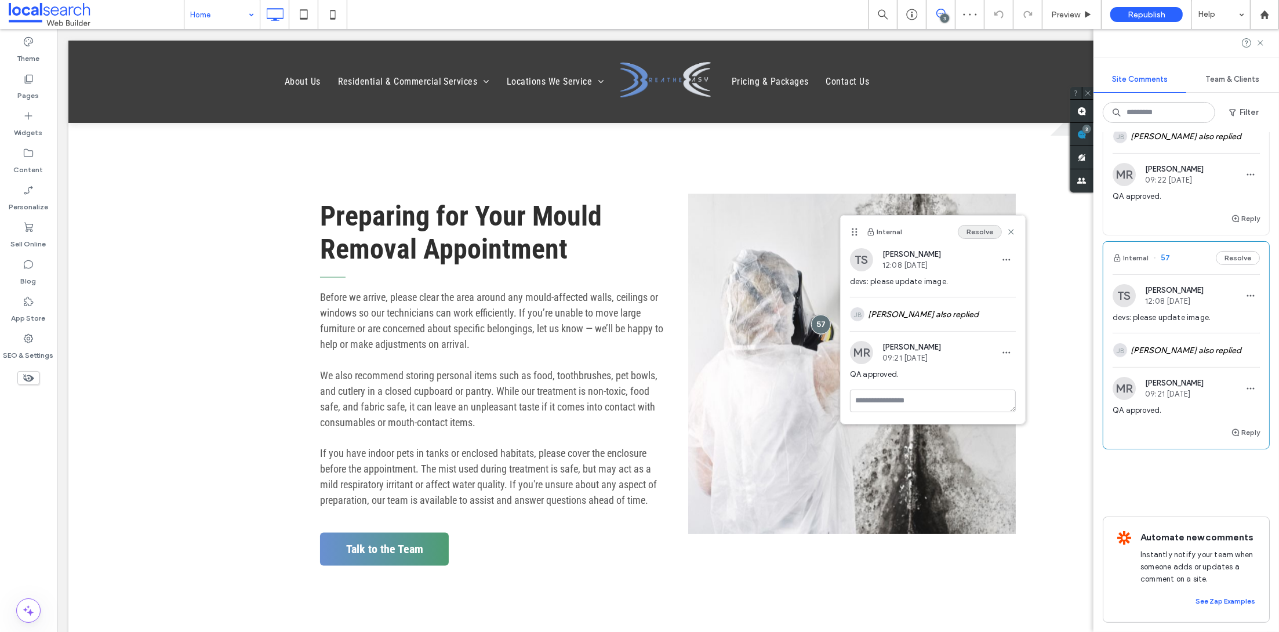
click at [970, 231] on button "Resolve" at bounding box center [979, 232] width 44 height 14
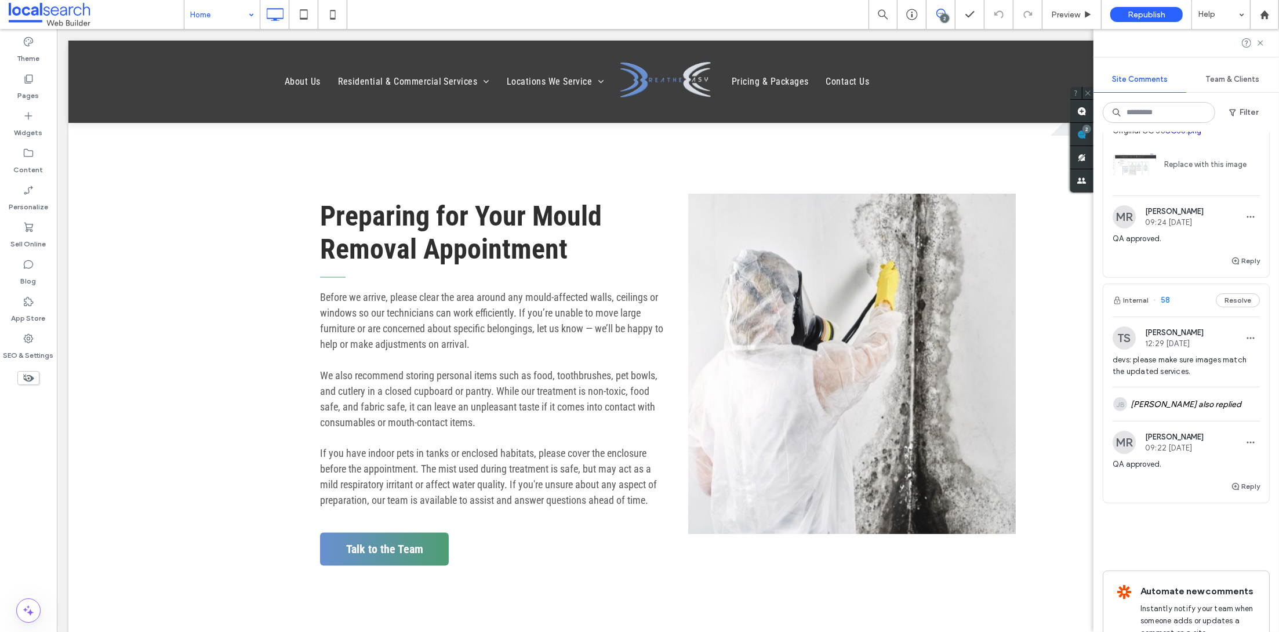
scroll to position [83, 0]
click at [1129, 311] on button "Internal" at bounding box center [1130, 304] width 36 height 14
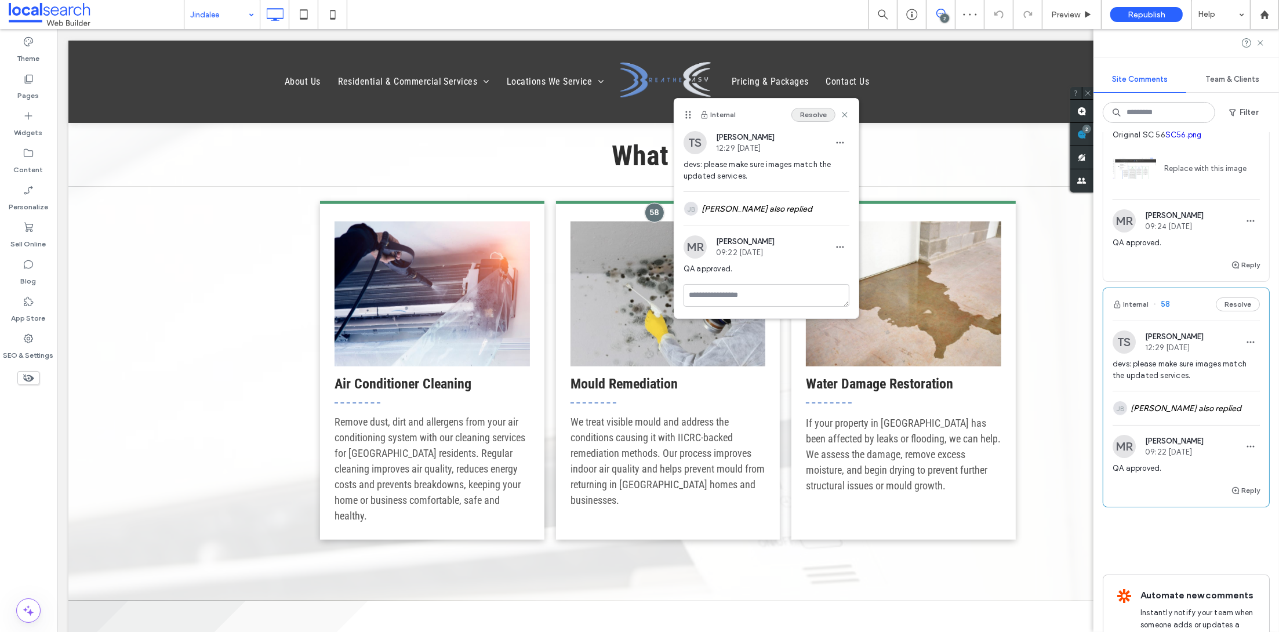
click at [807, 115] on button "Resolve" at bounding box center [813, 115] width 44 height 14
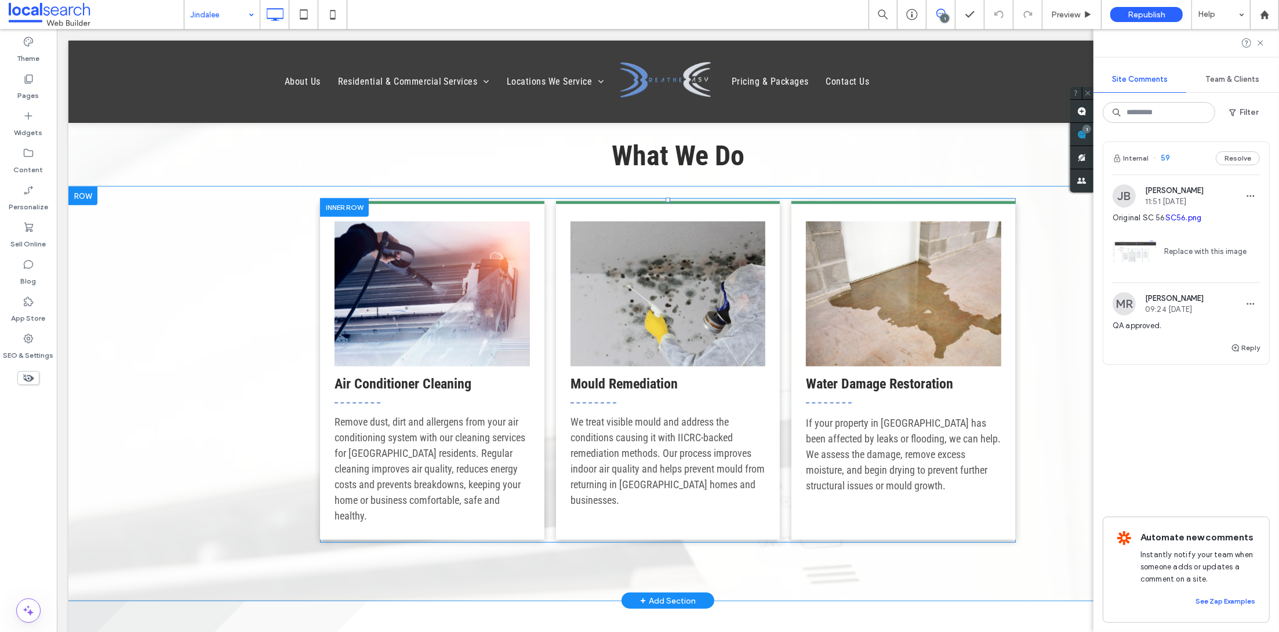
scroll to position [1166, 0]
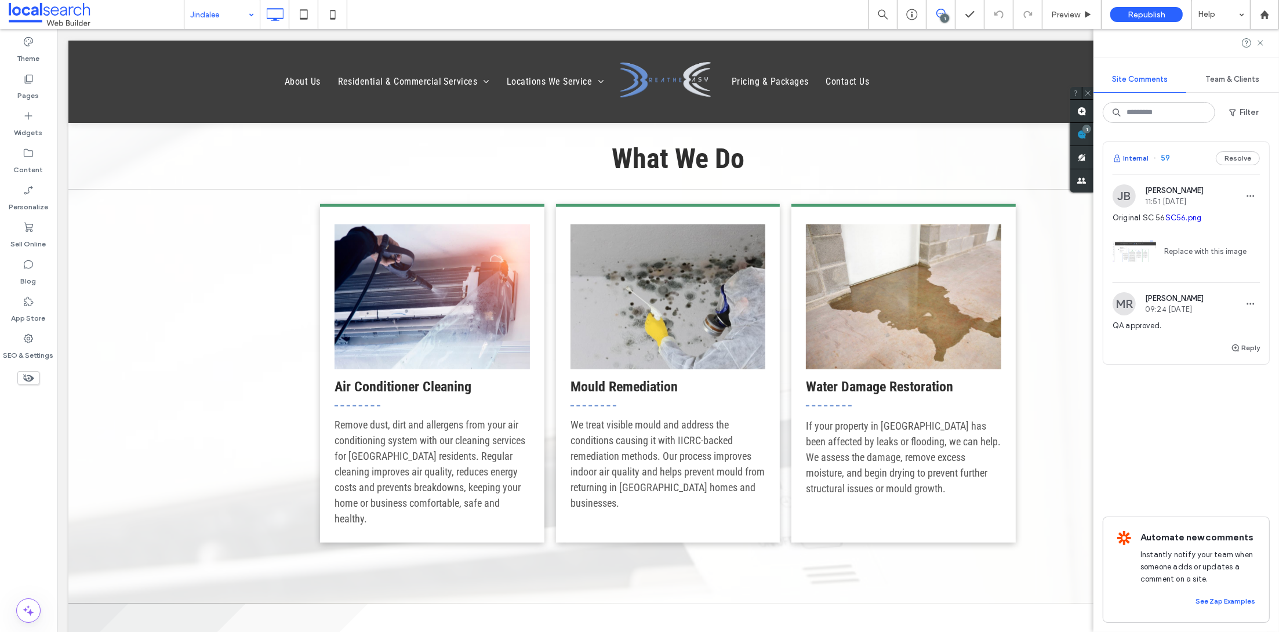
click at [1138, 159] on button "Internal" at bounding box center [1130, 158] width 36 height 14
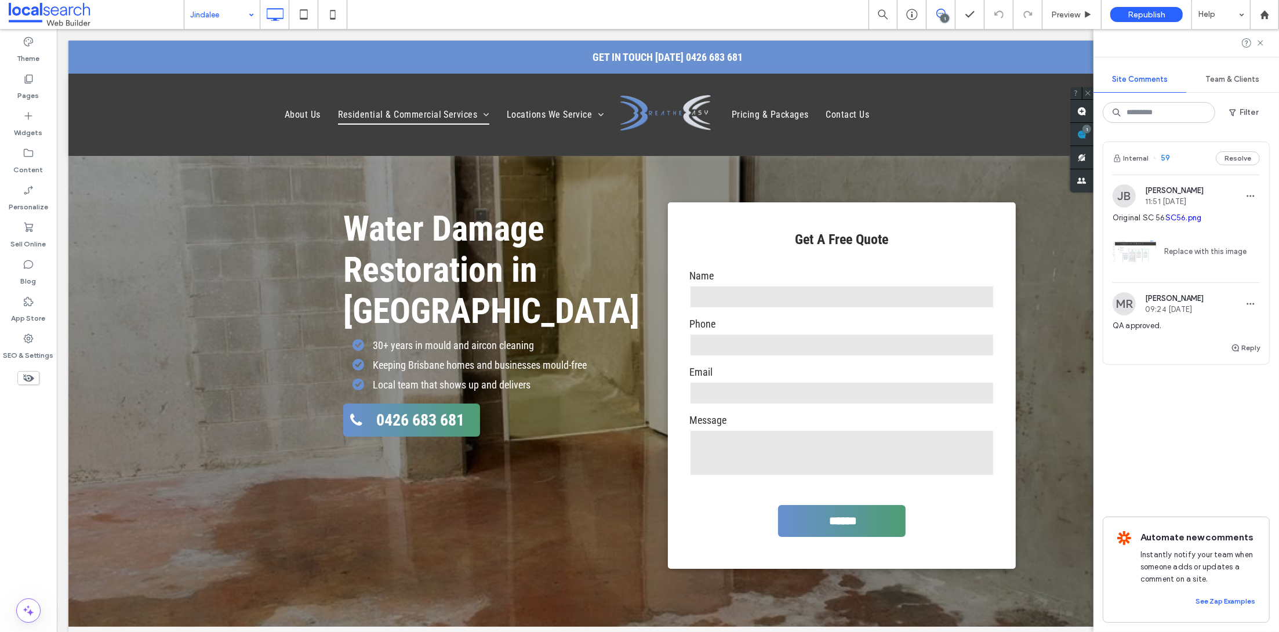
scroll to position [0, 0]
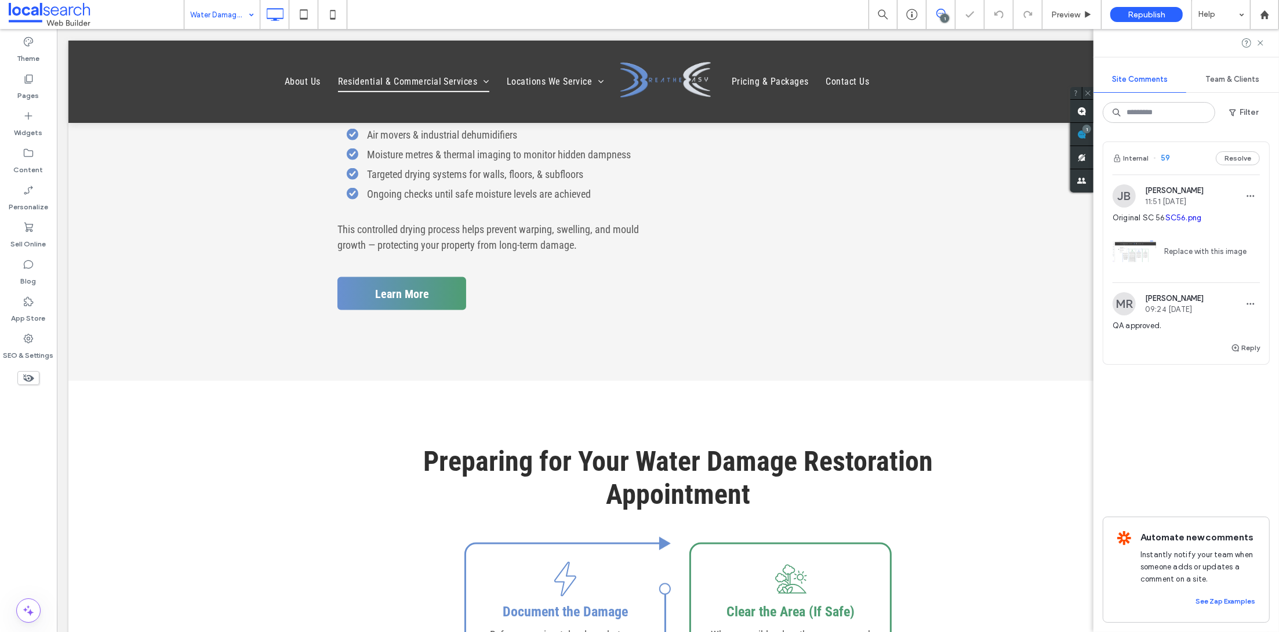
scroll to position [1994, 0]
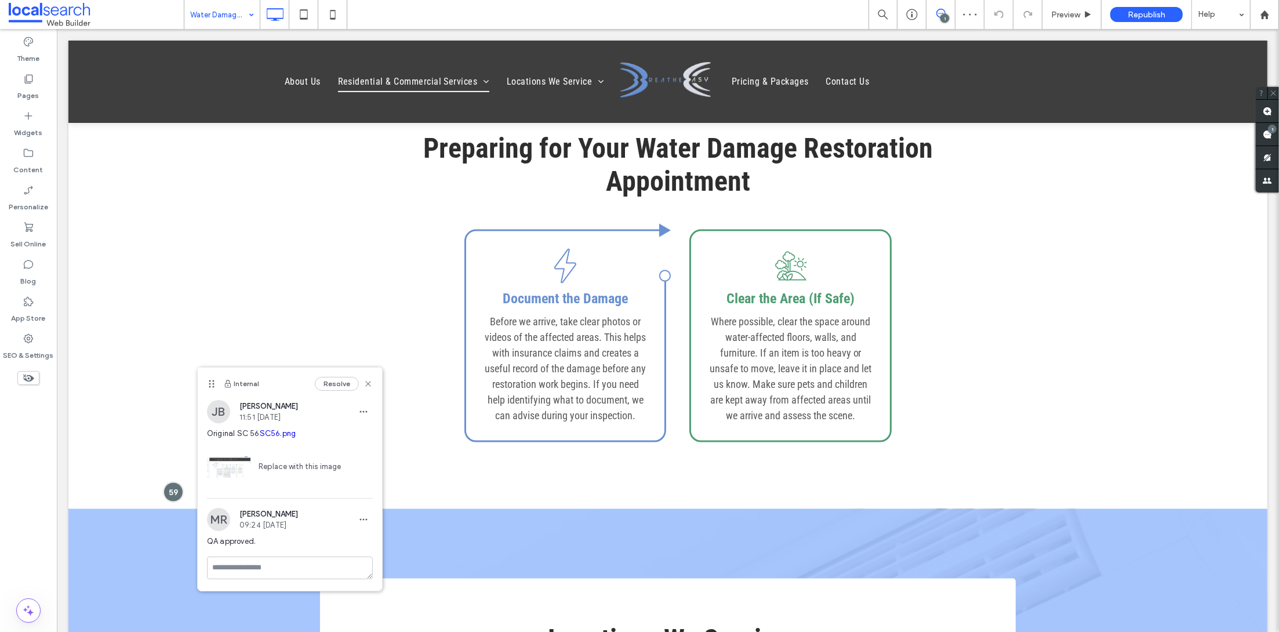
click at [276, 472] on link "Replace with this image" at bounding box center [295, 467] width 90 height 12
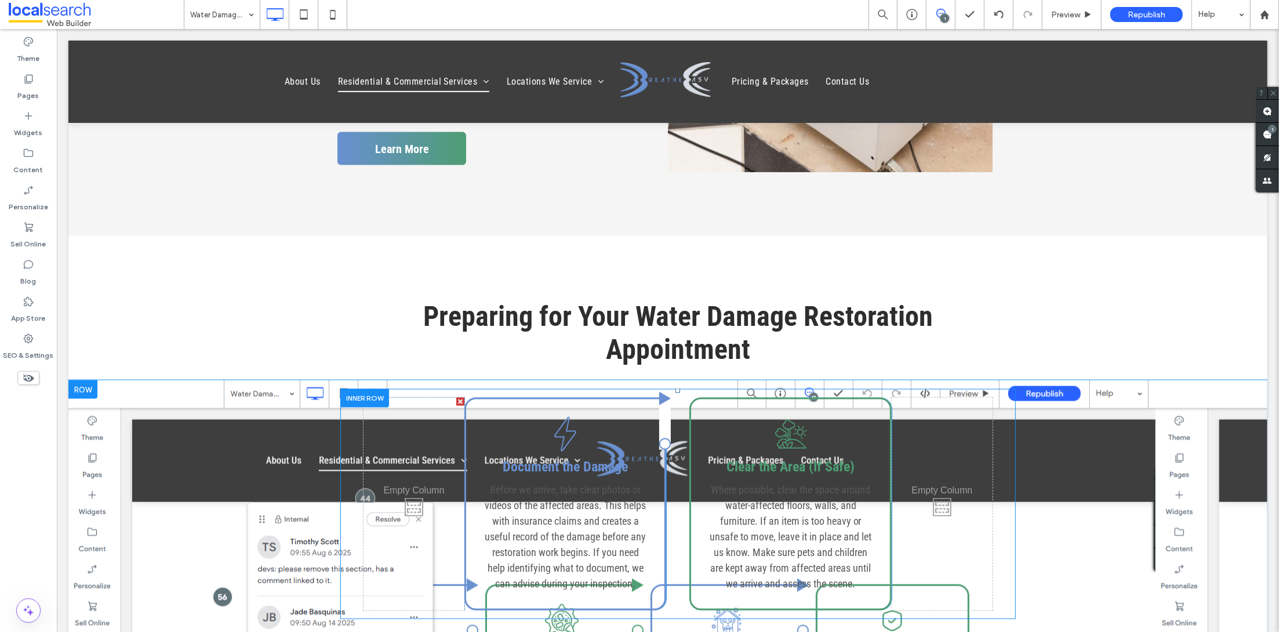
scroll to position [1829, 0]
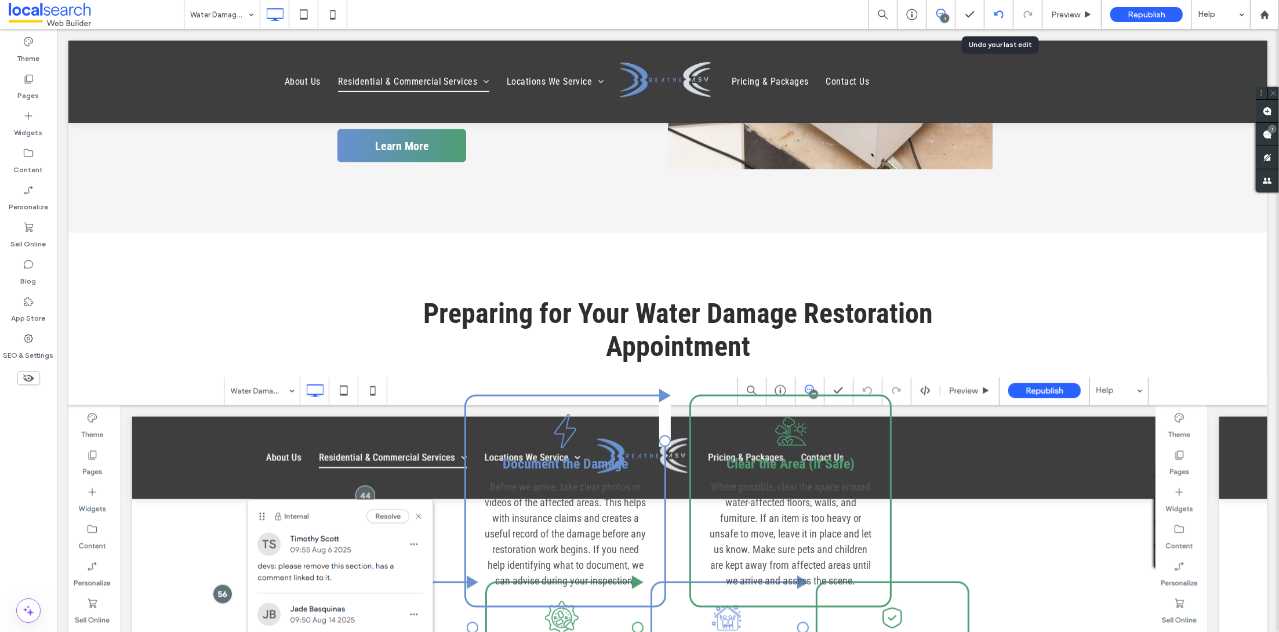
click at [990, 16] on div at bounding box center [998, 14] width 28 height 9
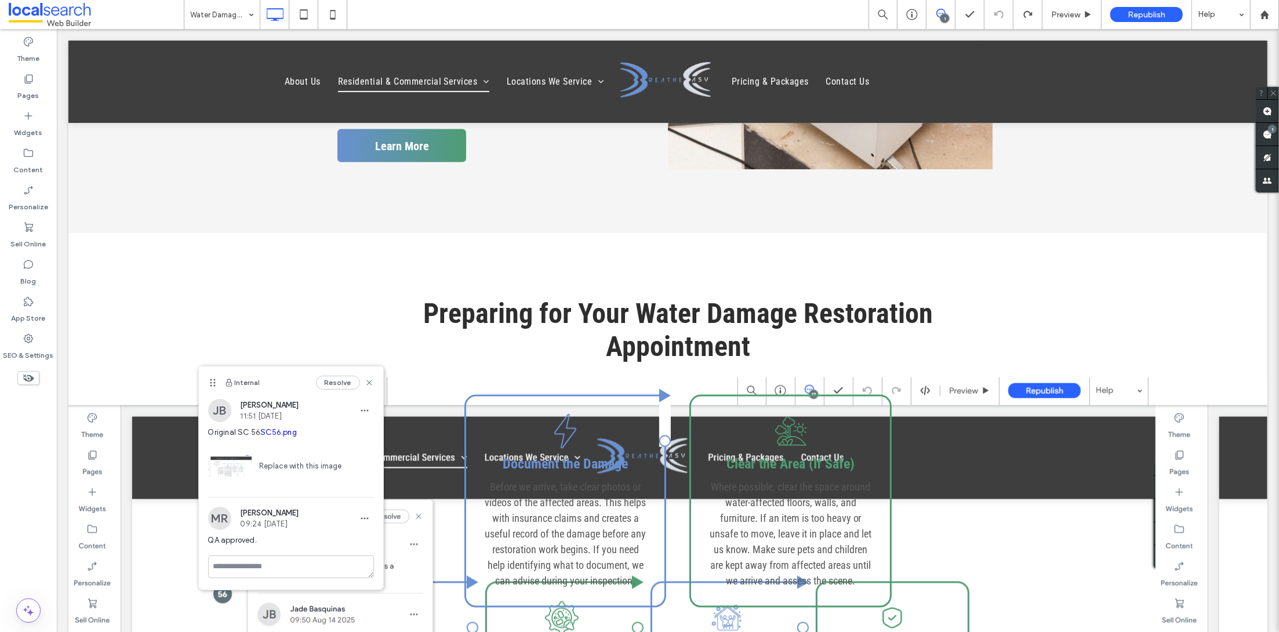
click at [260, 436] on link "SC56.png" at bounding box center [278, 432] width 37 height 9
click at [336, 381] on button "Resolve" at bounding box center [338, 383] width 44 height 14
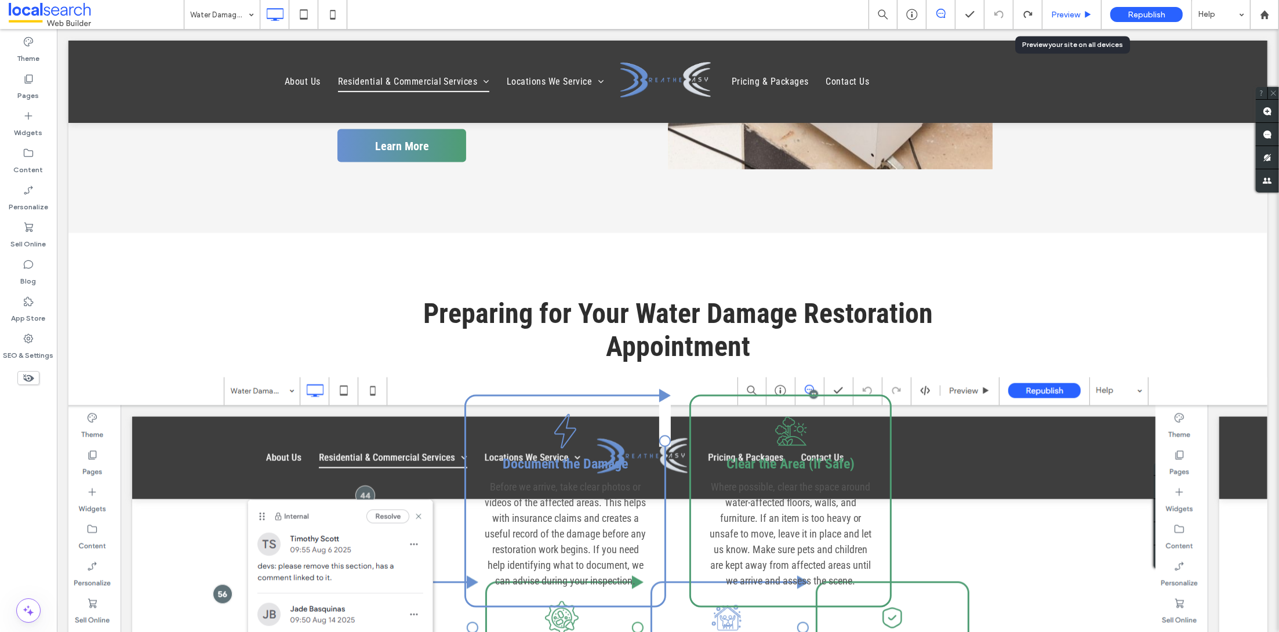
click at [1075, 21] on div "Preview" at bounding box center [1071, 14] width 59 height 29
click at [1073, 17] on span "Preview" at bounding box center [1065, 15] width 29 height 10
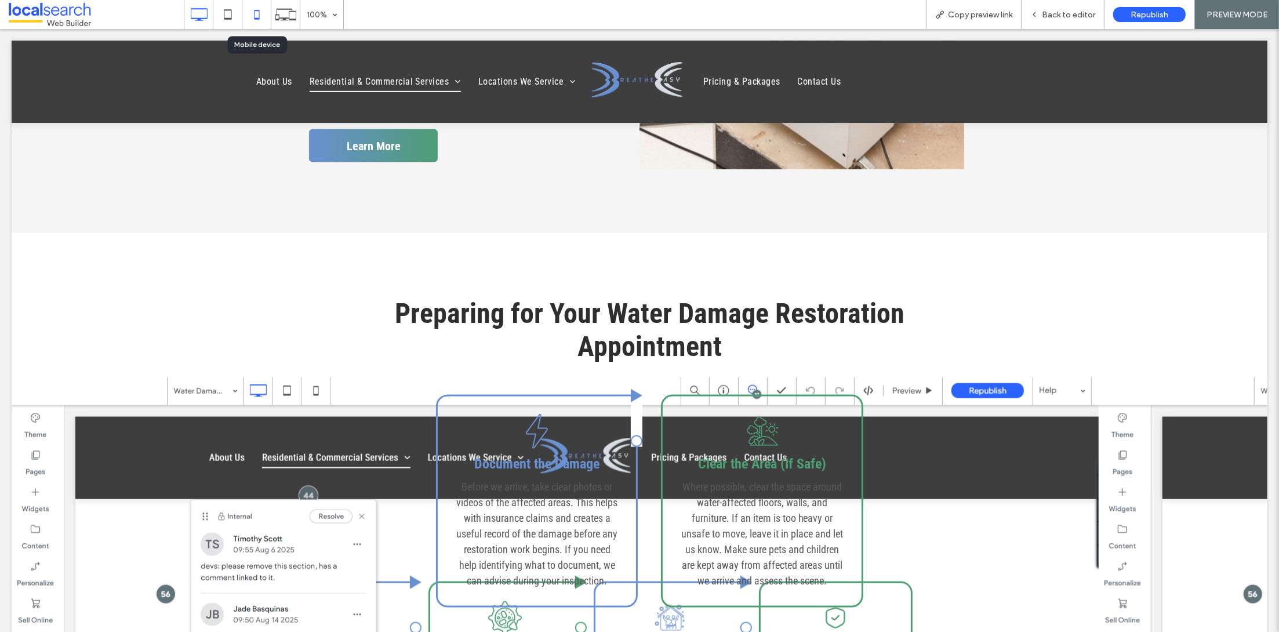
click at [247, 13] on icon at bounding box center [256, 14] width 23 height 23
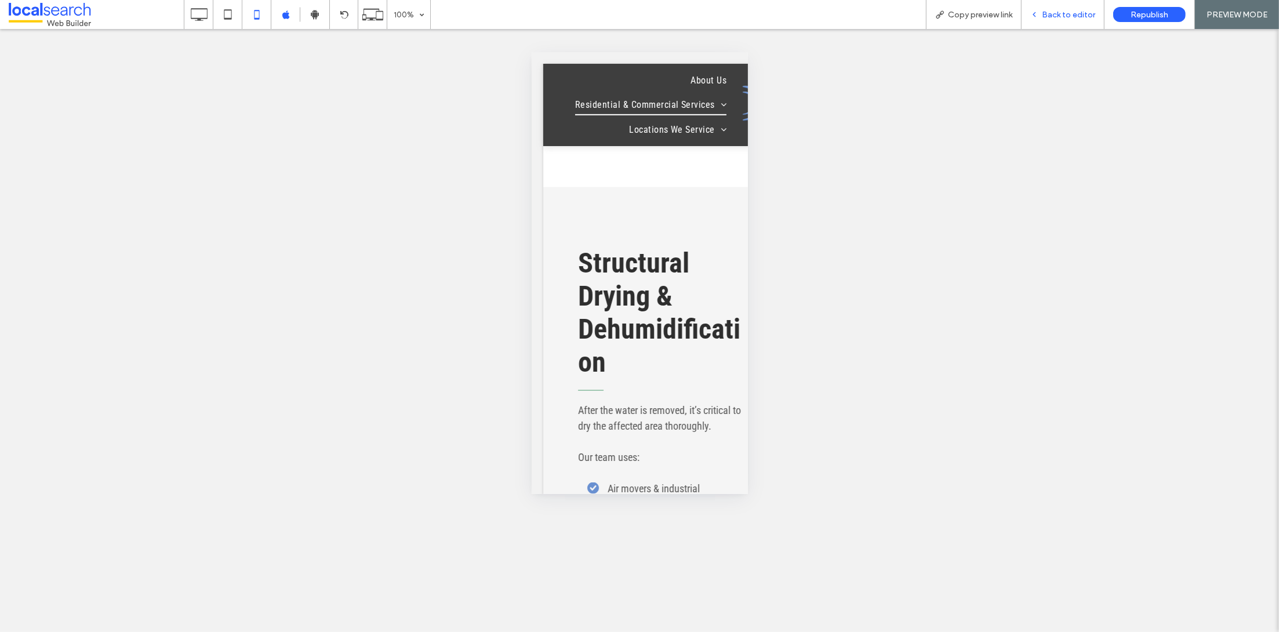
click at [1064, 23] on div "Back to editor" at bounding box center [1062, 14] width 83 height 29
click at [1053, 20] on div "Back to editor" at bounding box center [1062, 14] width 83 height 29
click at [1055, 13] on span "Back to editor" at bounding box center [1067, 15] width 53 height 10
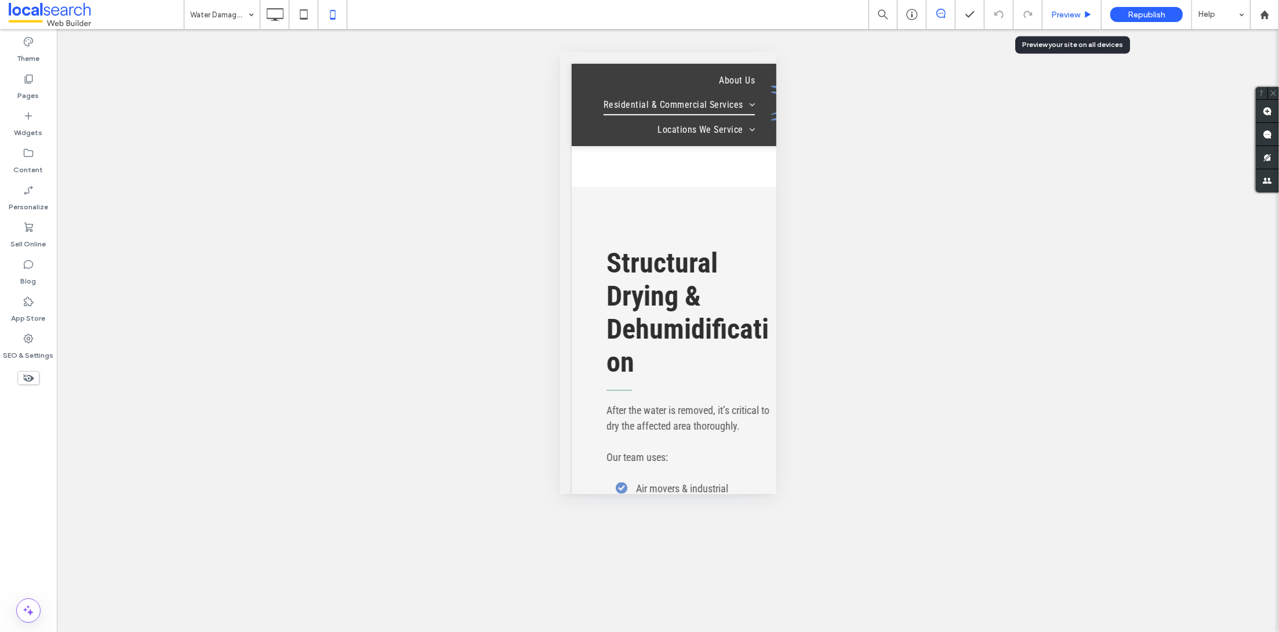
click at [1070, 14] on span "Preview" at bounding box center [1065, 15] width 29 height 10
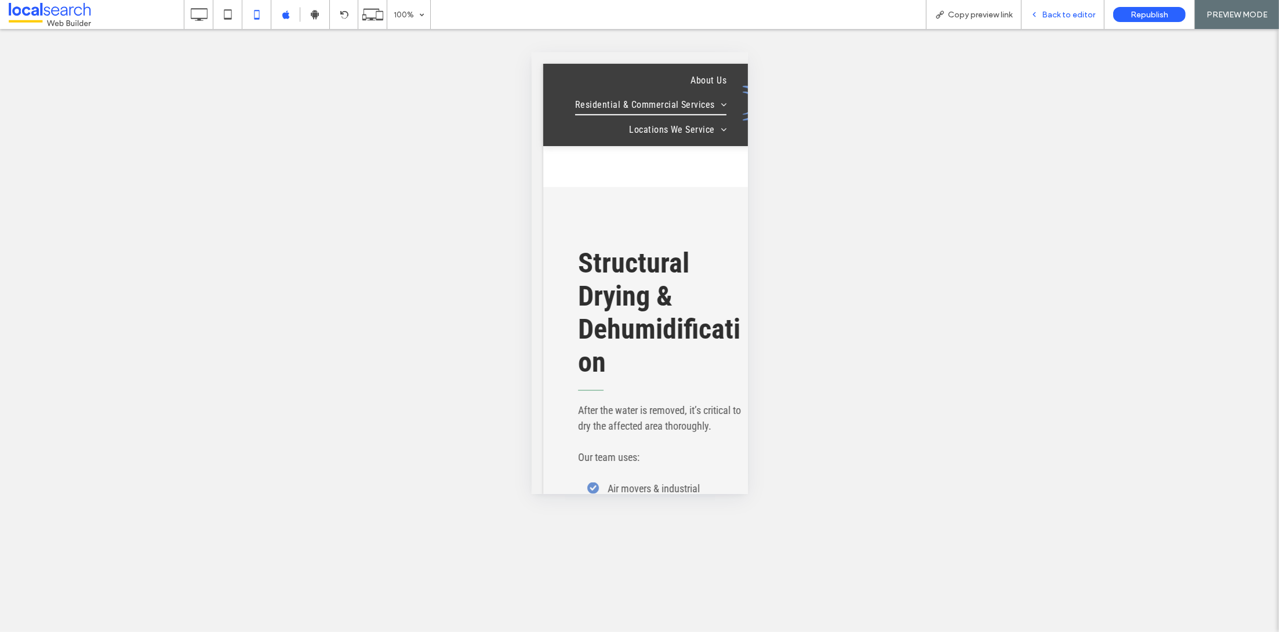
click at [1028, 14] on div "Back to editor" at bounding box center [1062, 15] width 82 height 10
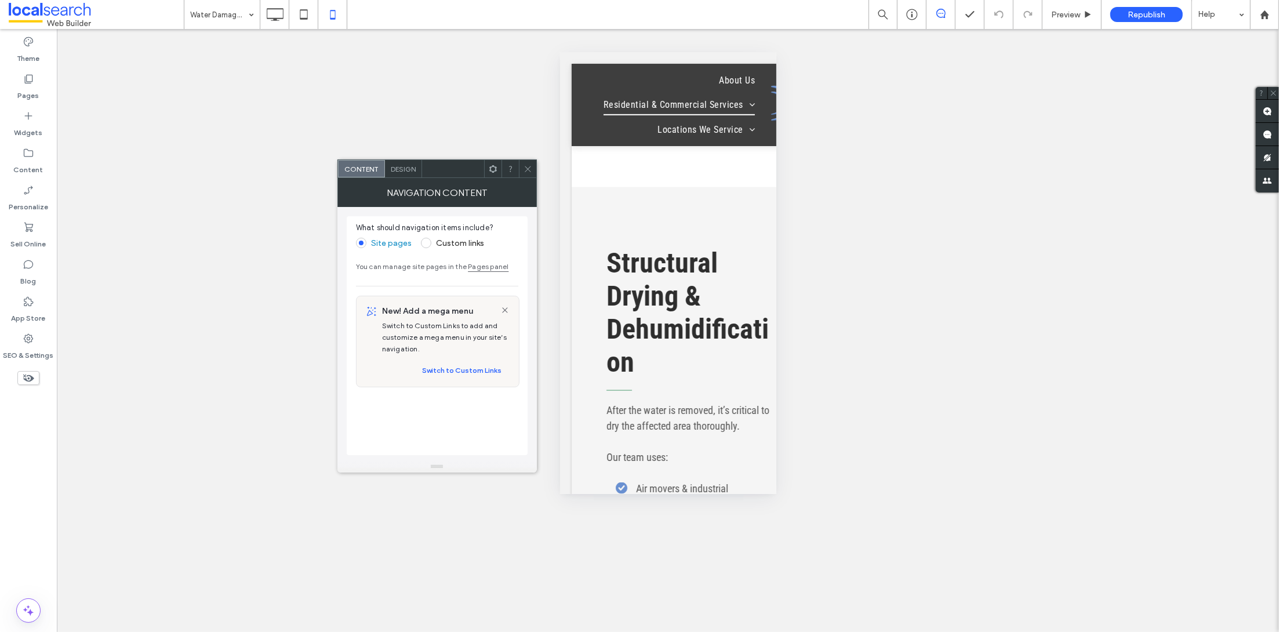
click at [526, 171] on icon at bounding box center [527, 169] width 9 height 9
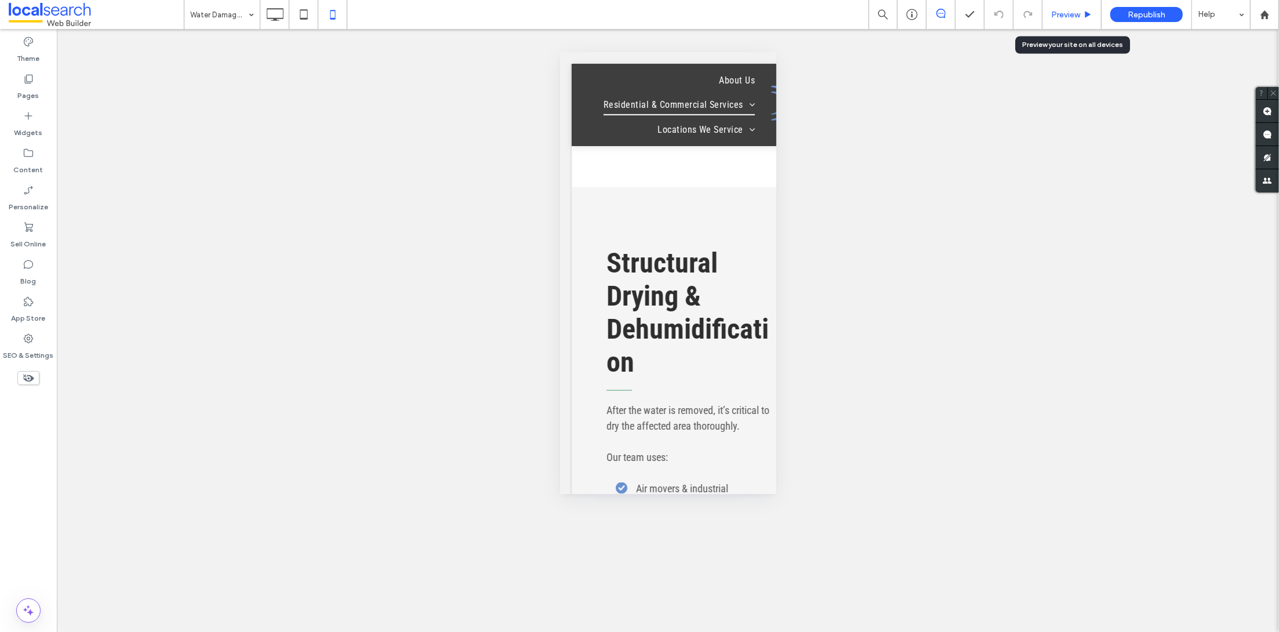
click at [1057, 13] on span "Preview" at bounding box center [1065, 15] width 29 height 10
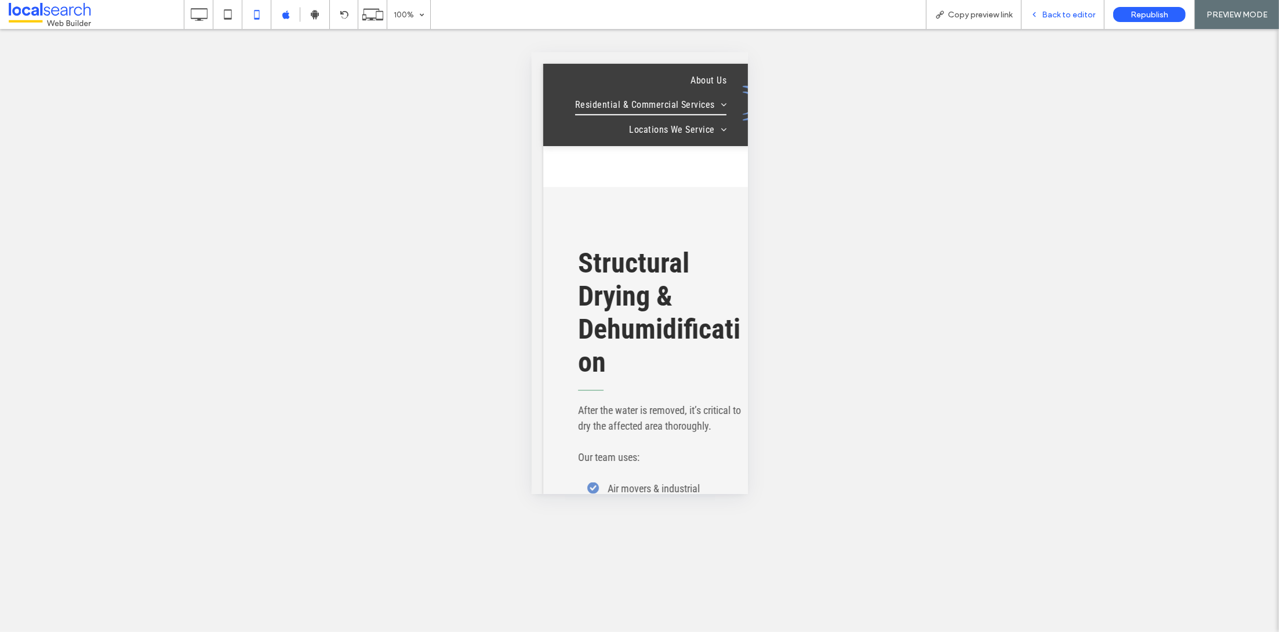
click at [1055, 18] on span "Back to editor" at bounding box center [1067, 15] width 53 height 10
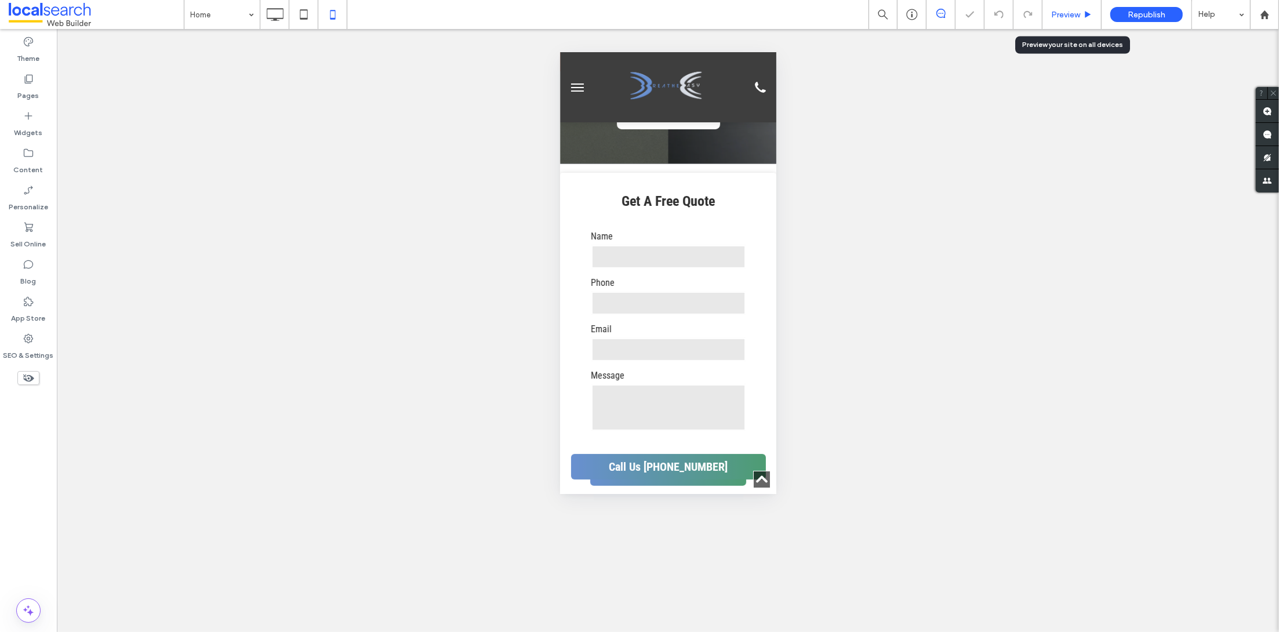
click at [1068, 17] on span "Preview" at bounding box center [1065, 15] width 29 height 10
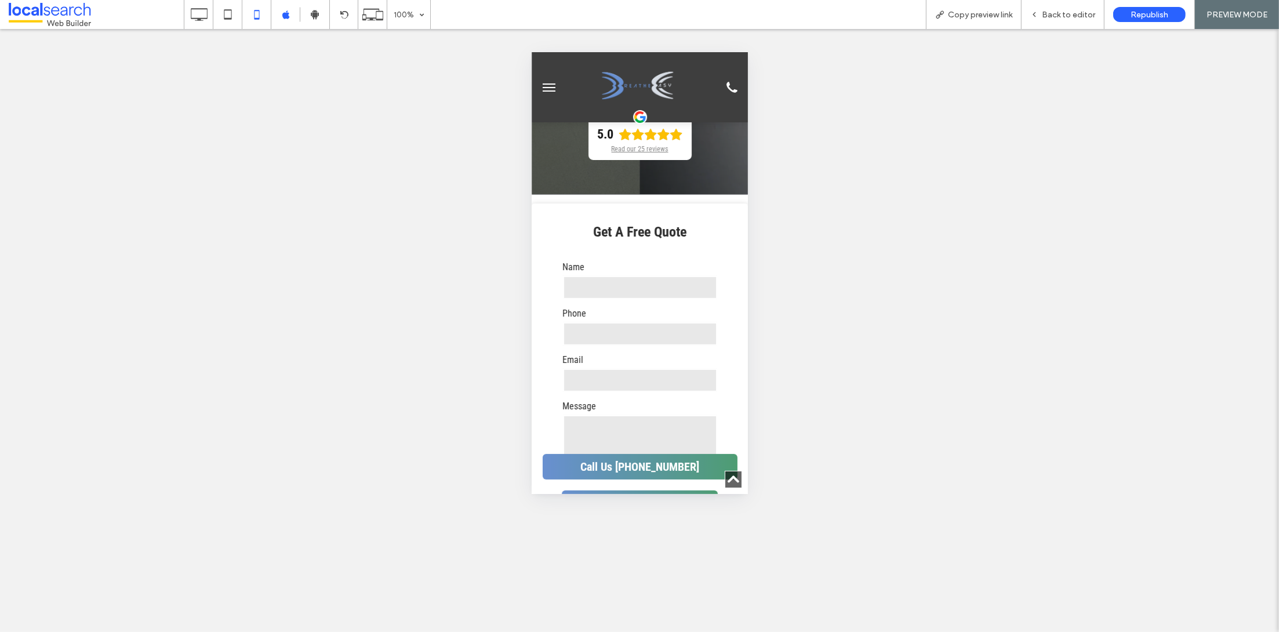
scroll to position [358, 0]
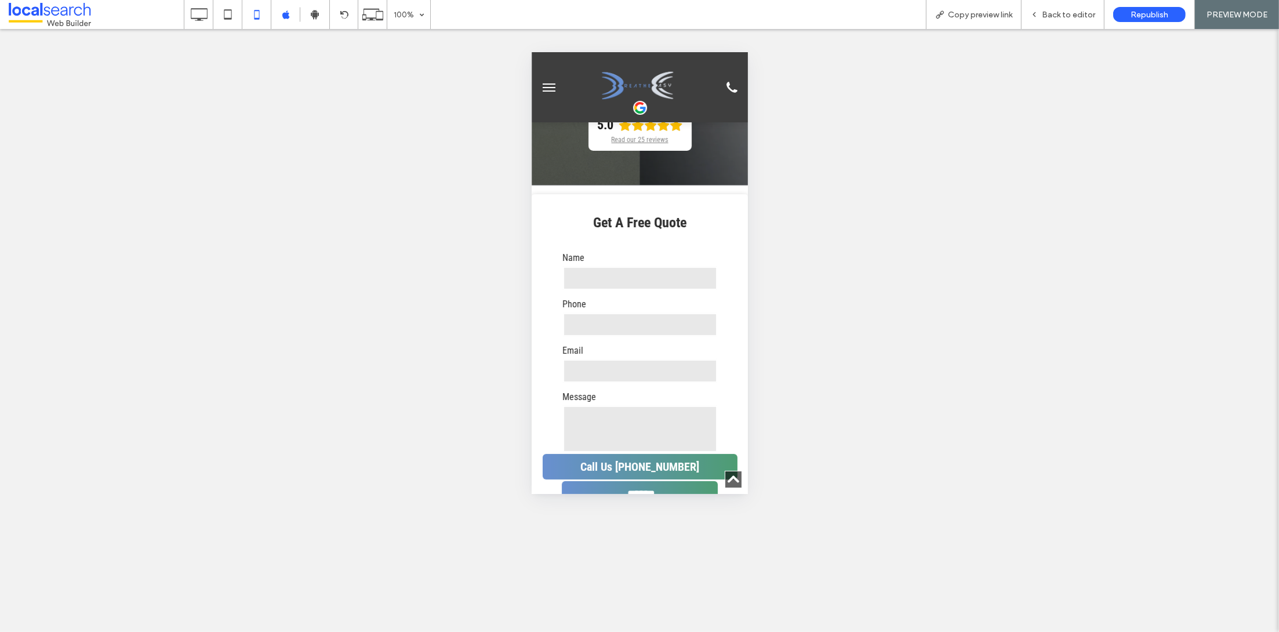
click at [1010, 96] on div "Unhide? Yes Unhide? Yes Unhide? Yes Unhide? Yes Unhide? Yes" at bounding box center [639, 330] width 1279 height 603
click at [1037, 24] on div "Back to editor" at bounding box center [1062, 14] width 83 height 29
click at [1049, 16] on span "Back to editor" at bounding box center [1067, 15] width 53 height 10
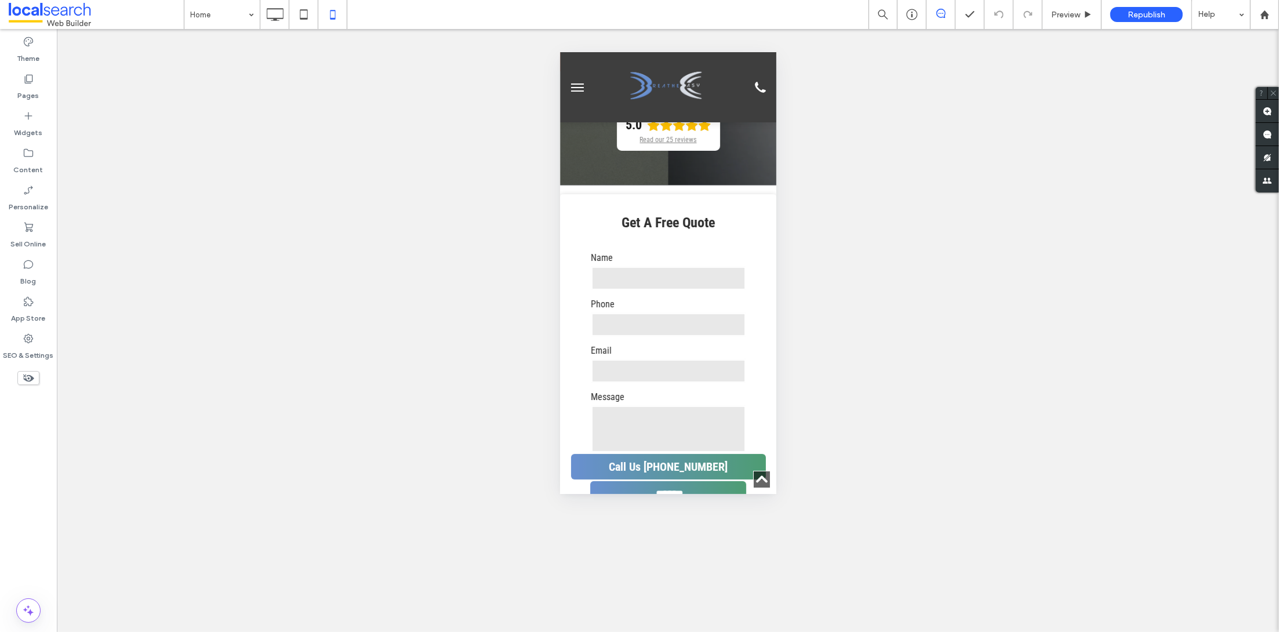
drag, startPoint x: 1263, startPoint y: 112, endPoint x: 1099, endPoint y: 126, distance: 165.1
click at [1263, 112] on use at bounding box center [1266, 111] width 9 height 9
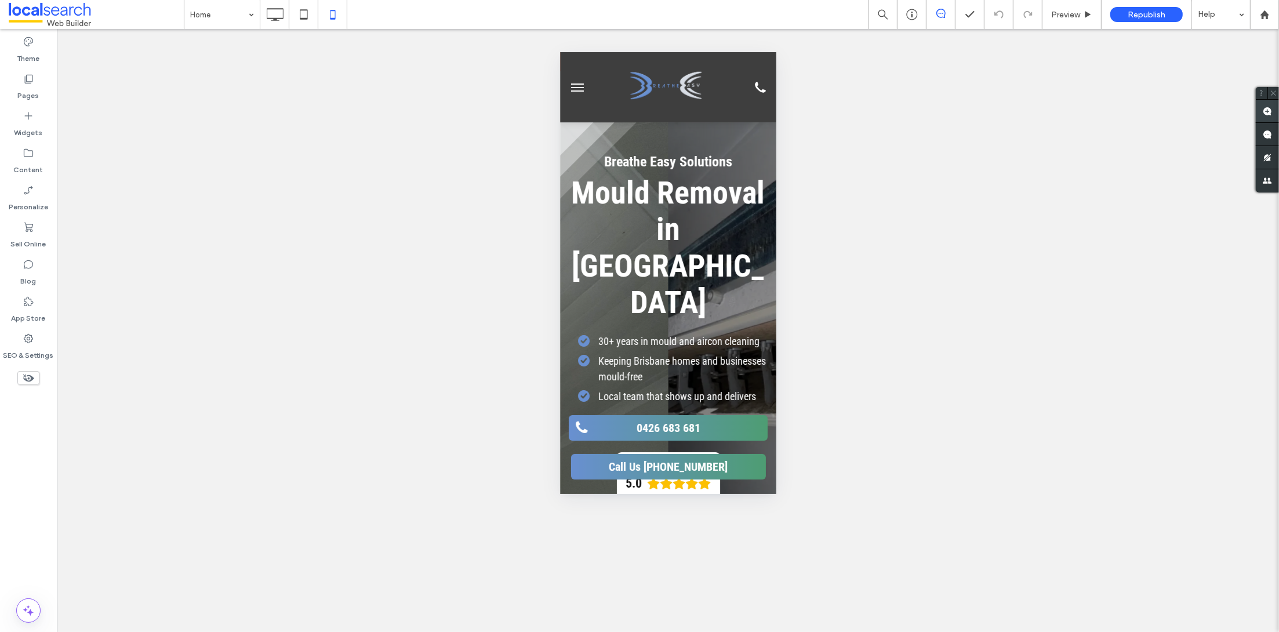
click at [1268, 110] on use at bounding box center [1266, 111] width 9 height 9
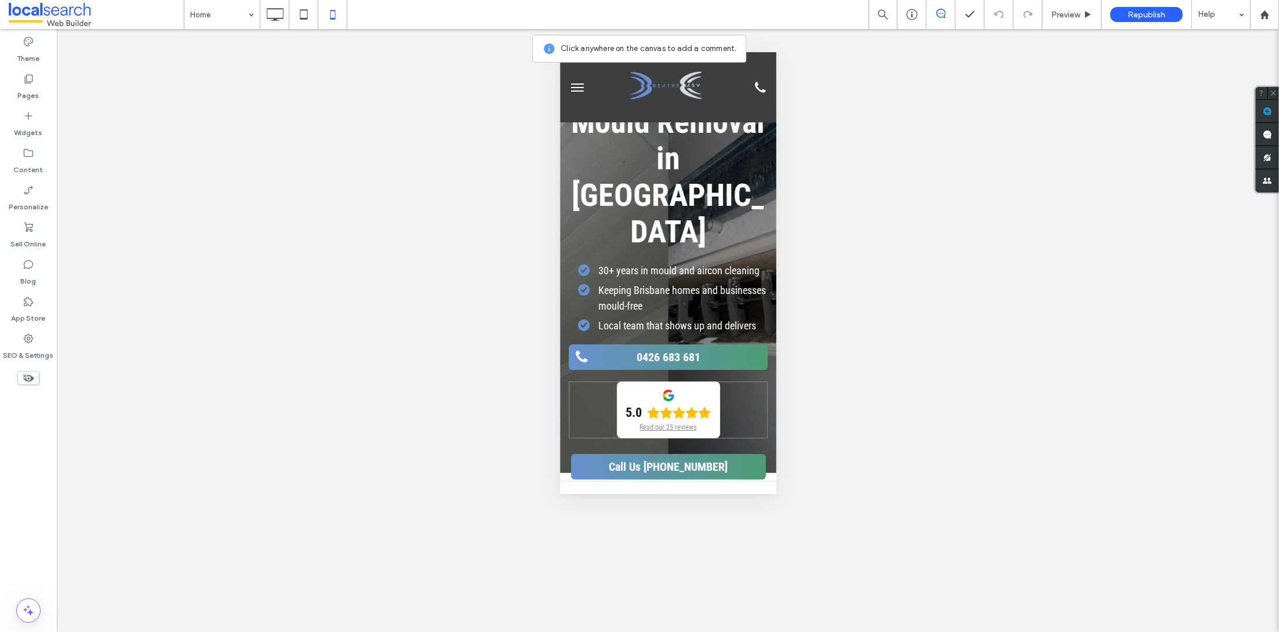
scroll to position [114, 0]
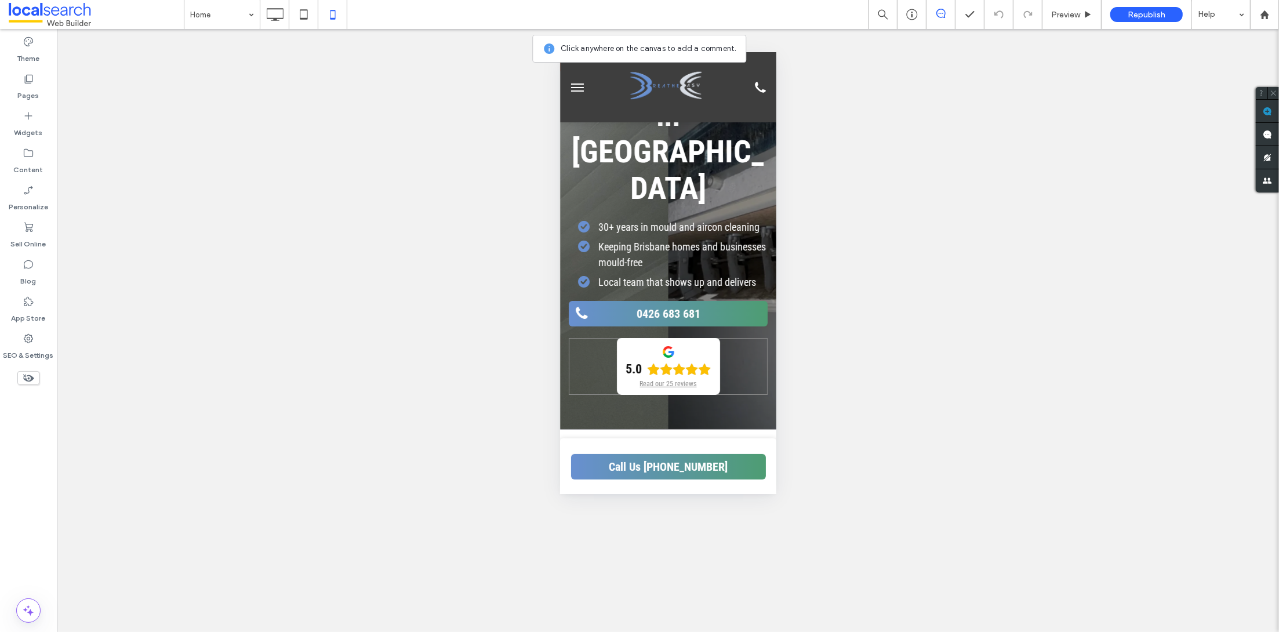
click at [726, 337] on div "5.0 Read our 25 reviews" at bounding box center [667, 365] width 199 height 57
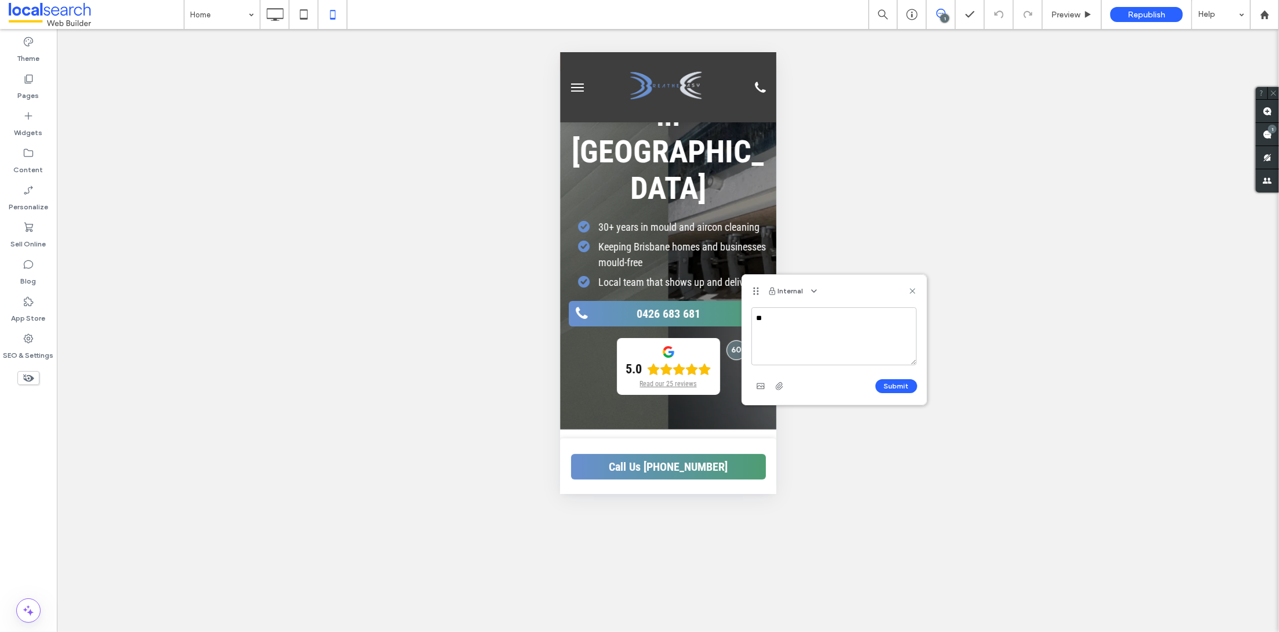
type textarea "*"
click at [276, 18] on use at bounding box center [275, 14] width 17 height 13
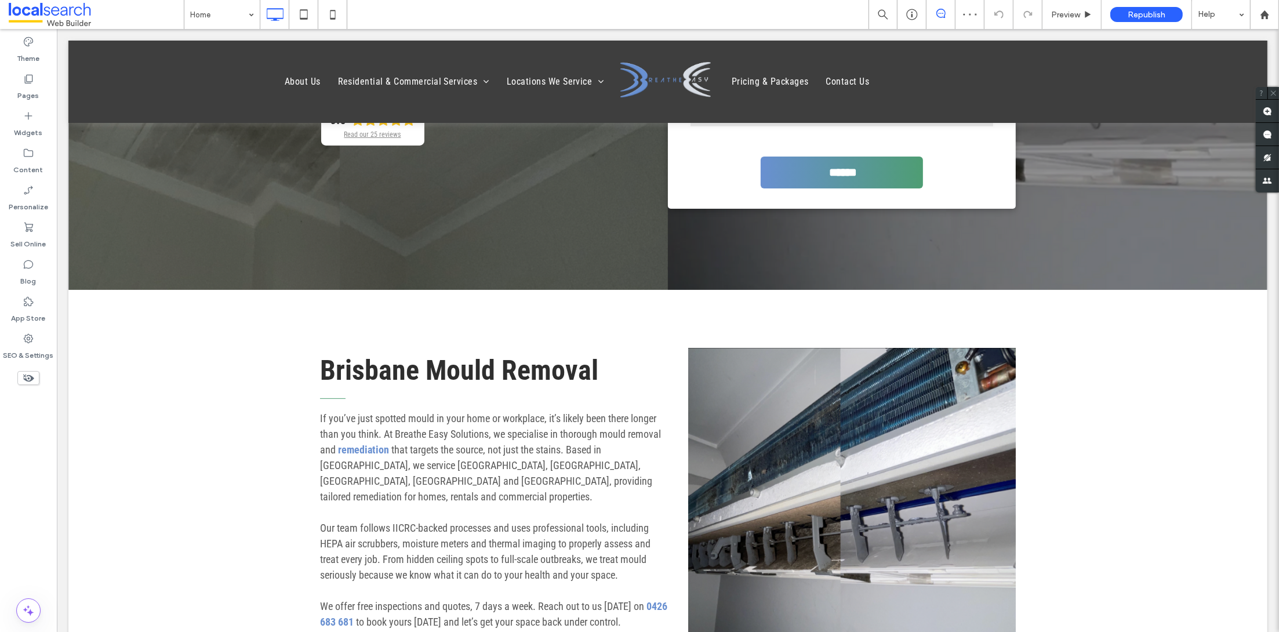
scroll to position [445, 0]
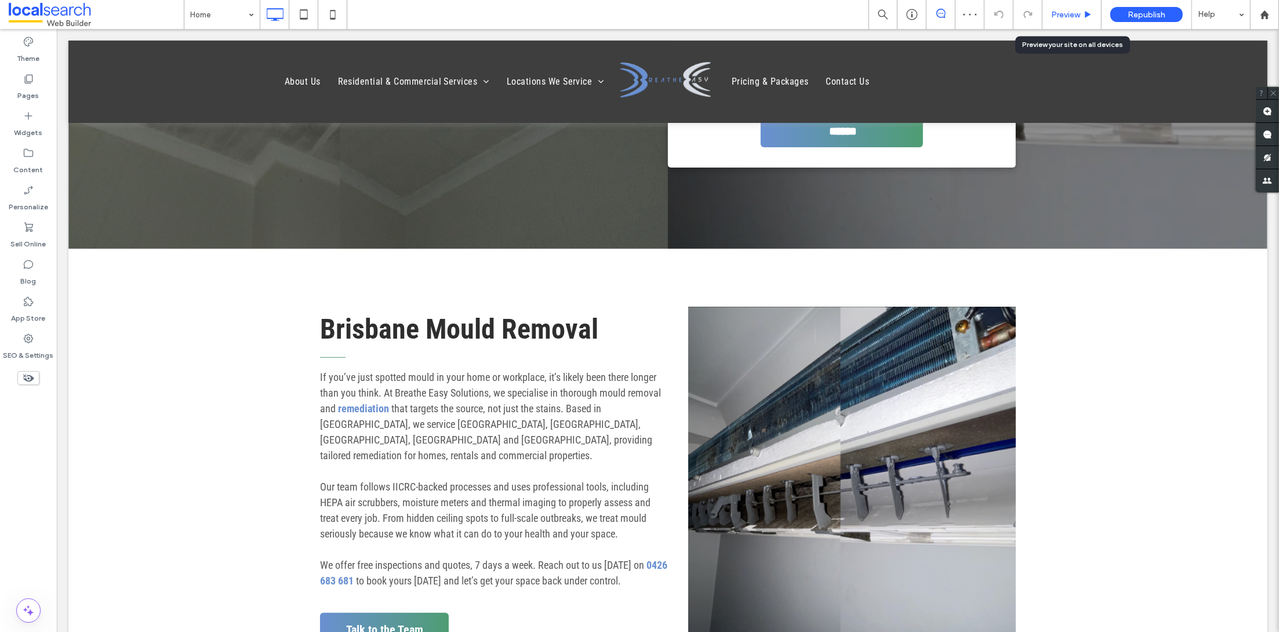
click at [1076, 12] on span "Preview" at bounding box center [1065, 15] width 29 height 10
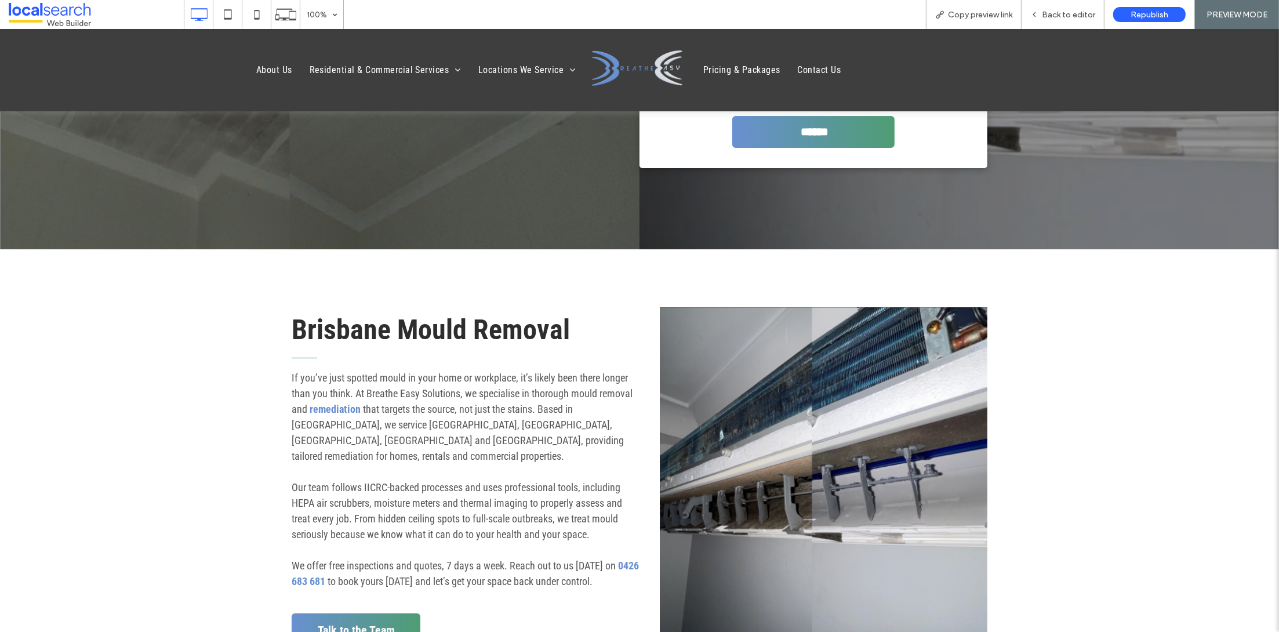
scroll to position [435, 0]
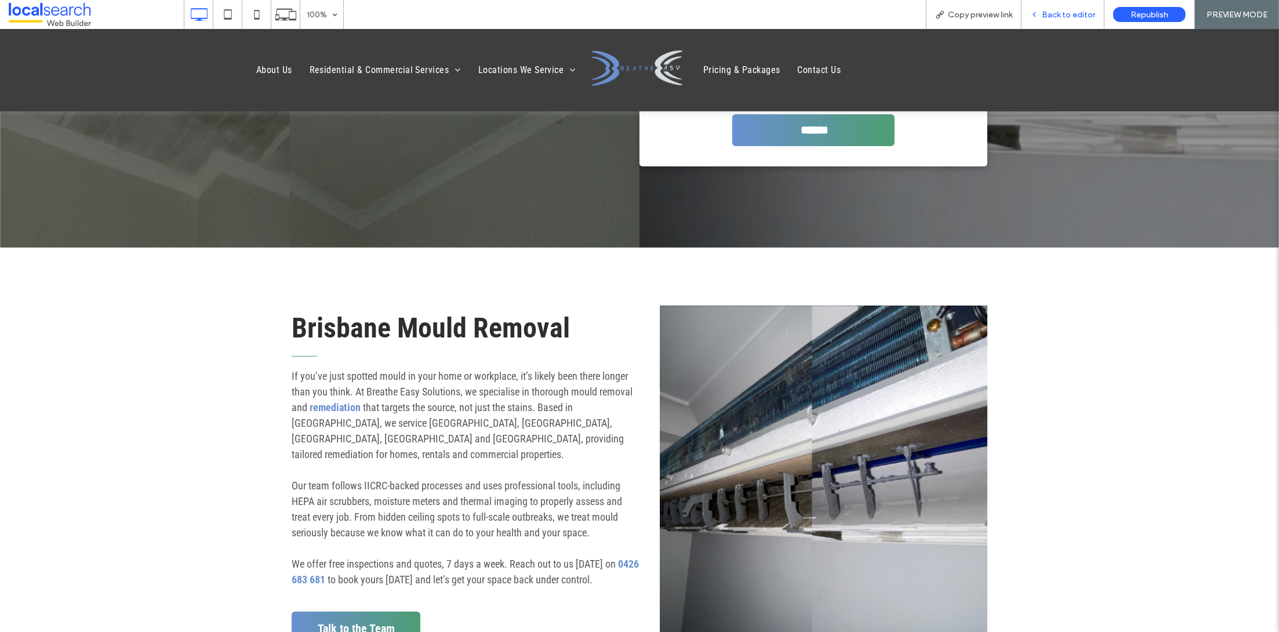
click at [1068, 10] on span "Back to editor" at bounding box center [1067, 15] width 53 height 10
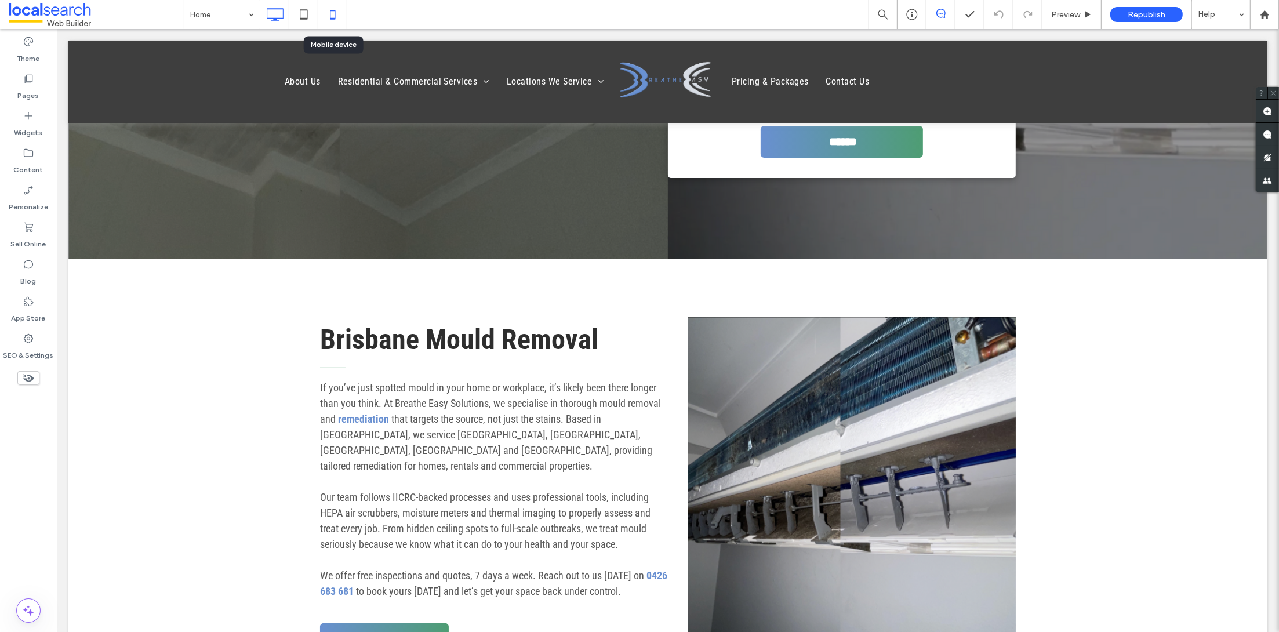
click at [330, 10] on icon at bounding box center [332, 14] width 23 height 23
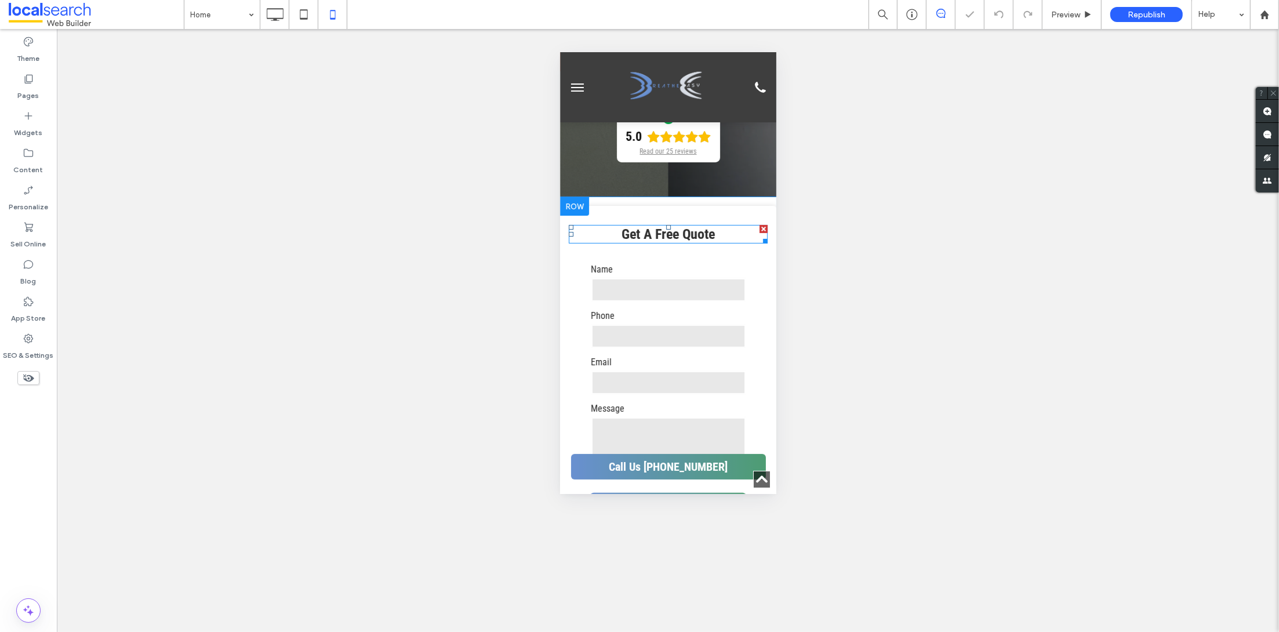
scroll to position [351, 0]
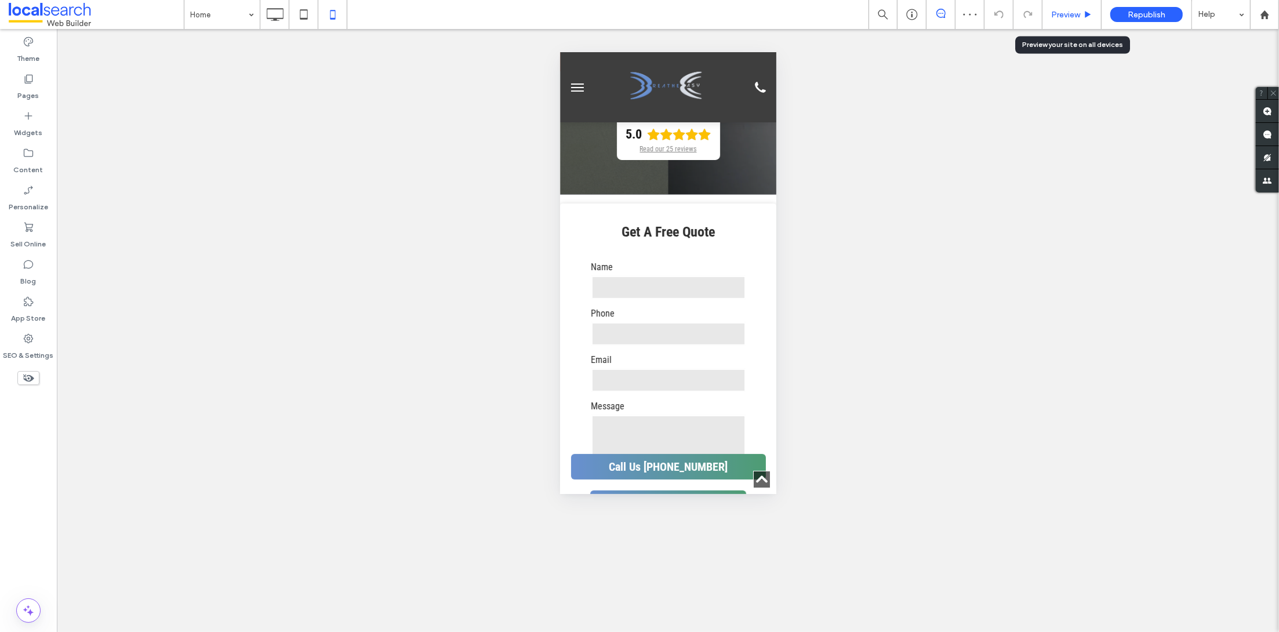
click at [1055, 23] on div "Preview" at bounding box center [1071, 14] width 59 height 29
click at [1066, 17] on span "Preview" at bounding box center [1065, 15] width 29 height 10
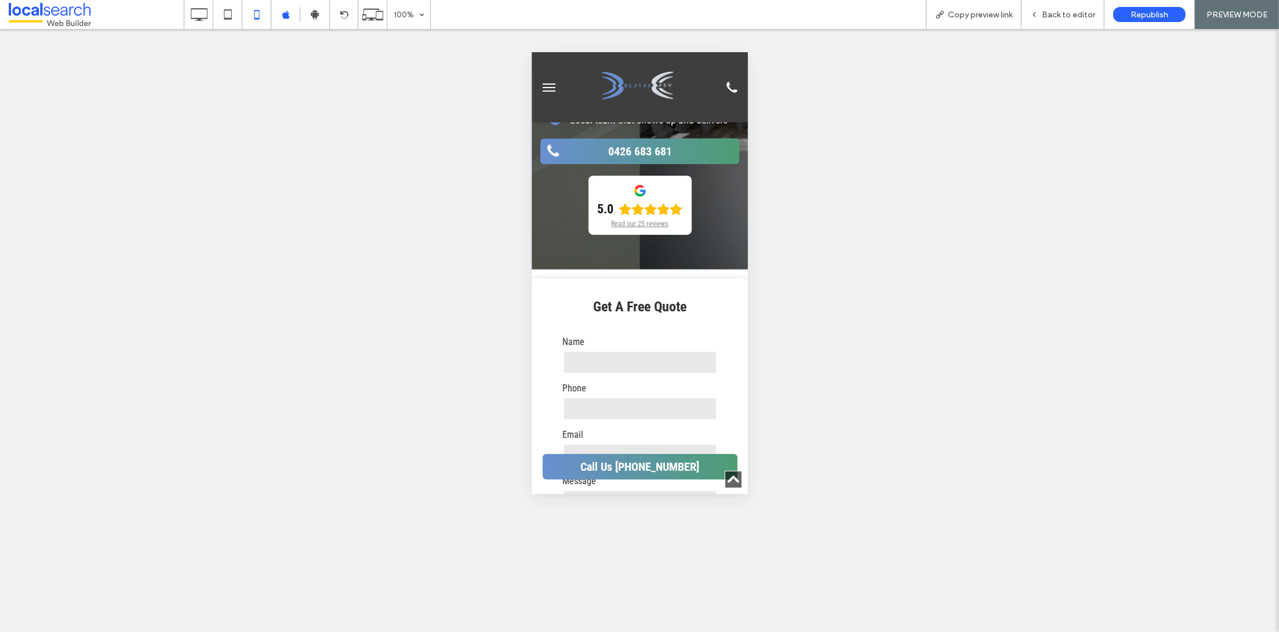
scroll to position [333, 0]
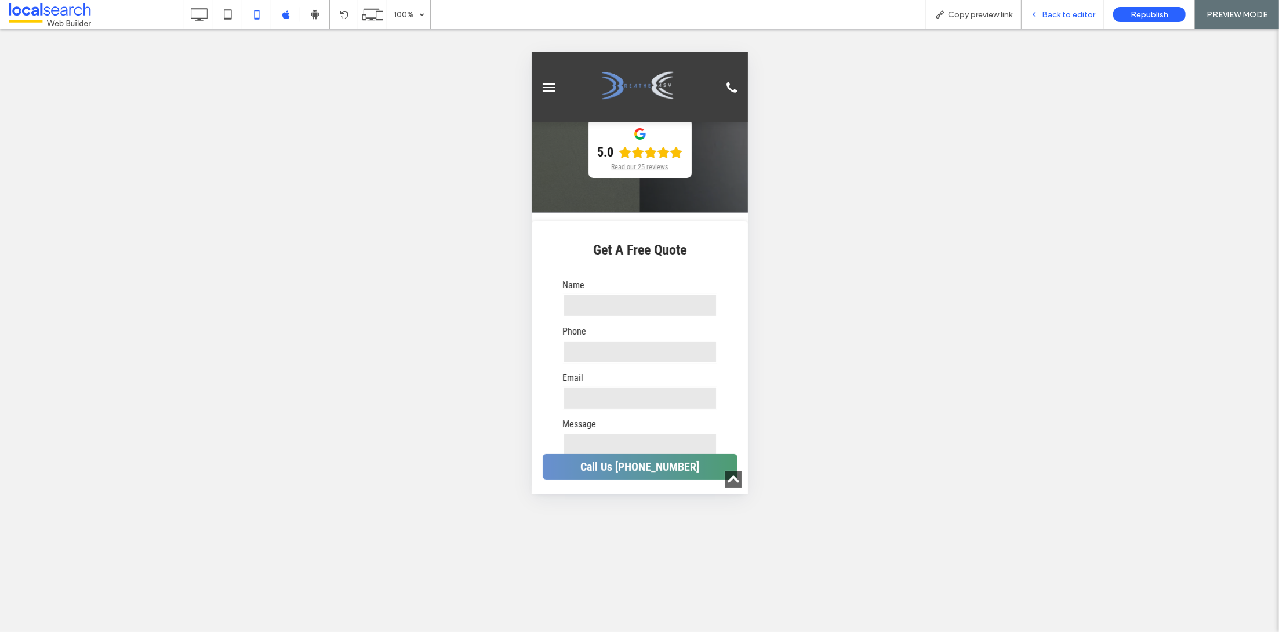
click at [1048, 23] on div "Back to editor" at bounding box center [1062, 14] width 83 height 29
click at [1051, 15] on span "Back to editor" at bounding box center [1067, 15] width 53 height 10
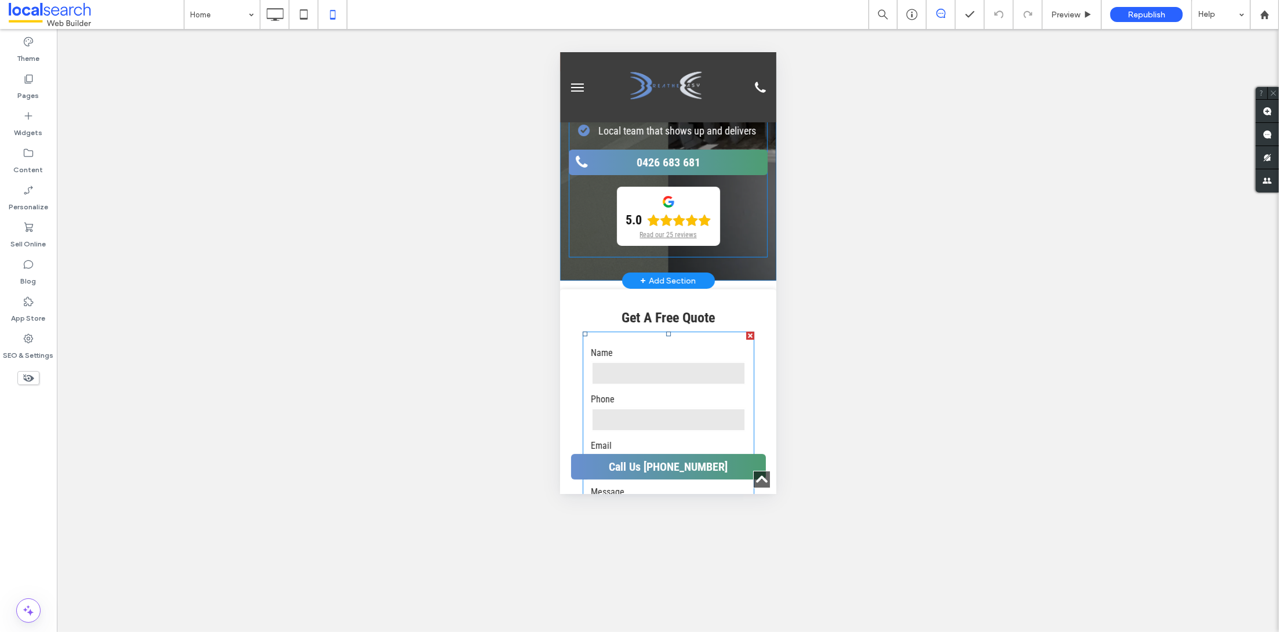
scroll to position [198, 0]
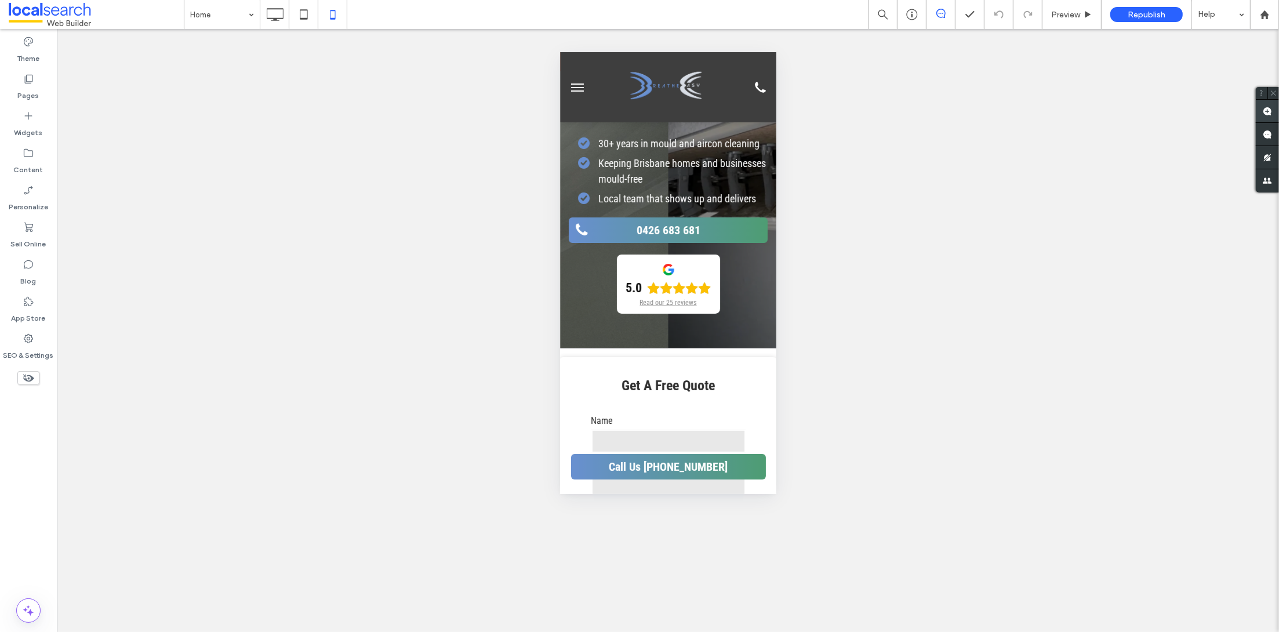
click at [1263, 111] on use at bounding box center [1266, 111] width 9 height 9
click at [1072, 13] on span "Preview" at bounding box center [1065, 15] width 29 height 10
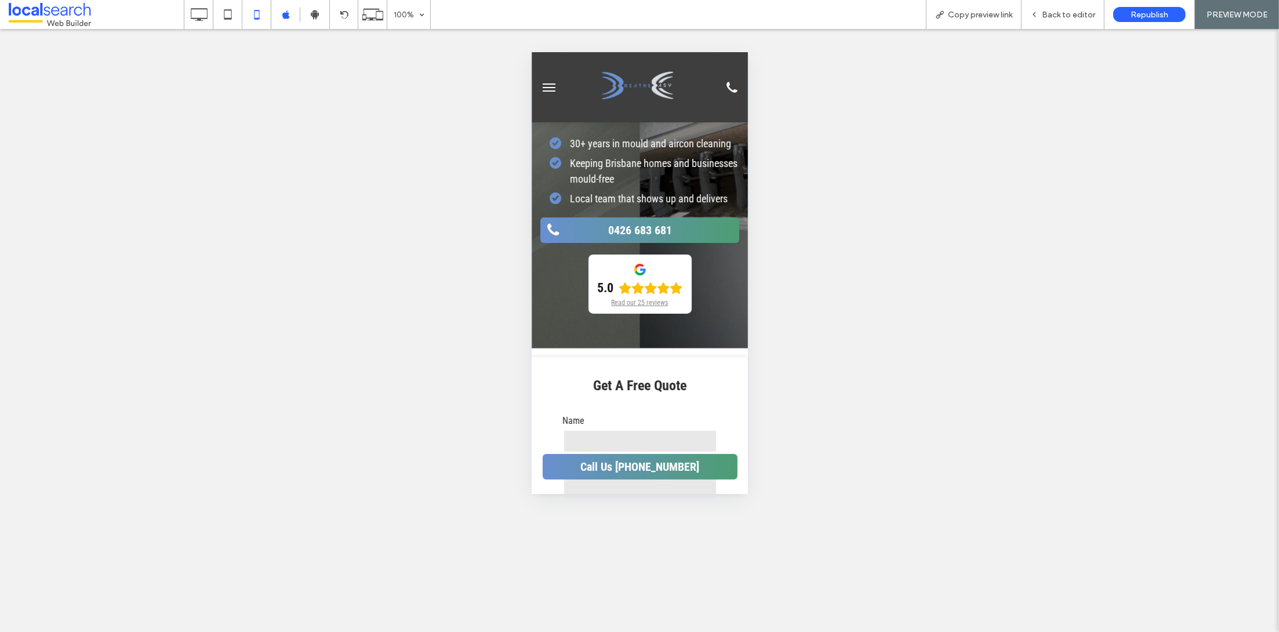
click at [542, 90] on button "menu" at bounding box center [548, 86] width 23 height 23
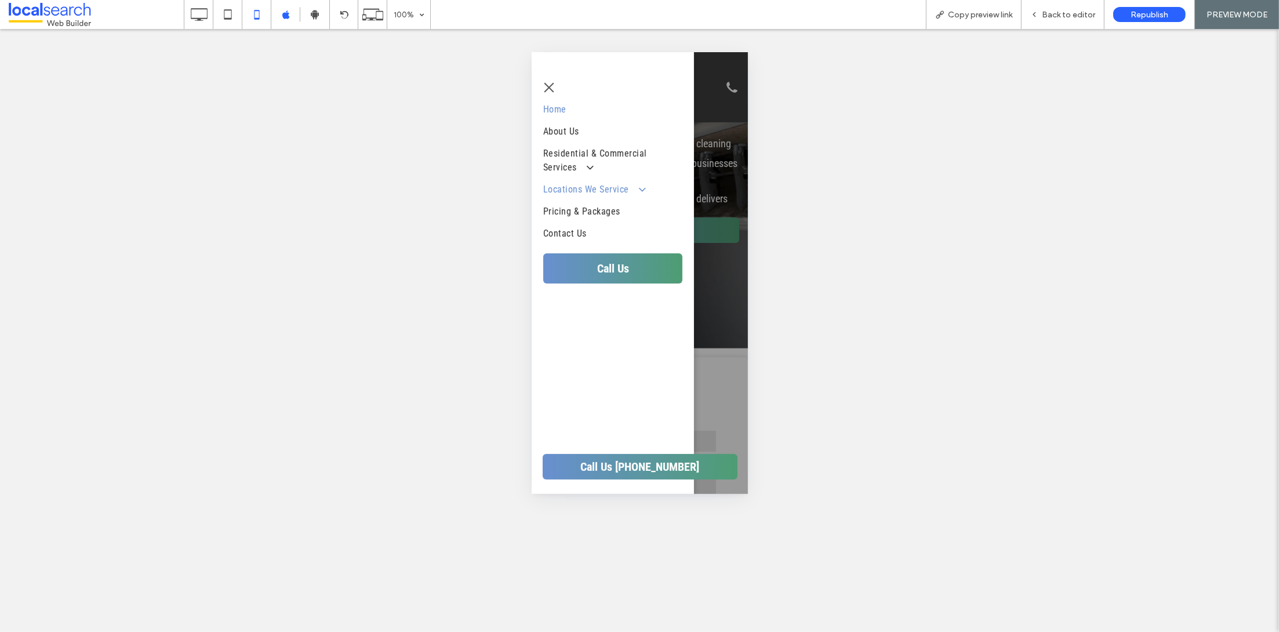
click at [613, 191] on span "Locations We Service" at bounding box center [592, 189] width 100 height 14
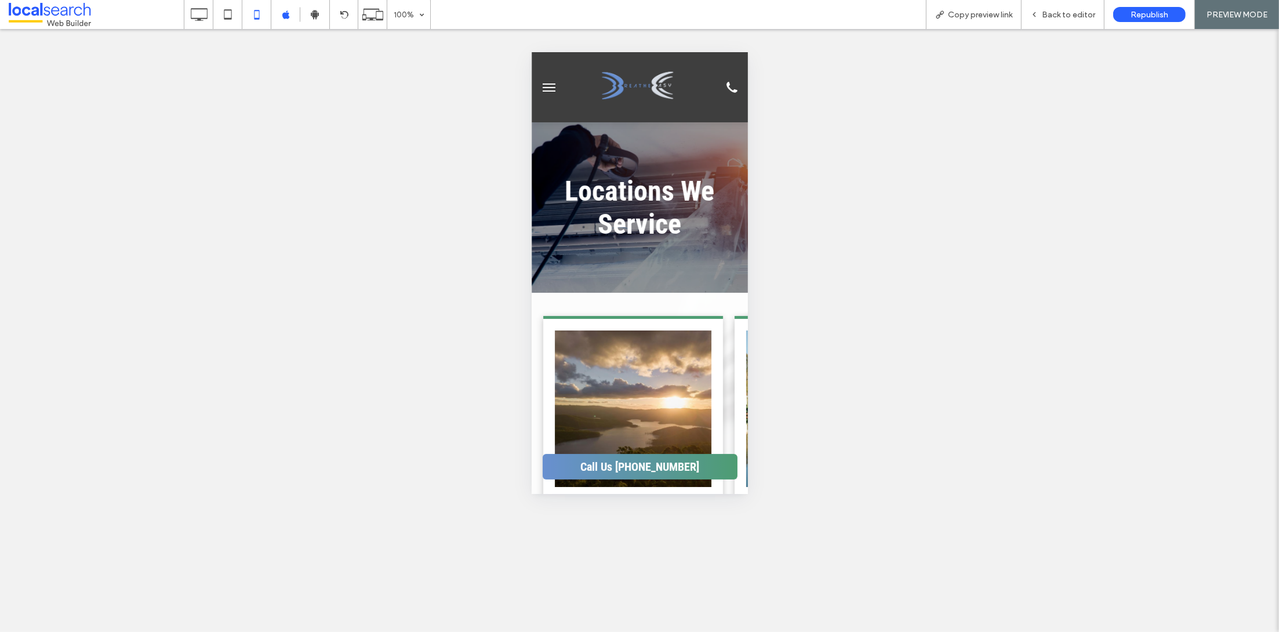
click at [552, 83] on span "menu" at bounding box center [548, 83] width 13 height 1
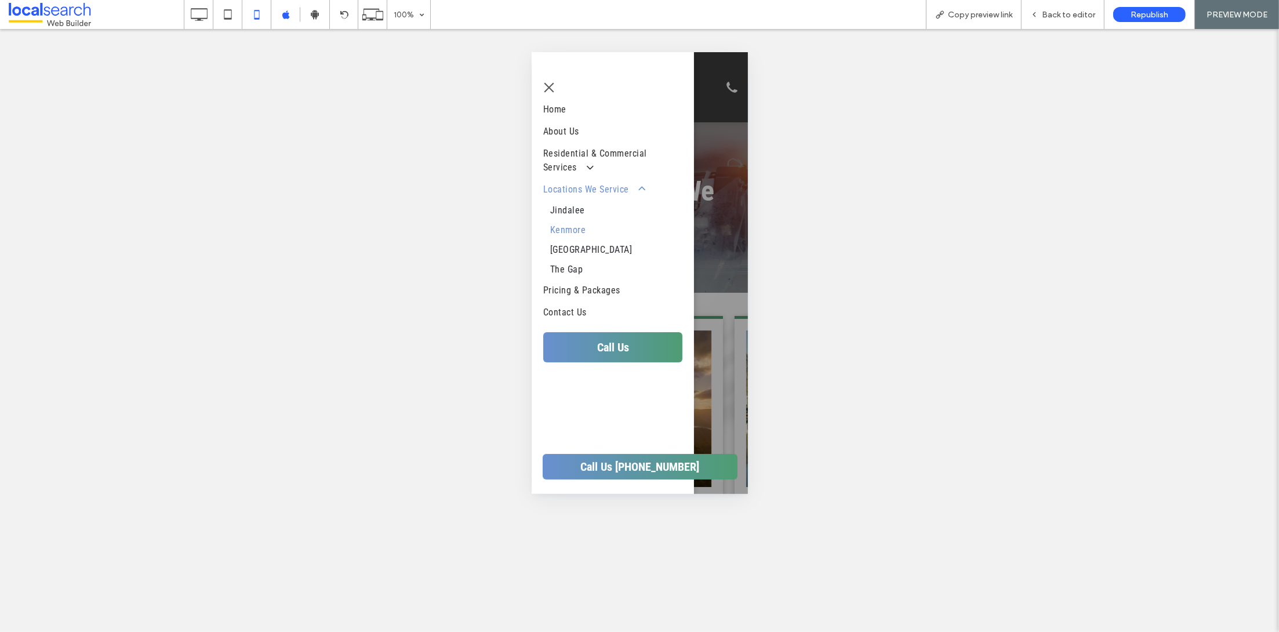
click at [584, 225] on link "Kenmore" at bounding box center [611, 230] width 139 height 20
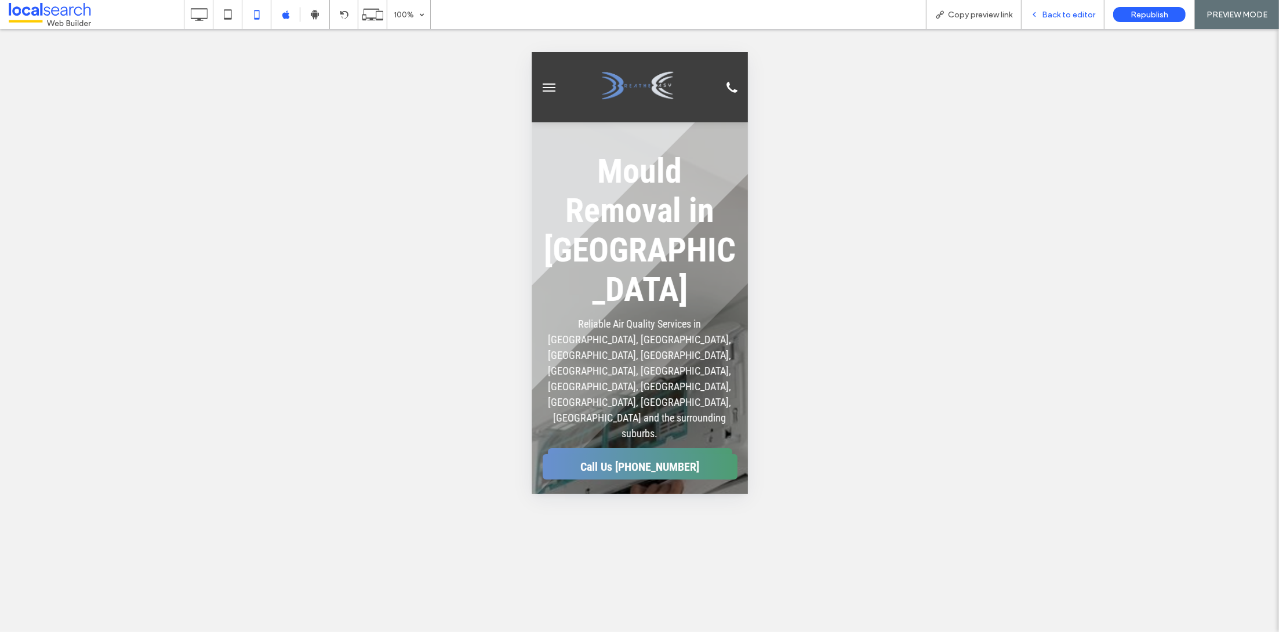
click at [1055, 25] on div "Back to editor" at bounding box center [1062, 14] width 83 height 29
click at [1066, 20] on div "Back to editor" at bounding box center [1062, 14] width 83 height 29
click at [1050, 12] on span "Back to editor" at bounding box center [1067, 15] width 53 height 10
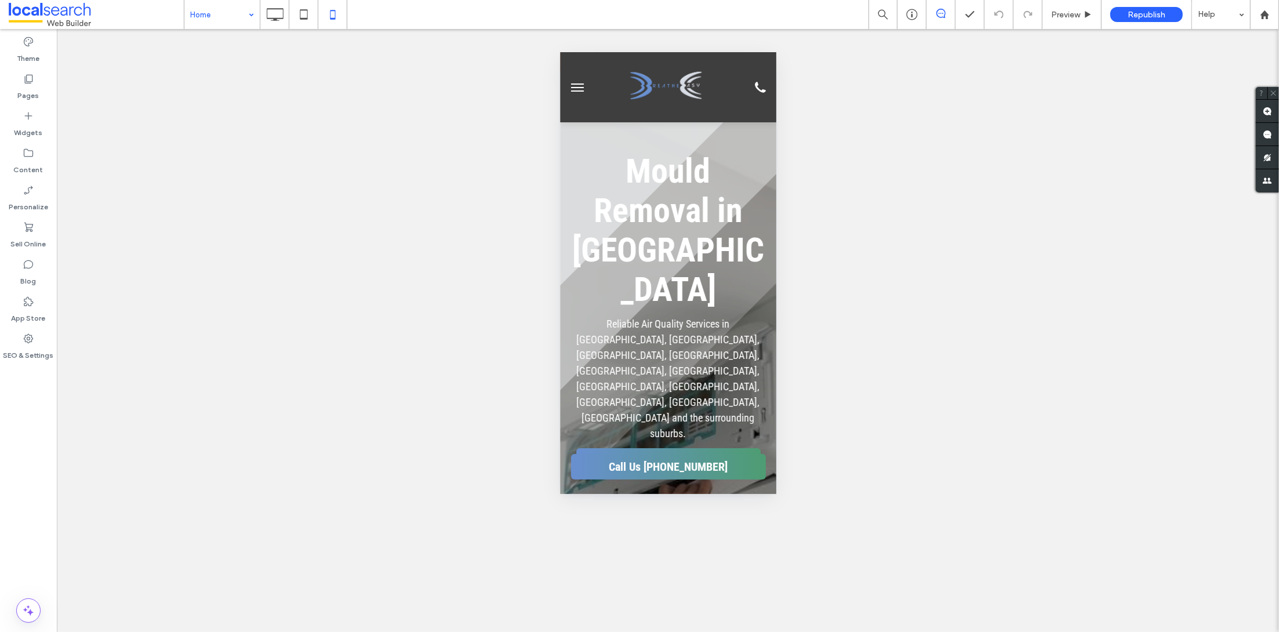
drag, startPoint x: 218, startPoint y: 41, endPoint x: 214, endPoint y: 46, distance: 6.6
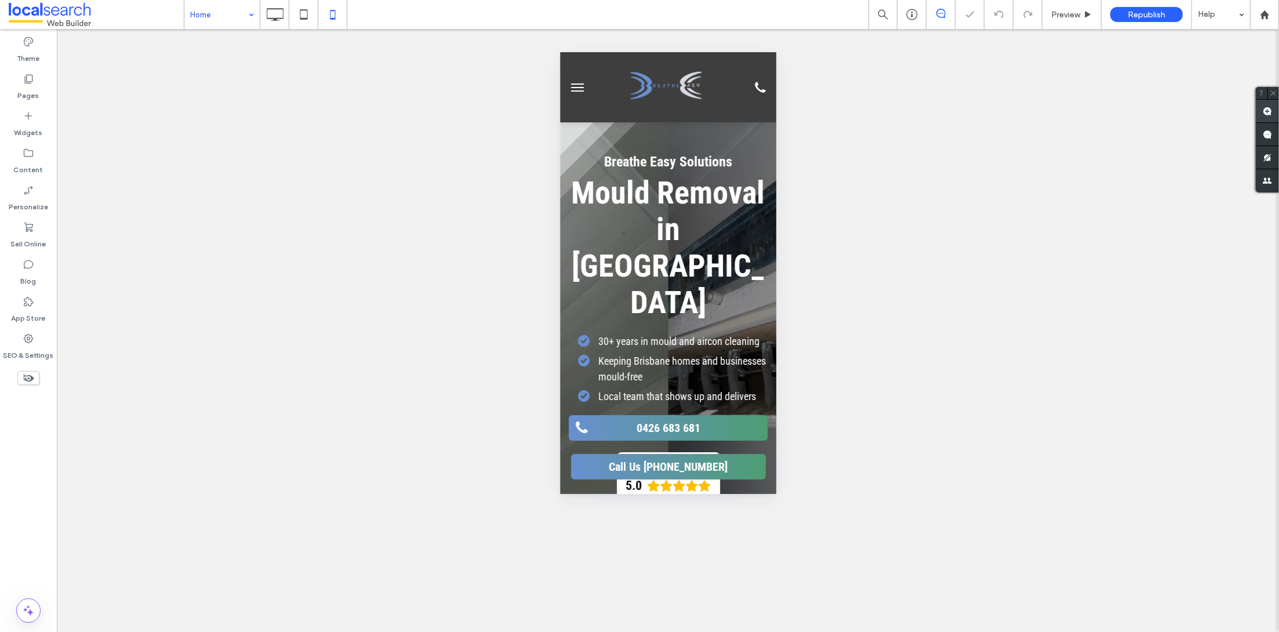
click at [1267, 112] on use at bounding box center [1266, 111] width 9 height 9
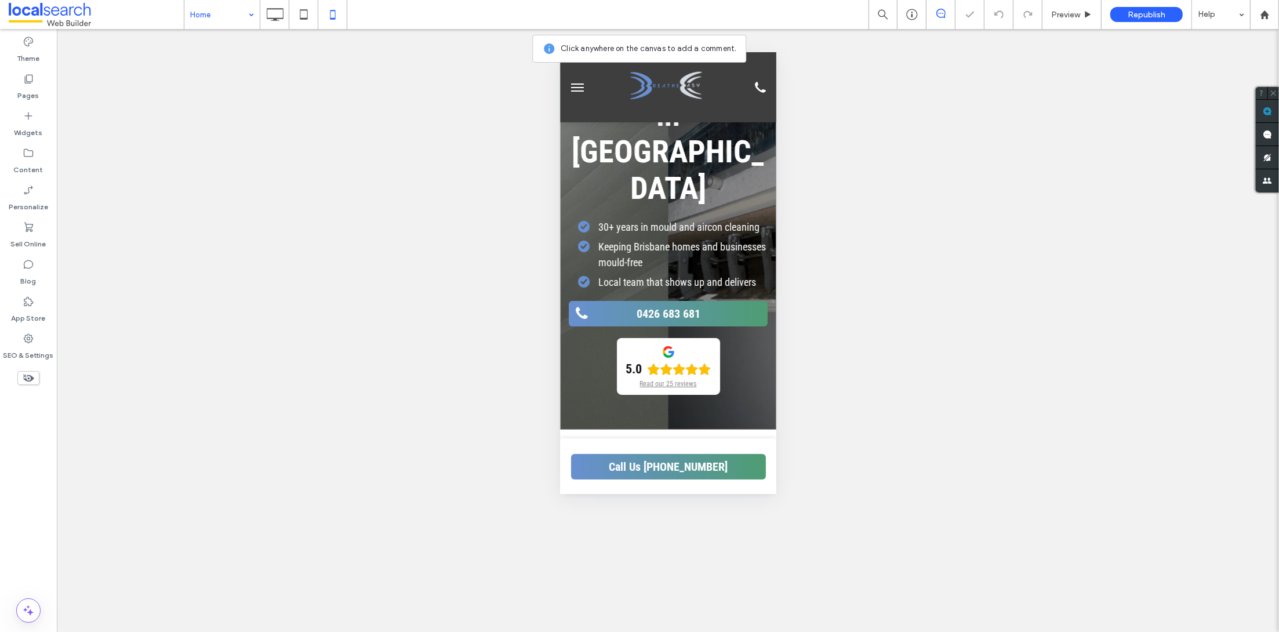
scroll to position [129, 0]
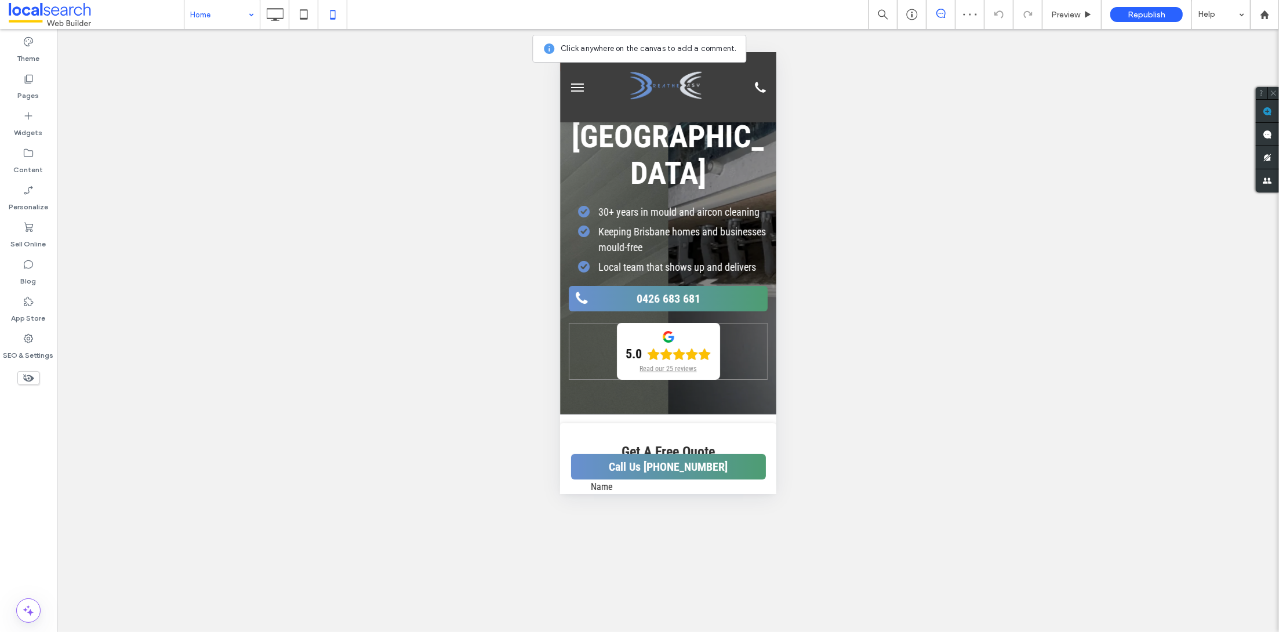
click at [728, 335] on div "5.0 Read our 25 reviews" at bounding box center [667, 350] width 199 height 57
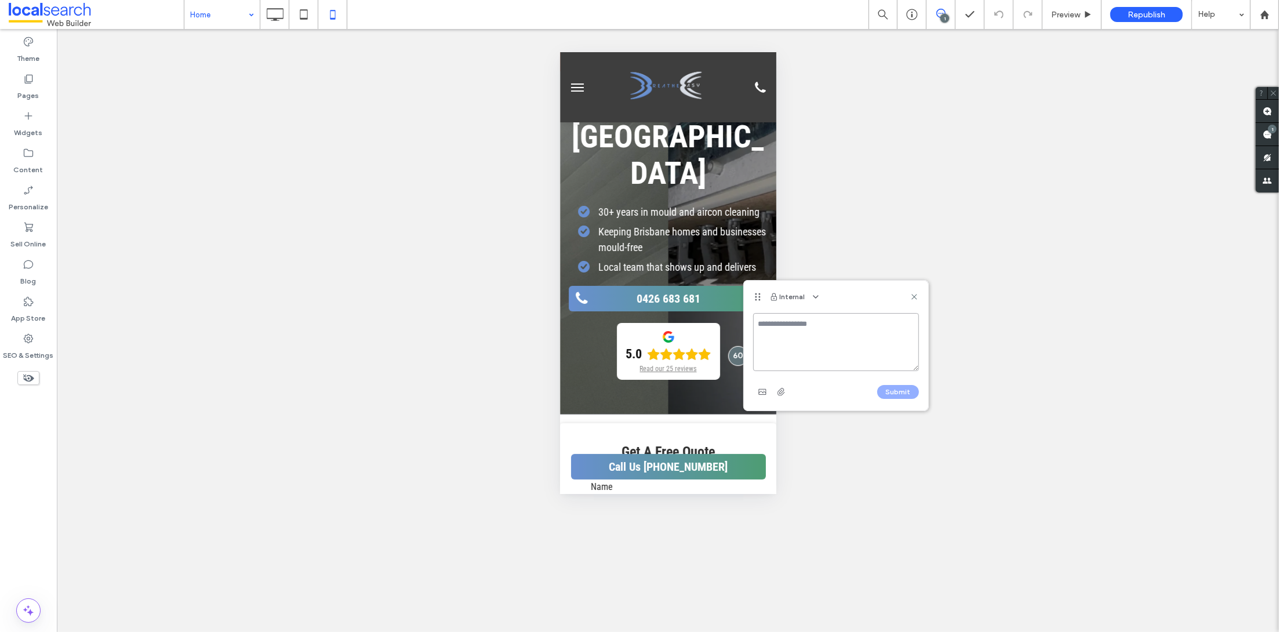
click at [864, 347] on textarea at bounding box center [836, 342] width 166 height 58
paste textarea "**********"
type textarea "**********"
click at [762, 395] on icon "button" at bounding box center [762, 391] width 9 height 9
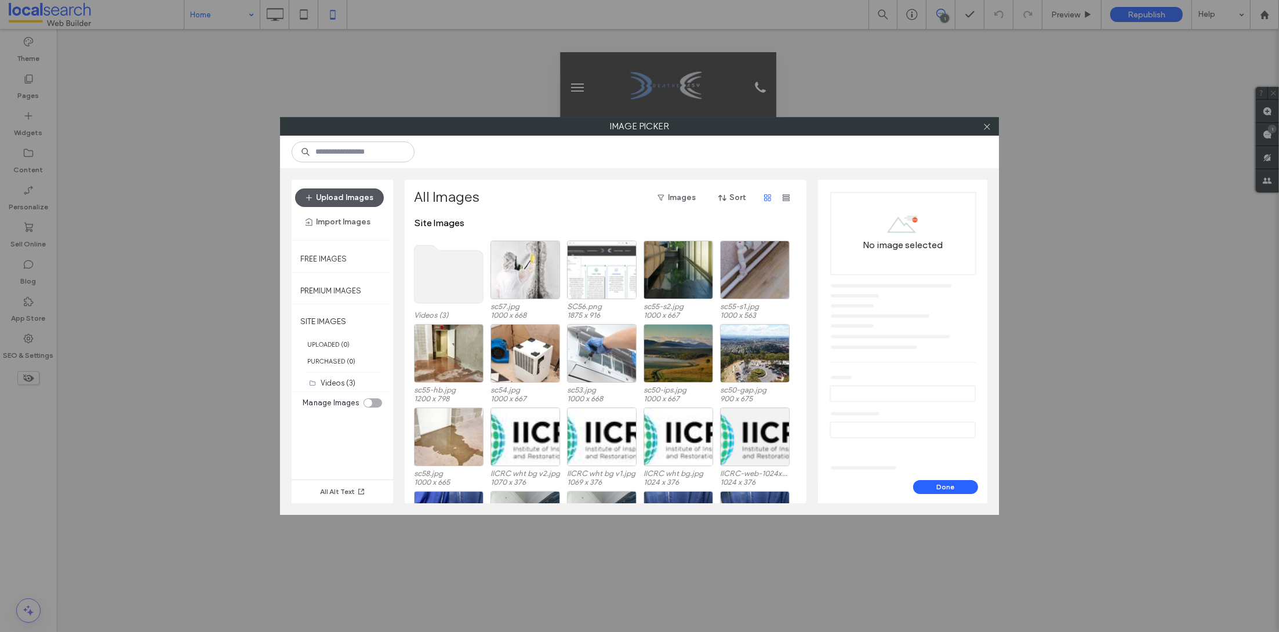
click at [340, 193] on button "Upload Images" at bounding box center [339, 197] width 89 height 19
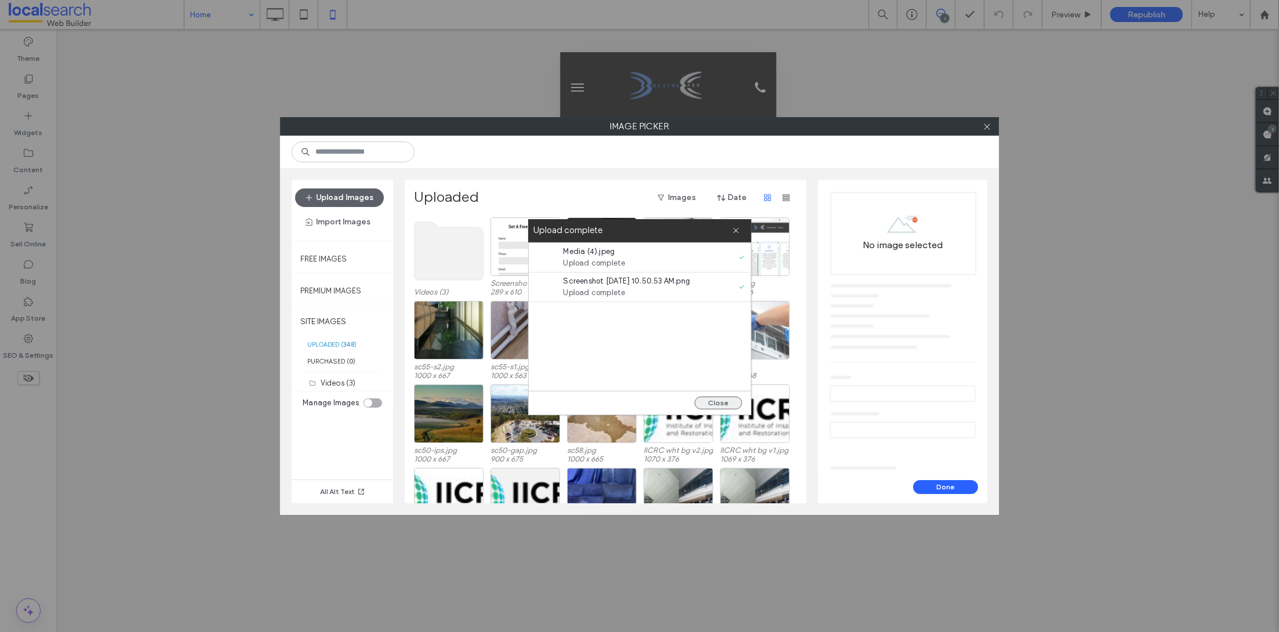
click at [701, 403] on button "Close" at bounding box center [718, 402] width 48 height 13
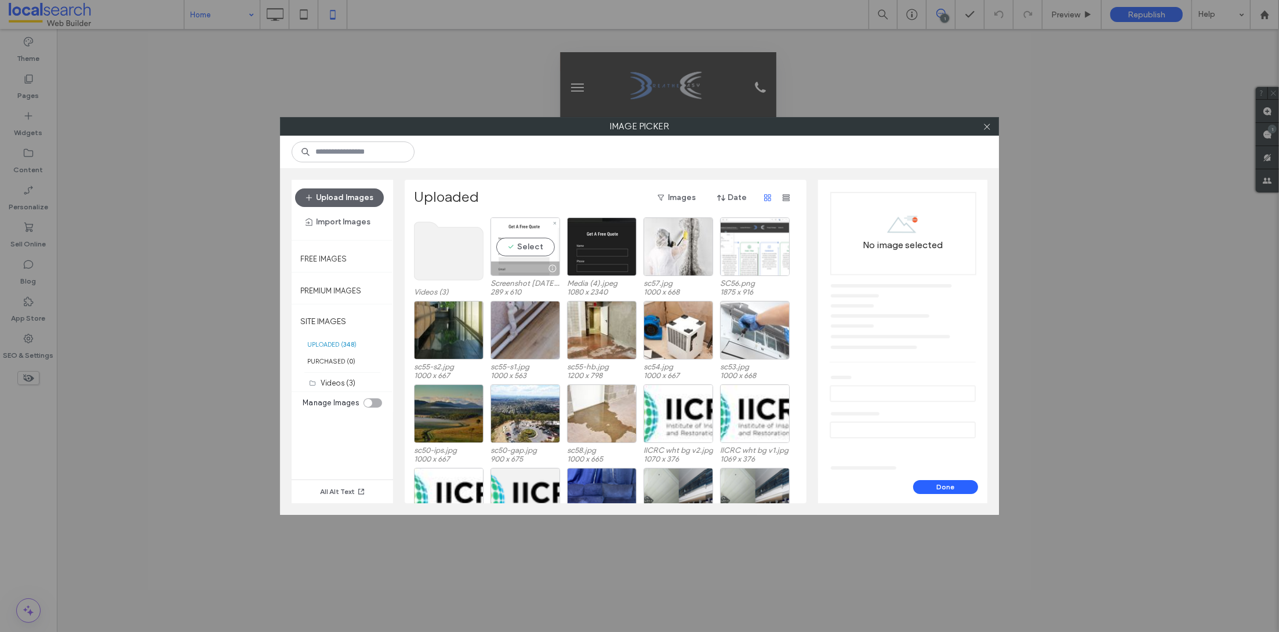
click at [512, 246] on div "Select" at bounding box center [525, 246] width 70 height 59
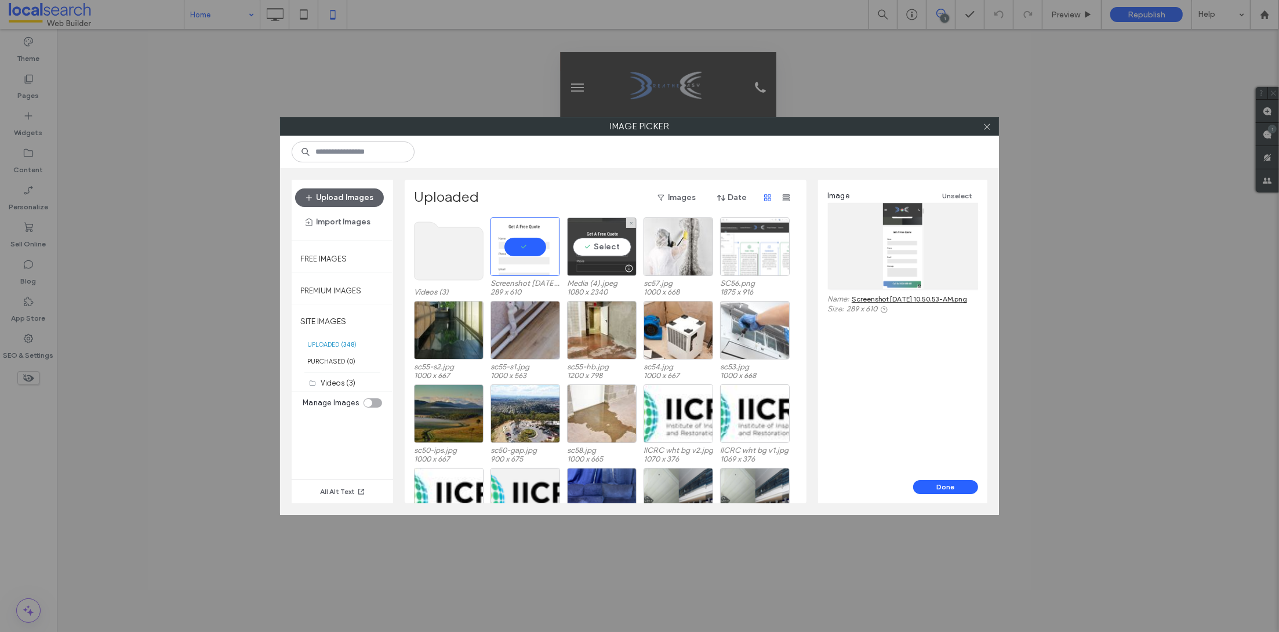
click at [602, 256] on div "Select" at bounding box center [602, 246] width 70 height 59
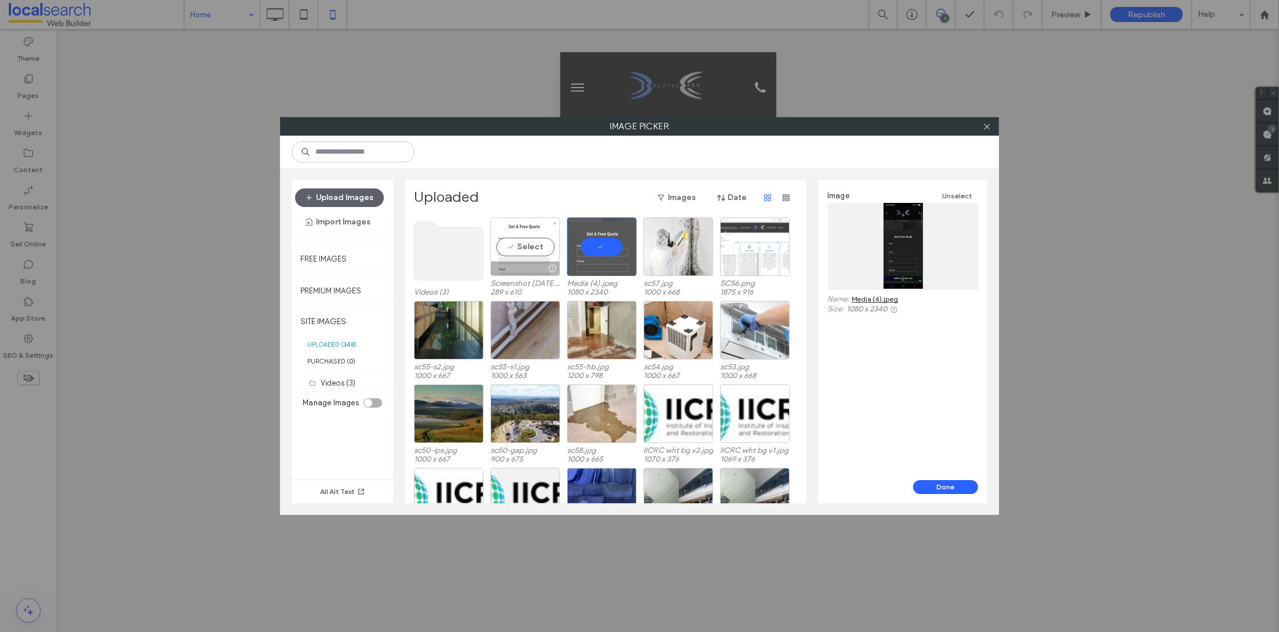
click at [498, 253] on div "Select" at bounding box center [525, 246] width 70 height 59
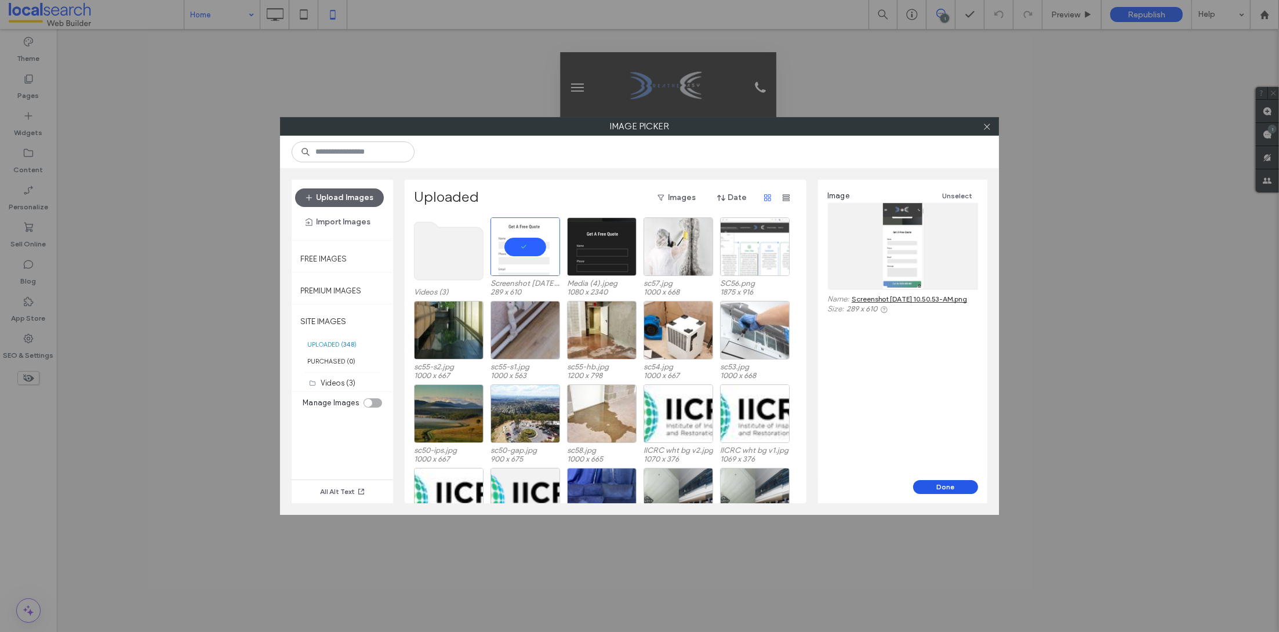
click at [930, 483] on button "Done" at bounding box center [945, 487] width 65 height 14
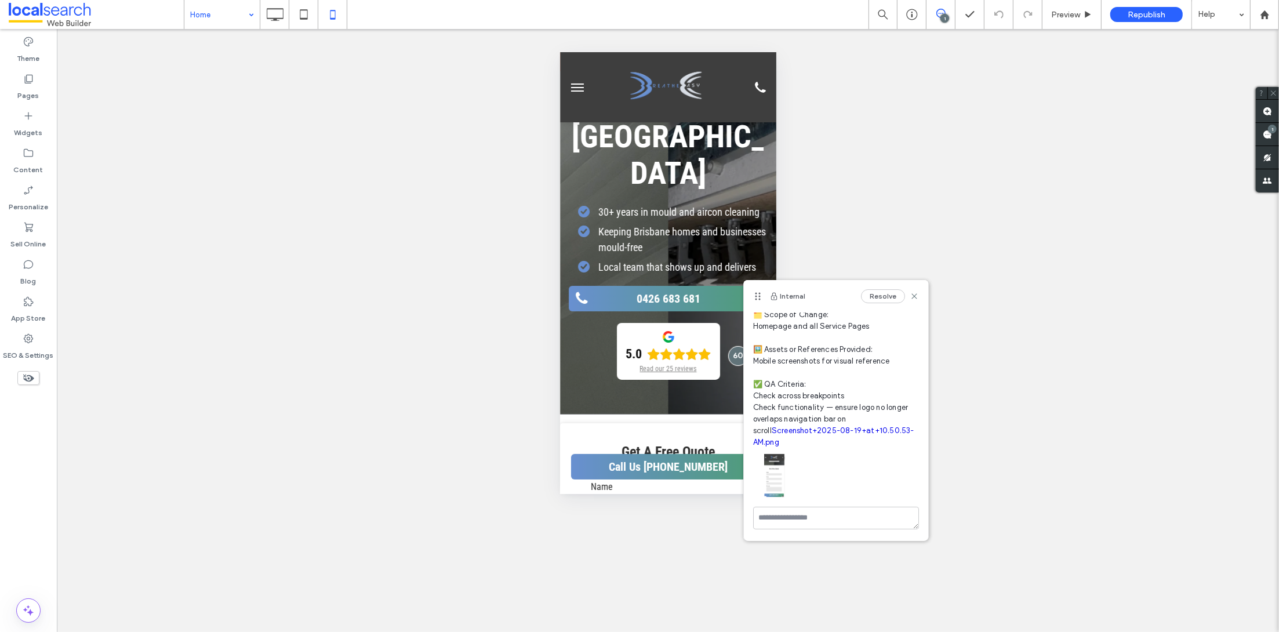
scroll to position [148, 0]
click at [777, 515] on textarea at bounding box center [836, 517] width 166 height 23
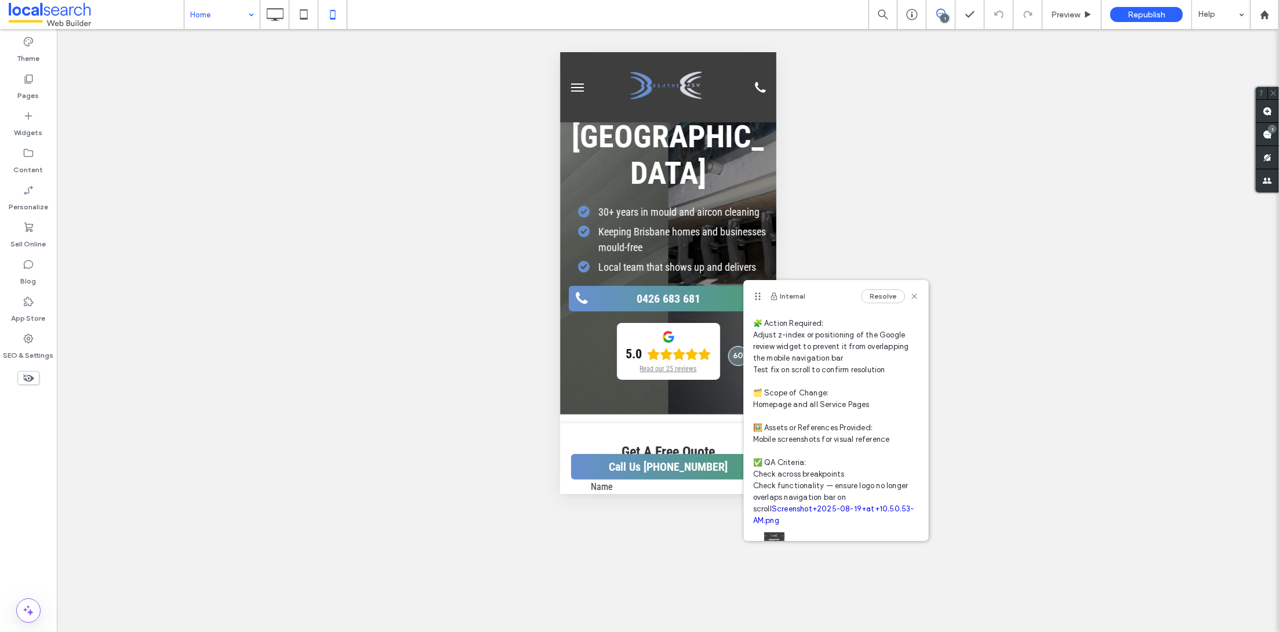
scroll to position [0, 0]
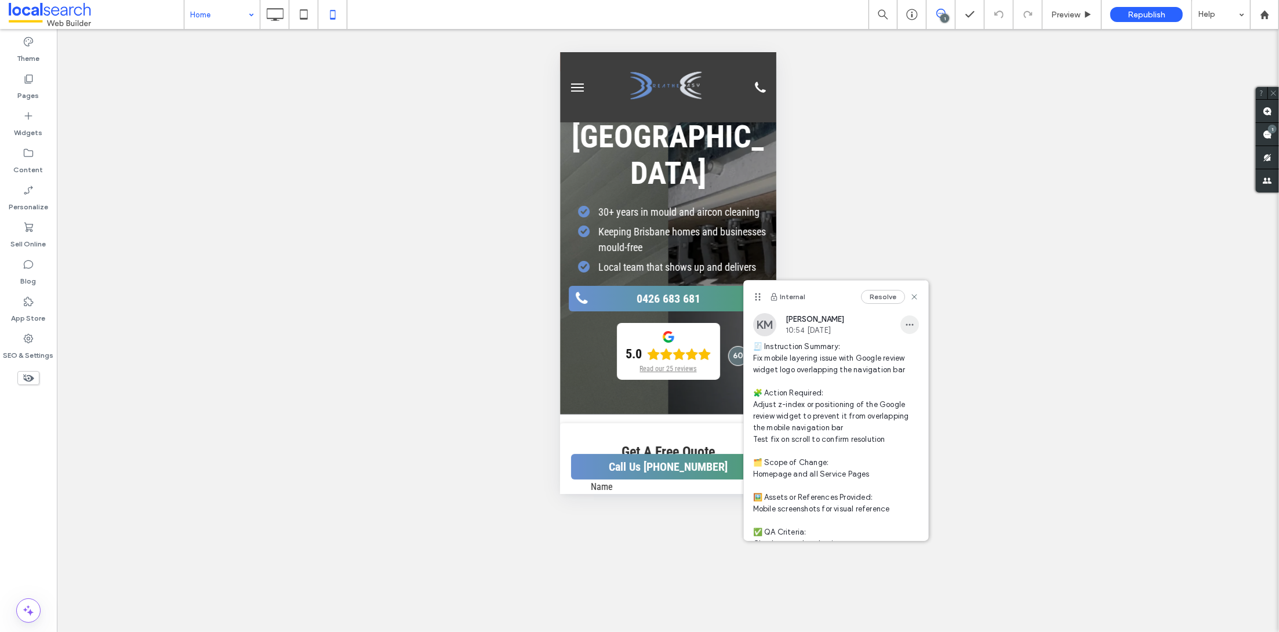
click at [900, 317] on span "button" at bounding box center [909, 324] width 19 height 19
click at [912, 359] on span "Edit" at bounding box center [906, 355] width 15 height 12
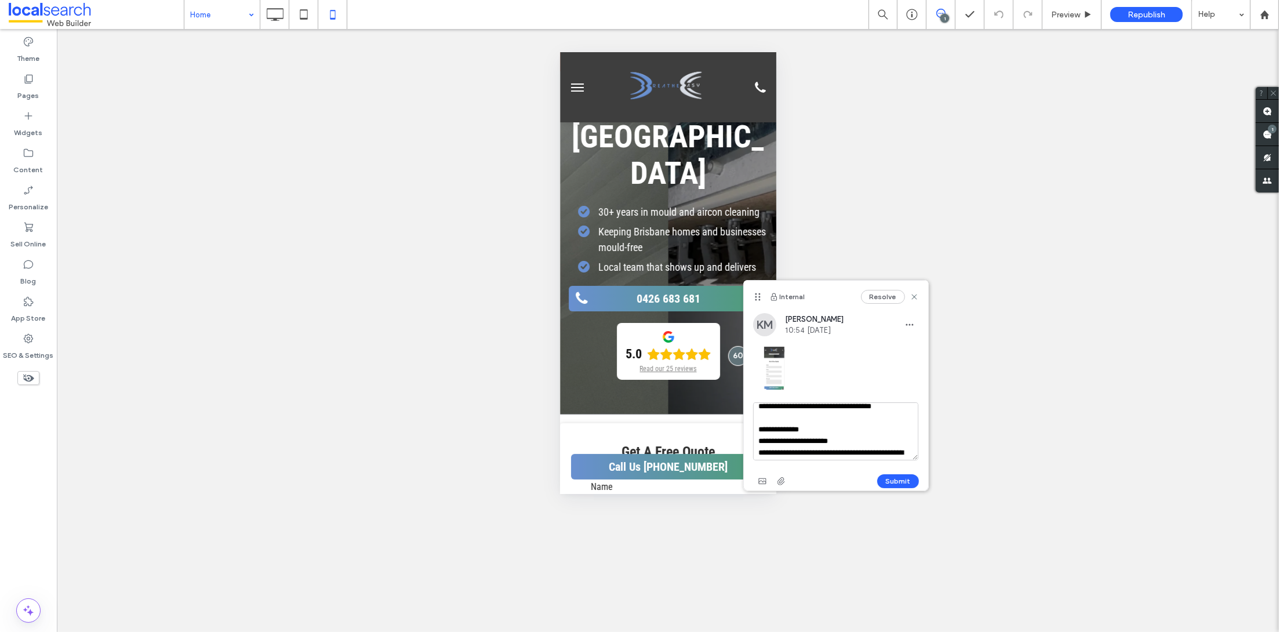
scroll to position [242, 0]
click at [809, 449] on textarea "**********" at bounding box center [836, 431] width 166 height 58
click at [761, 437] on textarea "**********" at bounding box center [836, 431] width 166 height 58
click at [811, 444] on textarea "**********" at bounding box center [836, 431] width 166 height 58
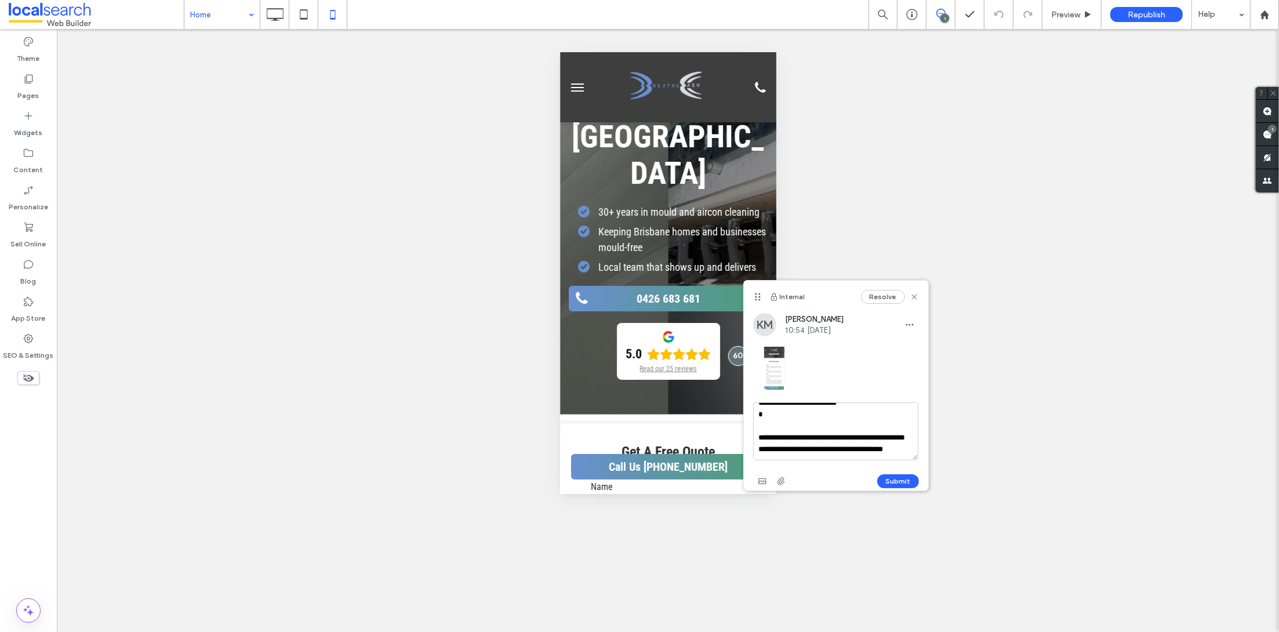
scroll to position [283, 0]
type textarea "**********"
click at [759, 486] on span "button" at bounding box center [762, 481] width 19 height 19
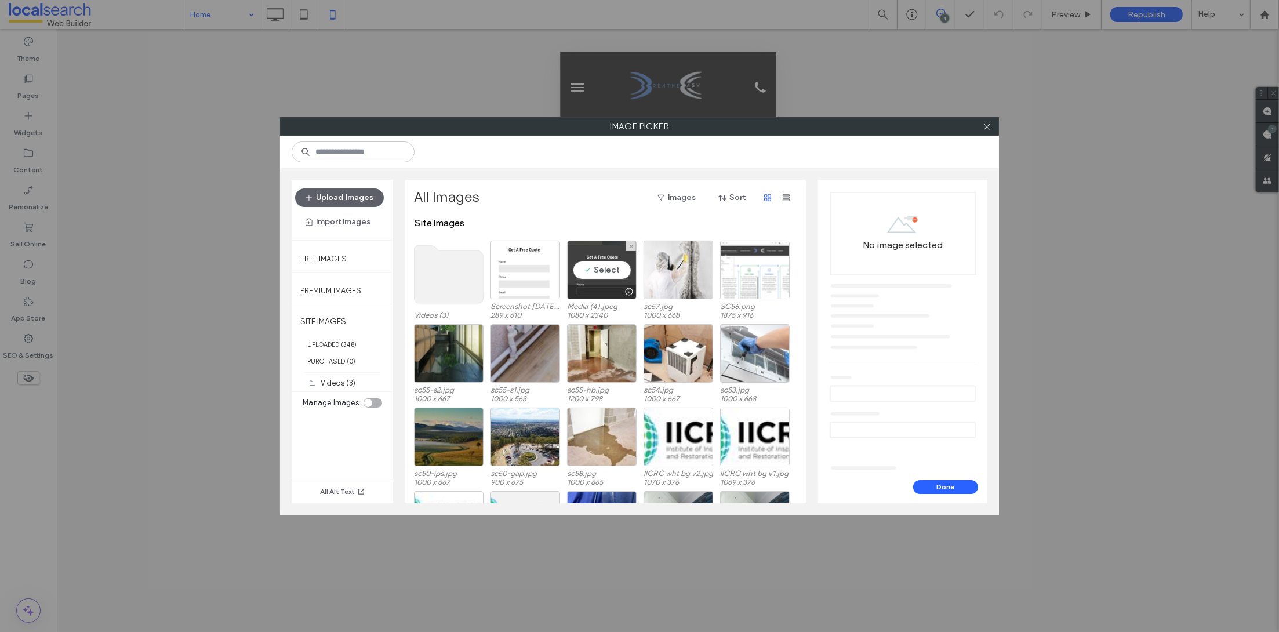
click at [597, 274] on div "Select" at bounding box center [602, 270] width 70 height 59
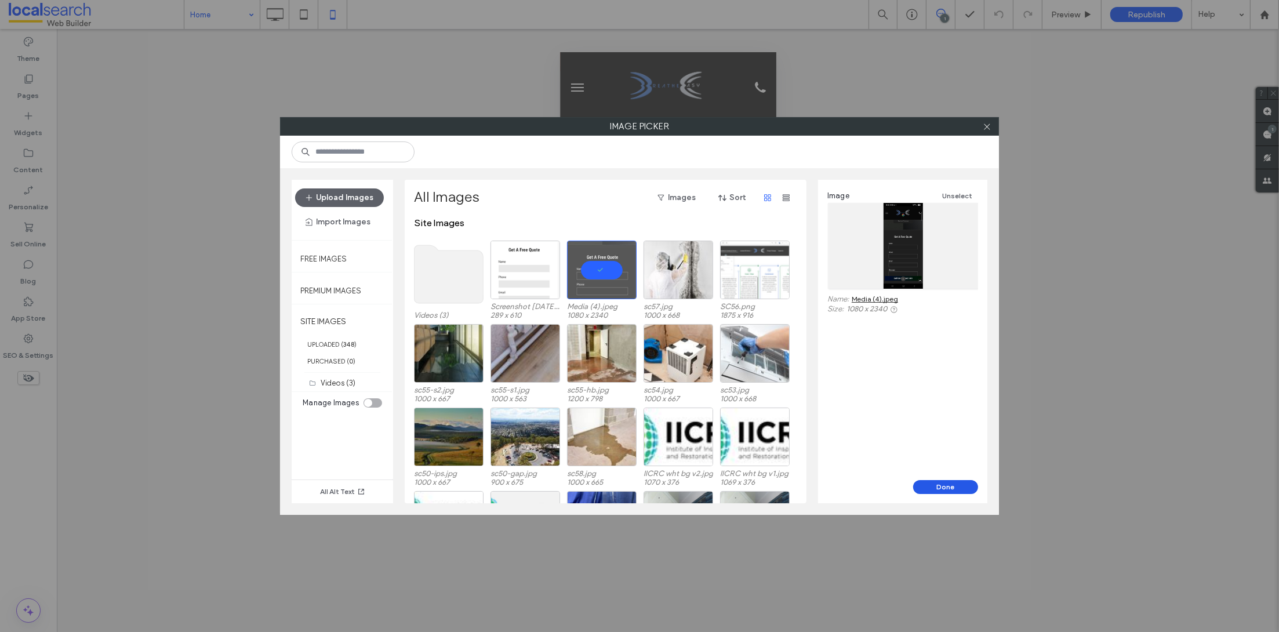
click at [943, 493] on button "Done" at bounding box center [945, 487] width 65 height 14
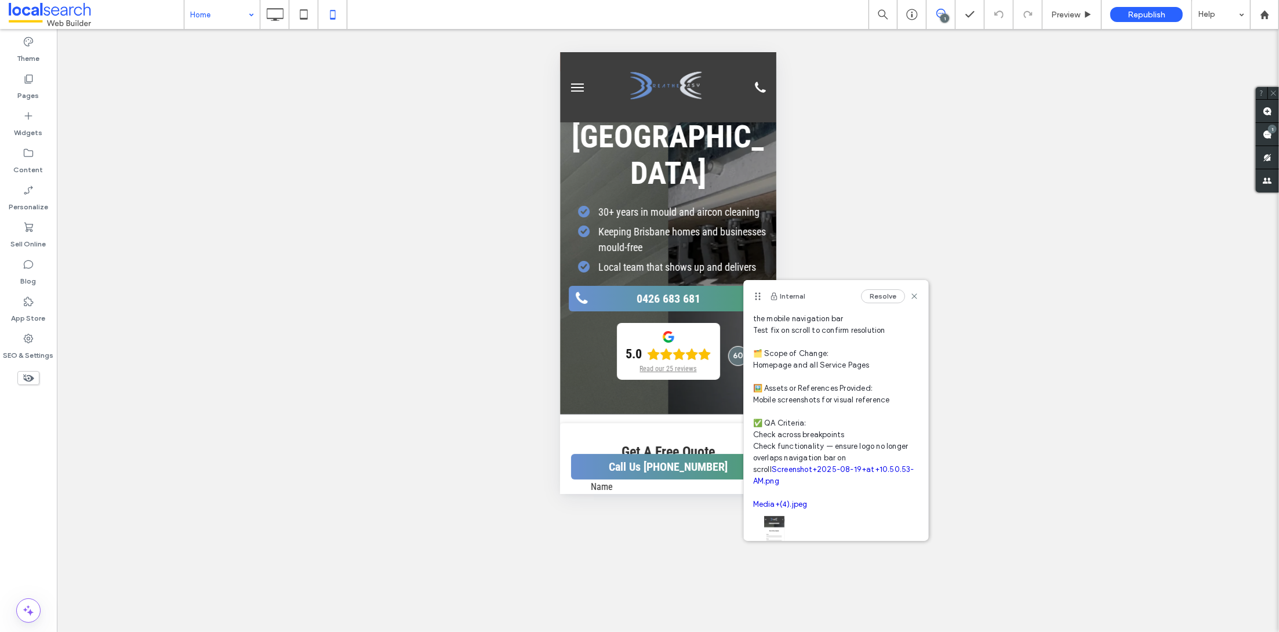
scroll to position [222, 0]
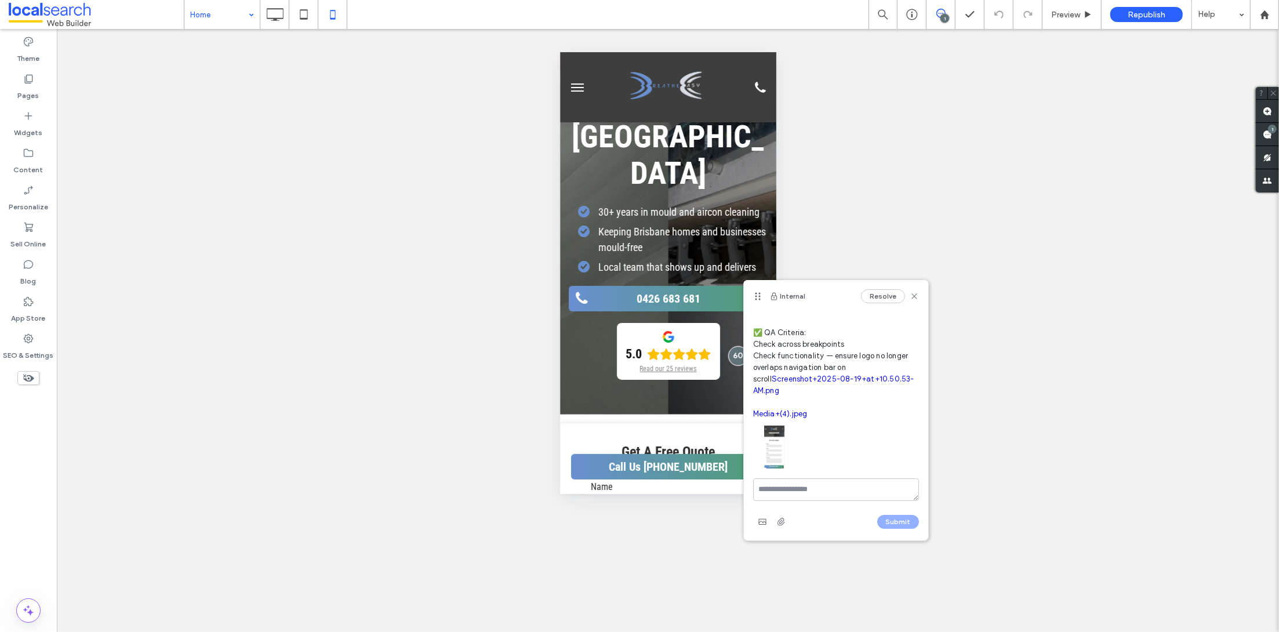
click at [772, 383] on link "Screenshot+2025-08-19+at+10.50.53-AM.png" at bounding box center [833, 384] width 161 height 20
click at [774, 410] on link "Media+(4).jpeg" at bounding box center [780, 413] width 54 height 9
click at [786, 387] on span "🧾 Instruction Summary: Fix mobile layering issue with Google review widget logo…" at bounding box center [836, 280] width 166 height 278
click at [784, 380] on link "Screenshot+2025-08-19+at+10.50.53-AM.png" at bounding box center [833, 384] width 161 height 20
